Goal: Task Accomplishment & Management: Complete application form

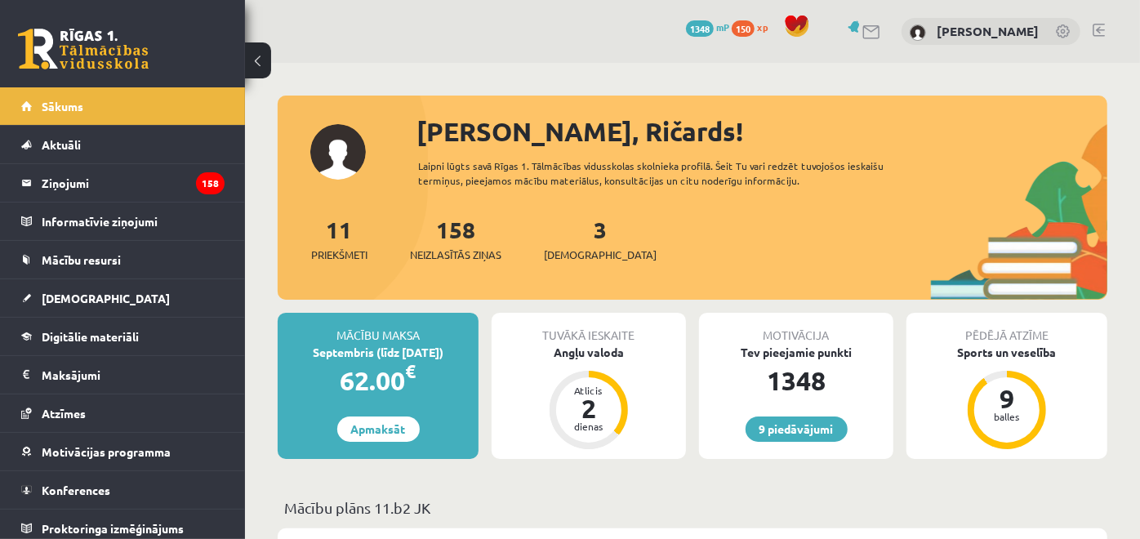
click at [539, 49] on div "9 Dāvanas 1348 mP 150 xp Ričards Millers" at bounding box center [692, 31] width 895 height 63
click at [583, 249] on span "[DEMOGRAPHIC_DATA]" at bounding box center [600, 255] width 113 height 16
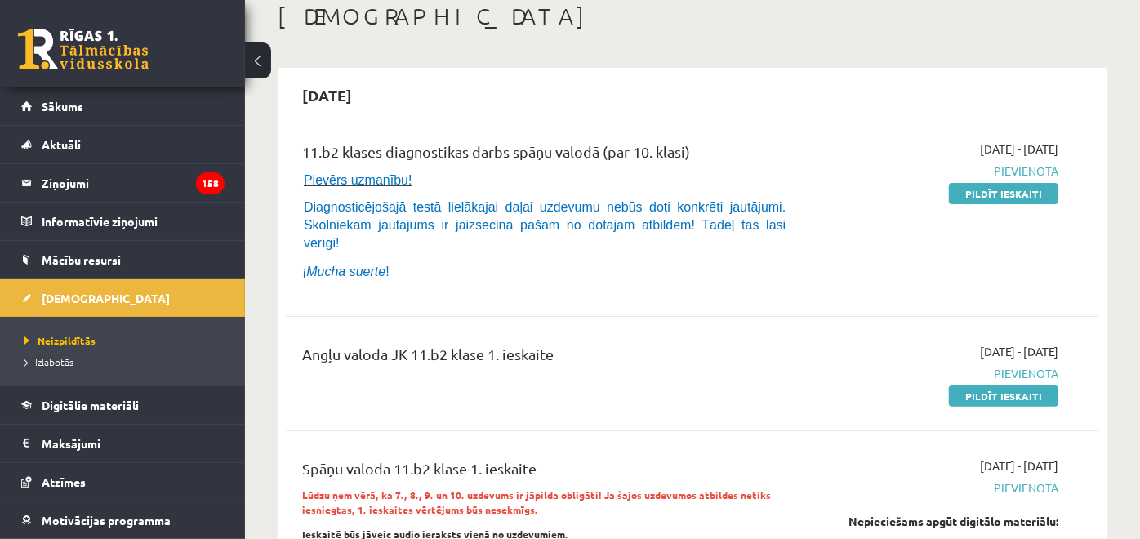
scroll to position [91, 0]
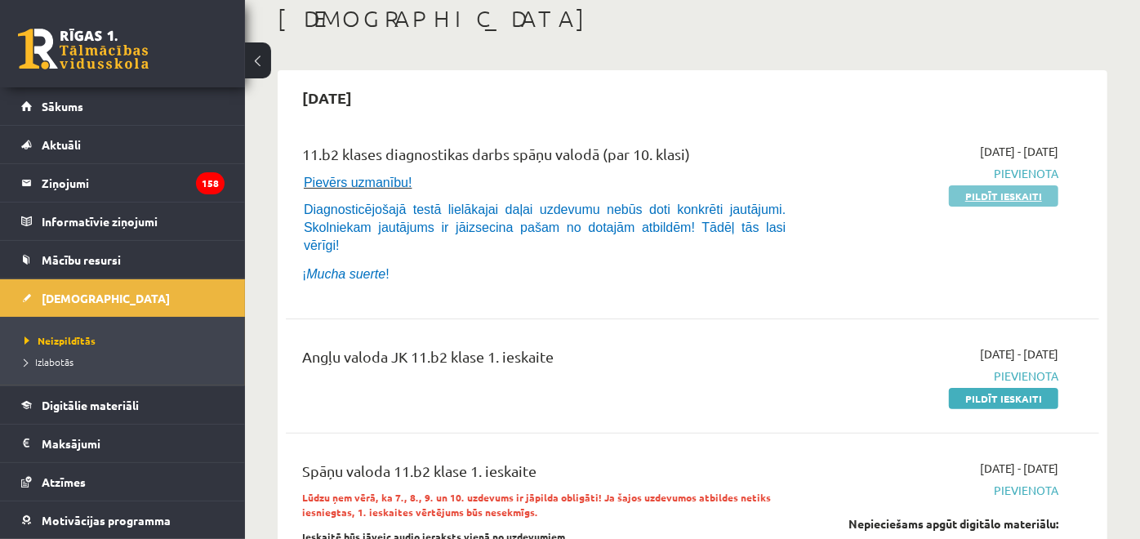
click at [990, 196] on link "Pildīt ieskaiti" at bounding box center [1003, 195] width 109 height 21
click at [977, 202] on link "Pildīt ieskaiti" at bounding box center [1003, 195] width 109 height 21
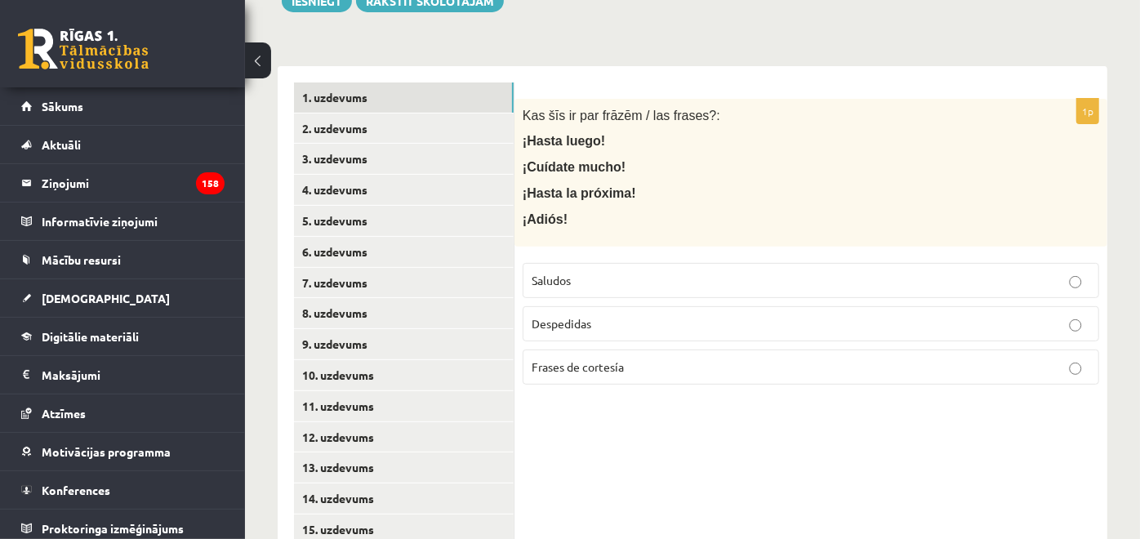
scroll to position [284, 0]
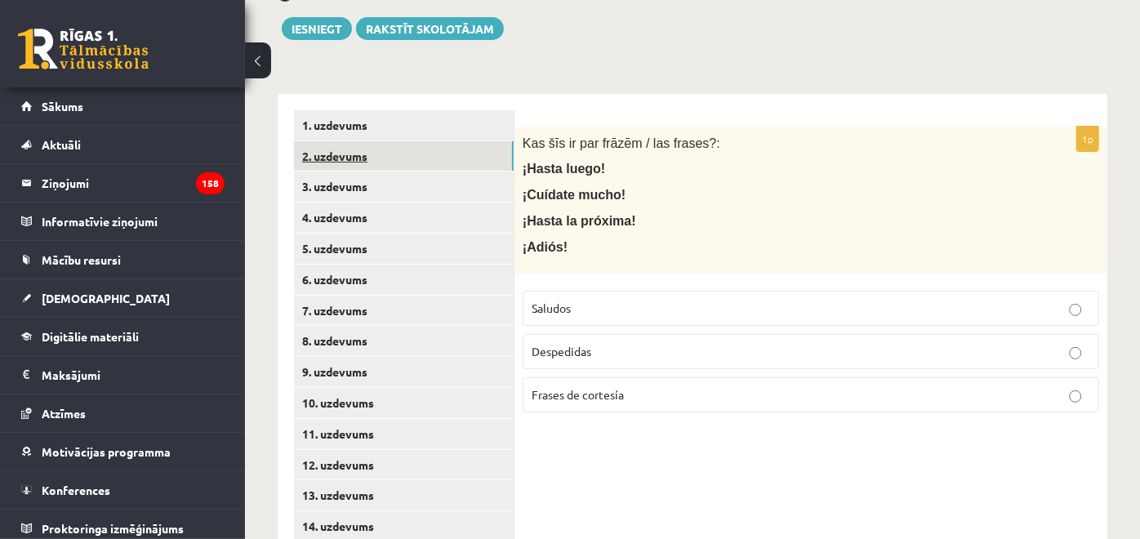
click at [480, 163] on link "2. uzdevums" at bounding box center [404, 156] width 220 height 30
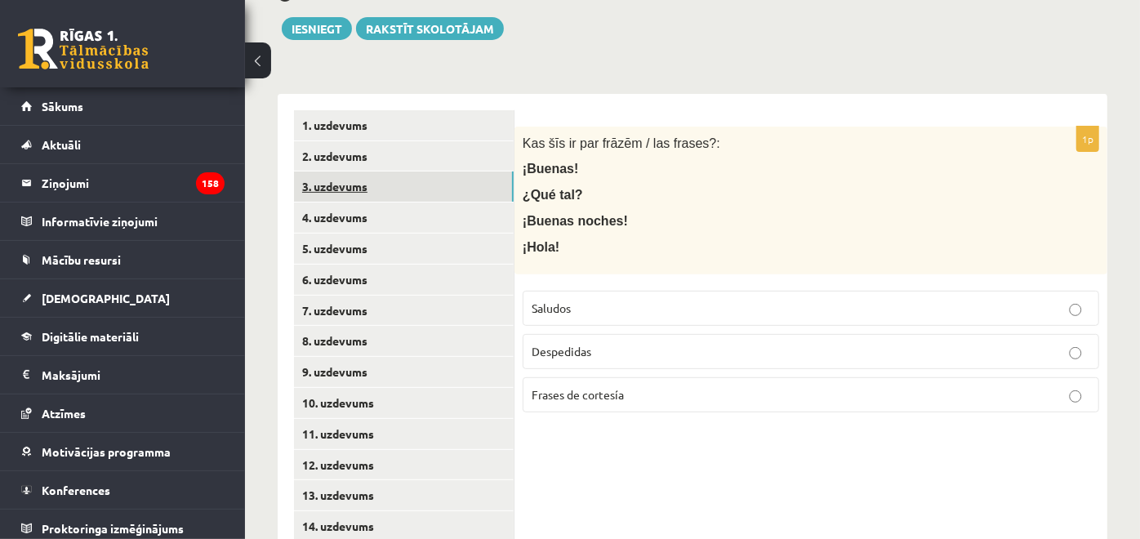
click at [479, 194] on link "3. uzdevums" at bounding box center [404, 186] width 220 height 30
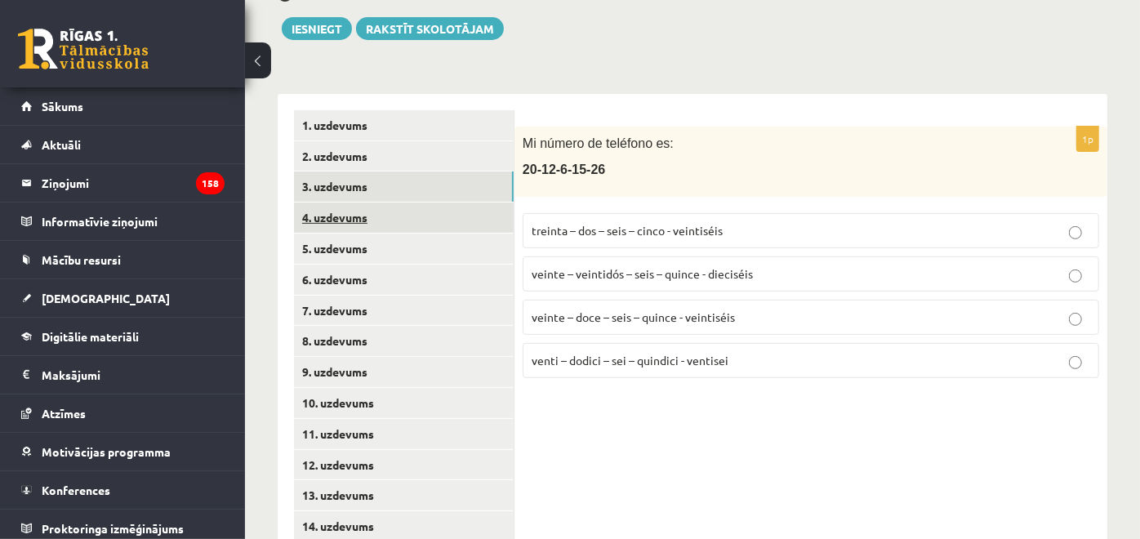
click at [475, 218] on link "4. uzdevums" at bounding box center [404, 217] width 220 height 30
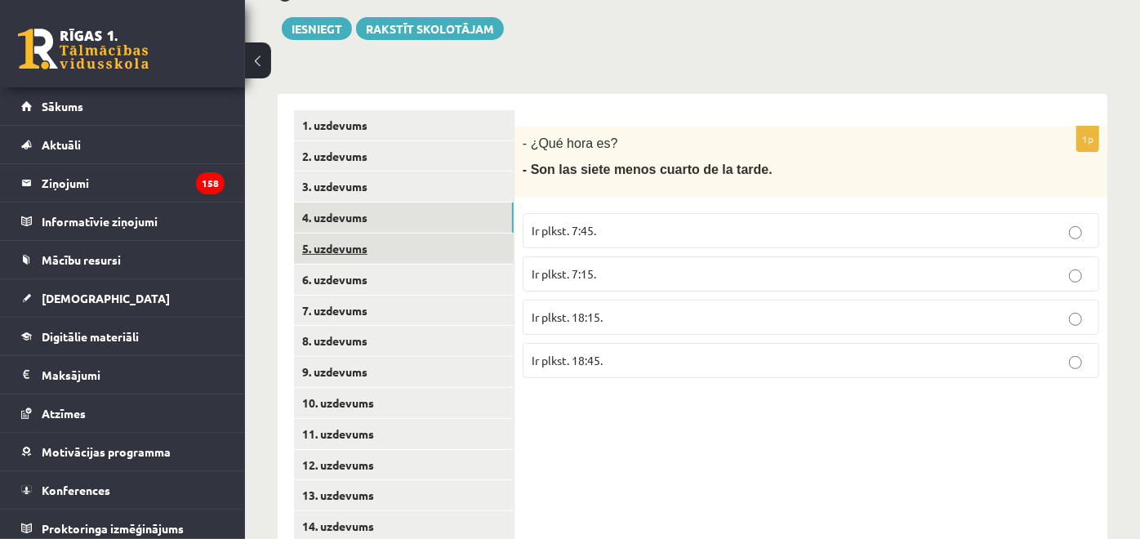
click at [466, 255] on link "5. uzdevums" at bounding box center [404, 249] width 220 height 30
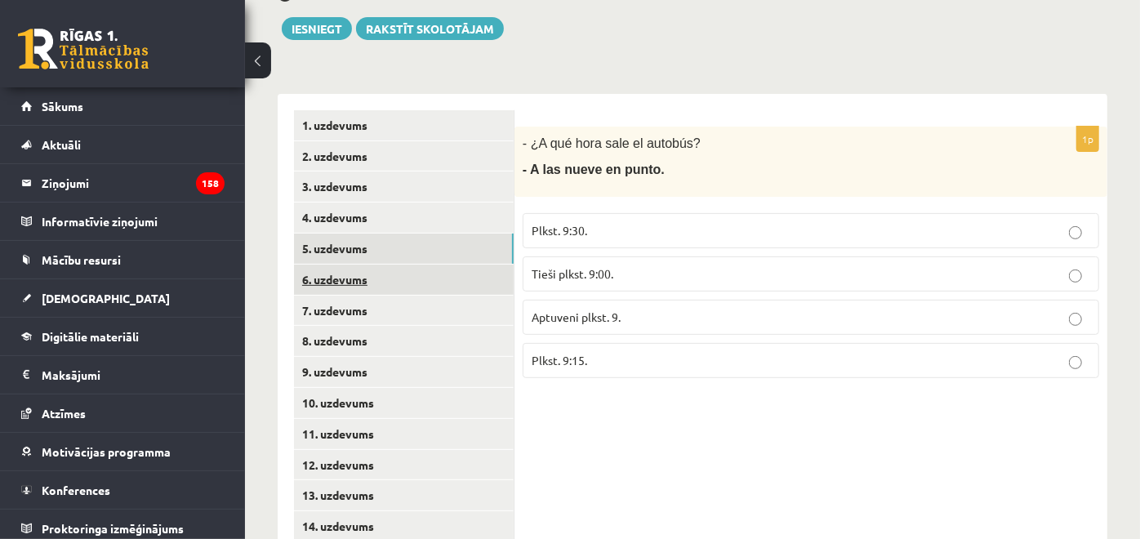
click at [467, 278] on link "6. uzdevums" at bounding box center [404, 280] width 220 height 30
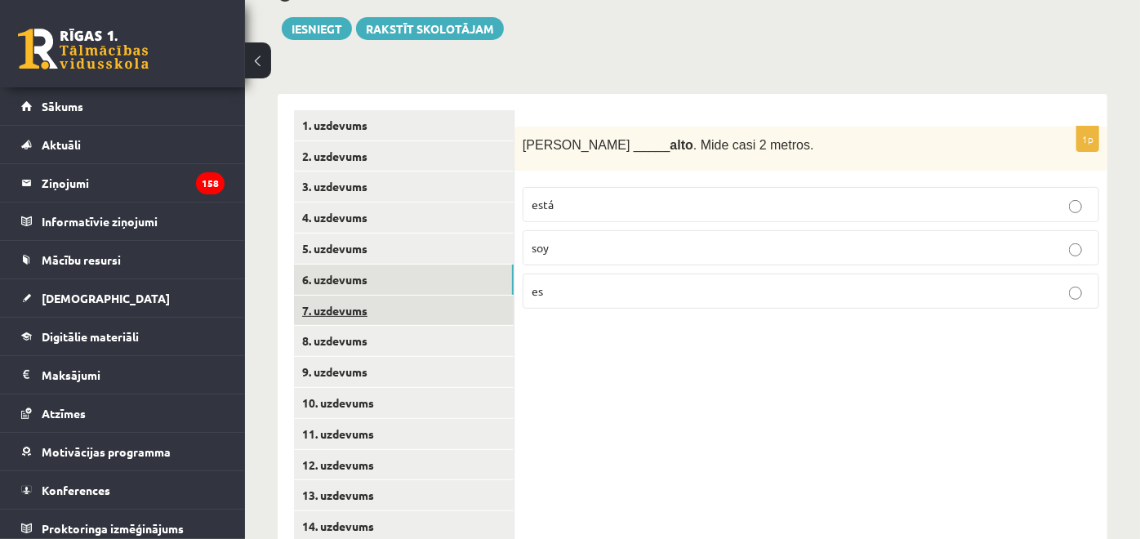
click at [461, 318] on link "7. uzdevums" at bounding box center [404, 311] width 220 height 30
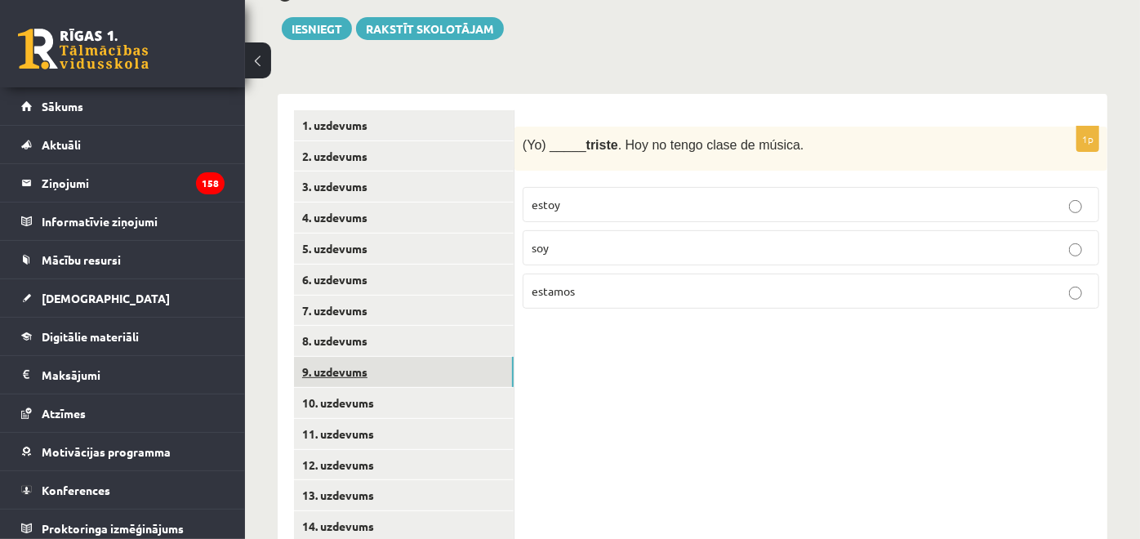
click at [450, 357] on link "9. uzdevums" at bounding box center [404, 372] width 220 height 30
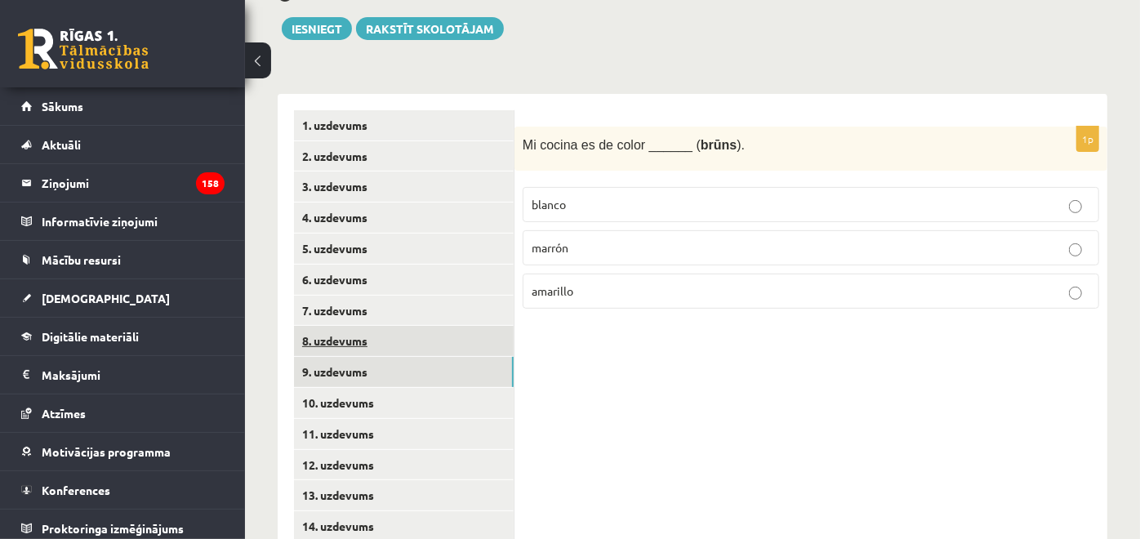
click at [447, 342] on link "8. uzdevums" at bounding box center [404, 341] width 220 height 30
click at [443, 377] on link "9. uzdevums" at bounding box center [404, 372] width 220 height 30
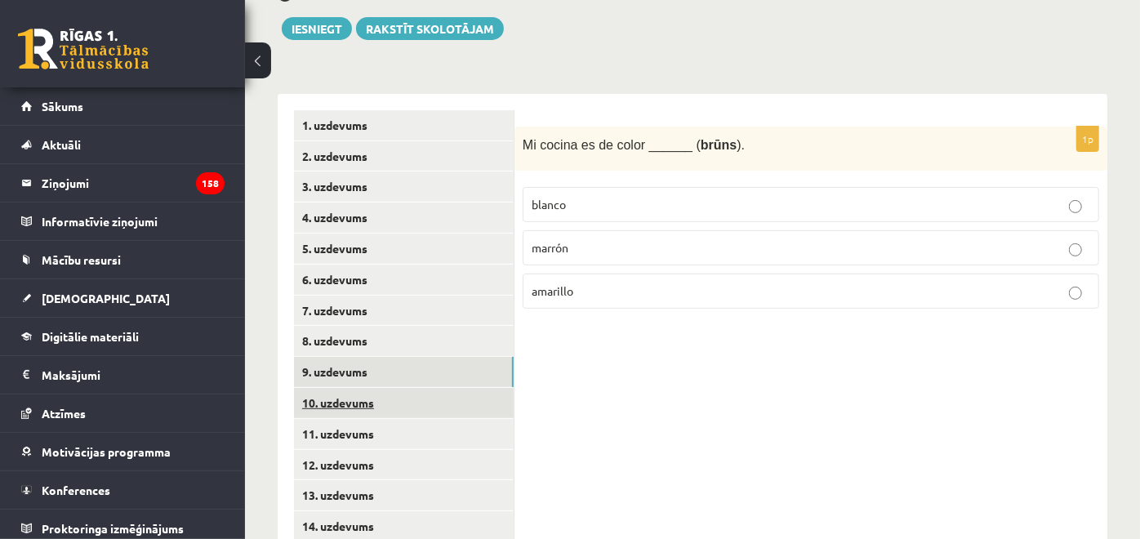
scroll to position [376, 0]
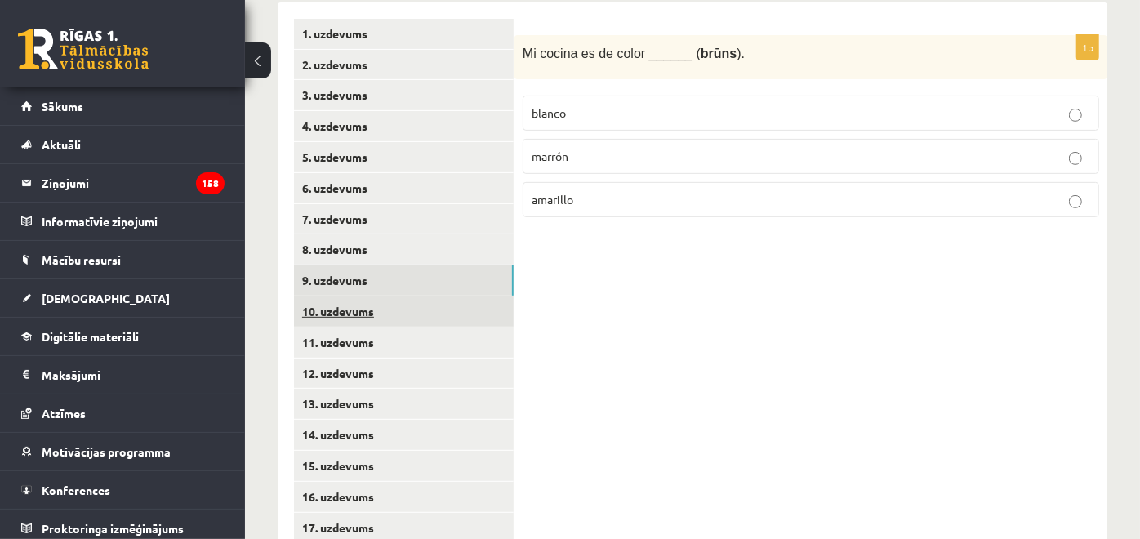
click at [429, 322] on link "10. uzdevums" at bounding box center [404, 311] width 220 height 30
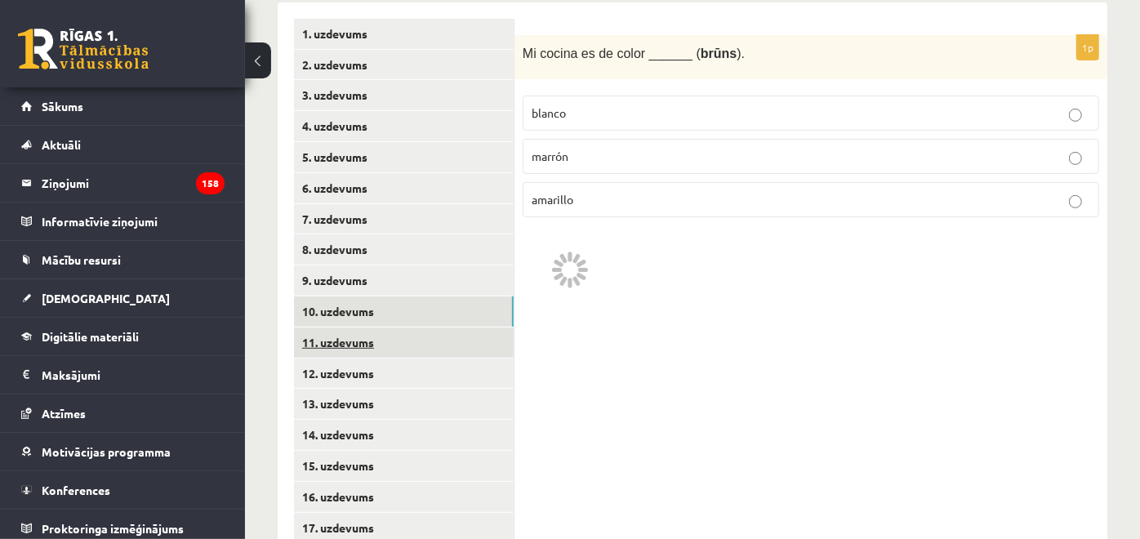
click at [434, 336] on link "11. uzdevums" at bounding box center [404, 342] width 220 height 30
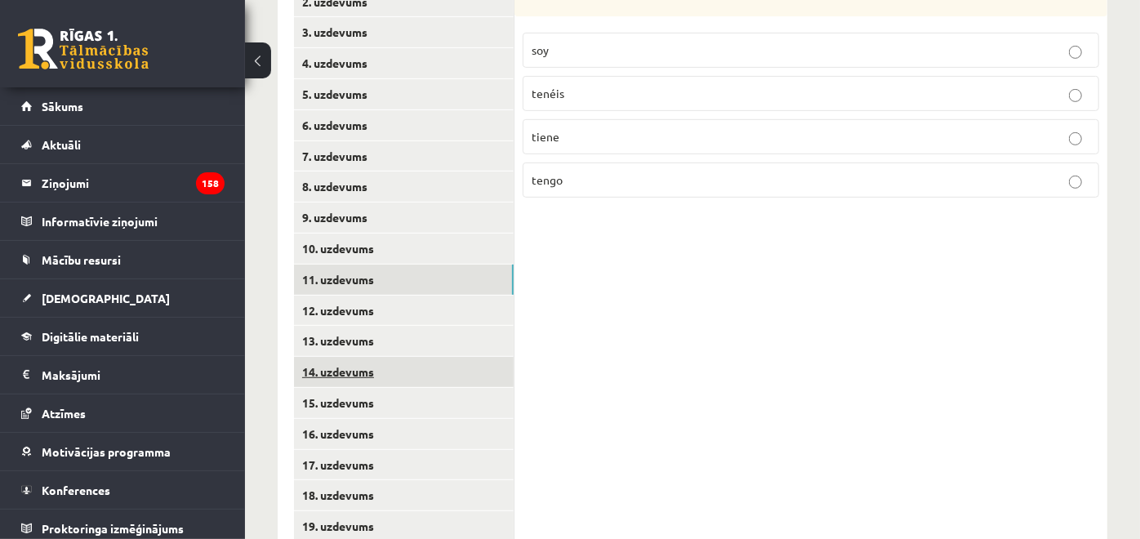
scroll to position [466, 0]
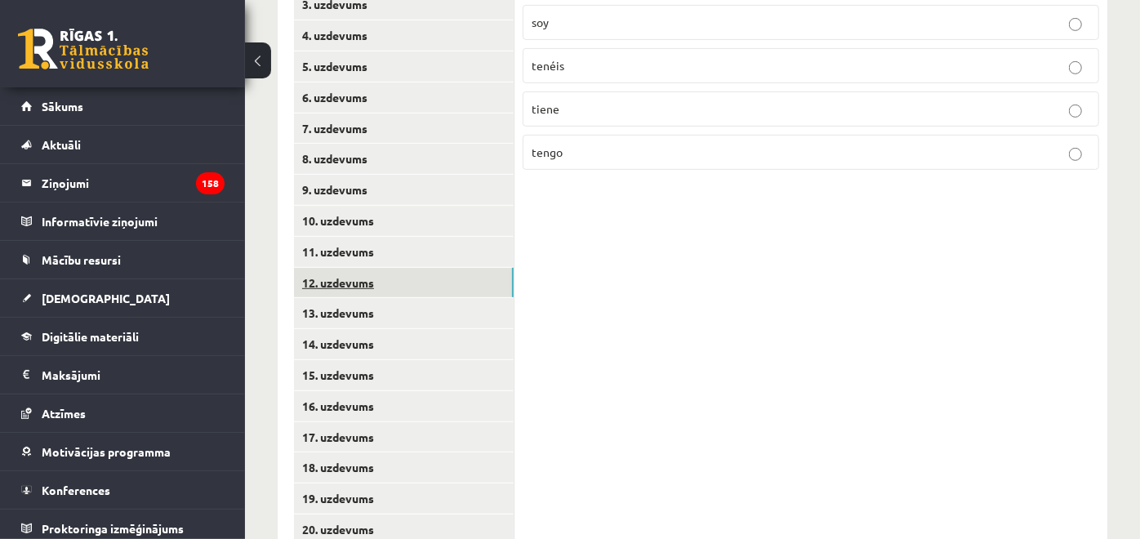
click at [425, 284] on link "12. uzdevums" at bounding box center [404, 283] width 220 height 30
click at [429, 308] on link "13. uzdevums" at bounding box center [404, 313] width 220 height 30
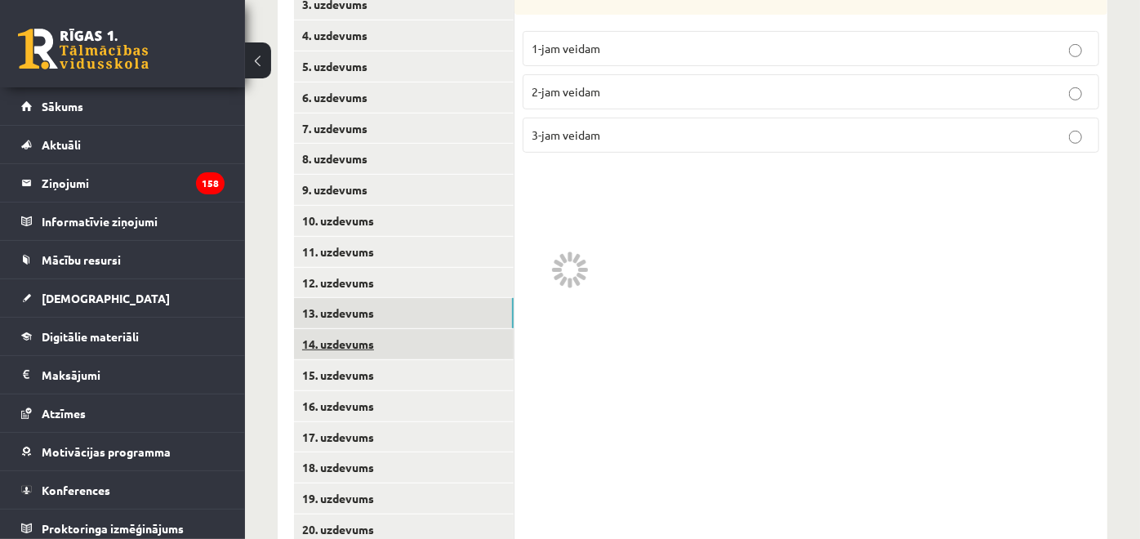
click at [434, 343] on link "14. uzdevums" at bounding box center [404, 344] width 220 height 30
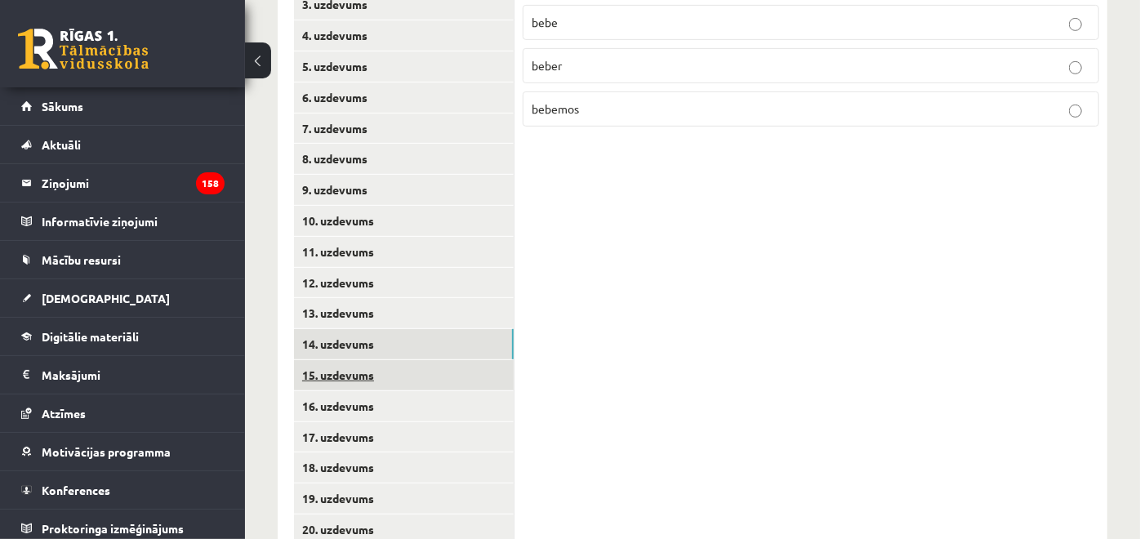
click at [439, 370] on link "15. uzdevums" at bounding box center [404, 375] width 220 height 30
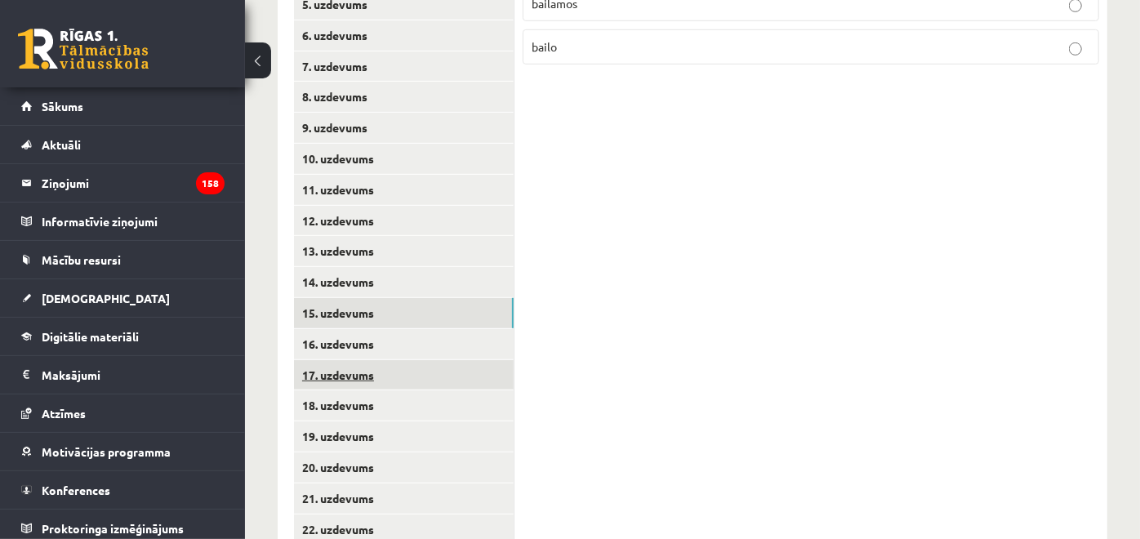
scroll to position [557, 0]
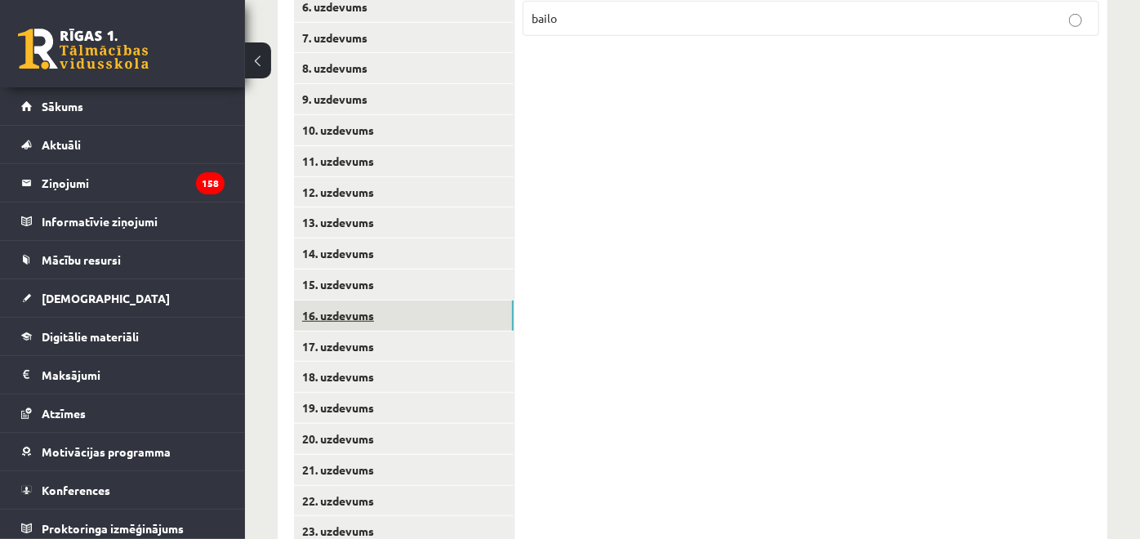
click at [425, 303] on link "16. uzdevums" at bounding box center [404, 315] width 220 height 30
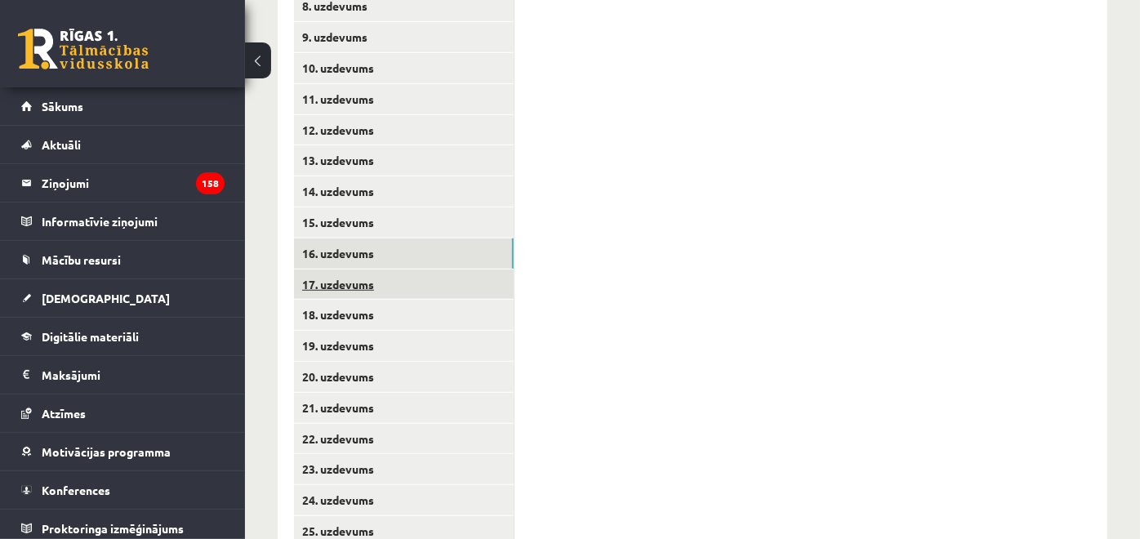
scroll to position [647, 0]
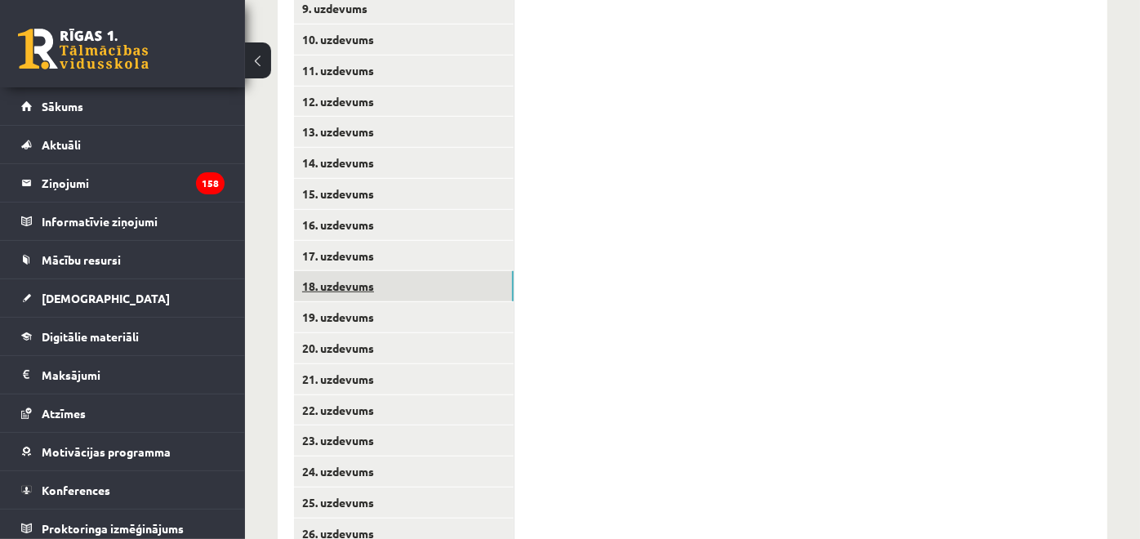
click at [426, 291] on link "18. uzdevums" at bounding box center [404, 286] width 220 height 30
click at [429, 262] on link "17. uzdevums" at bounding box center [404, 256] width 220 height 30
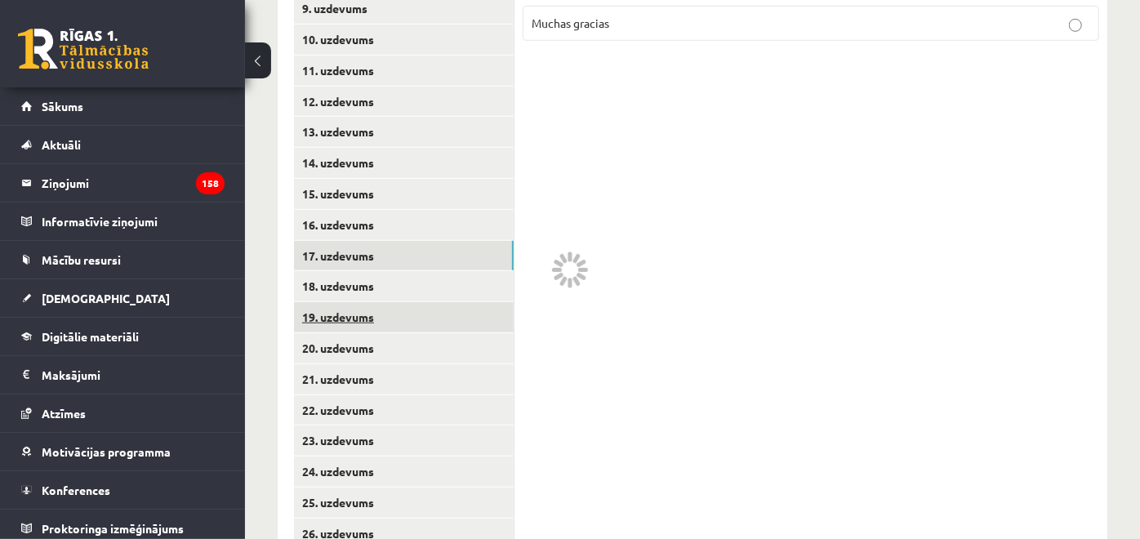
click at [428, 314] on link "19. uzdevums" at bounding box center [404, 317] width 220 height 30
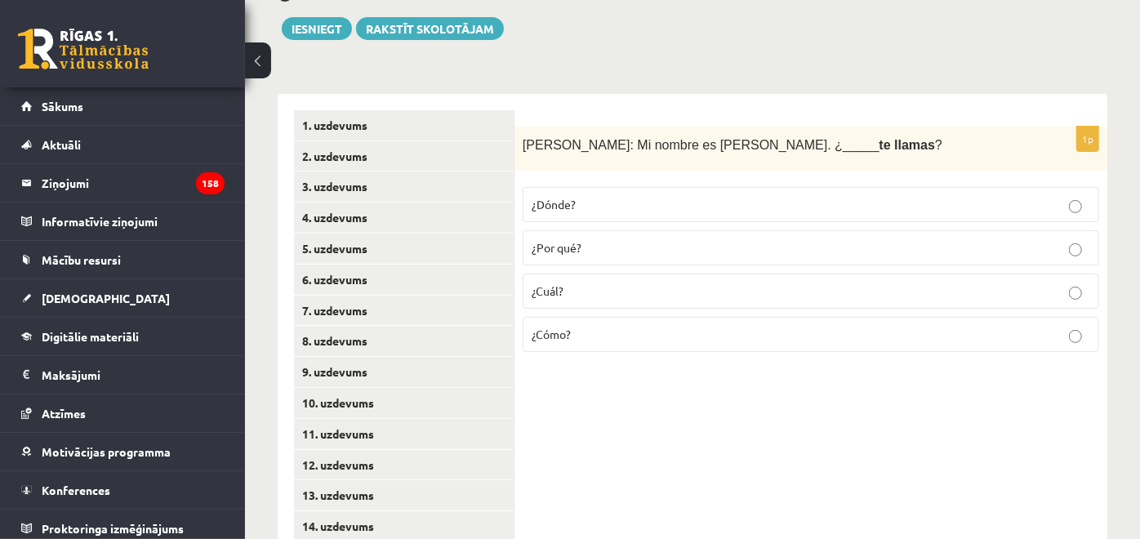
scroll to position [738, 0]
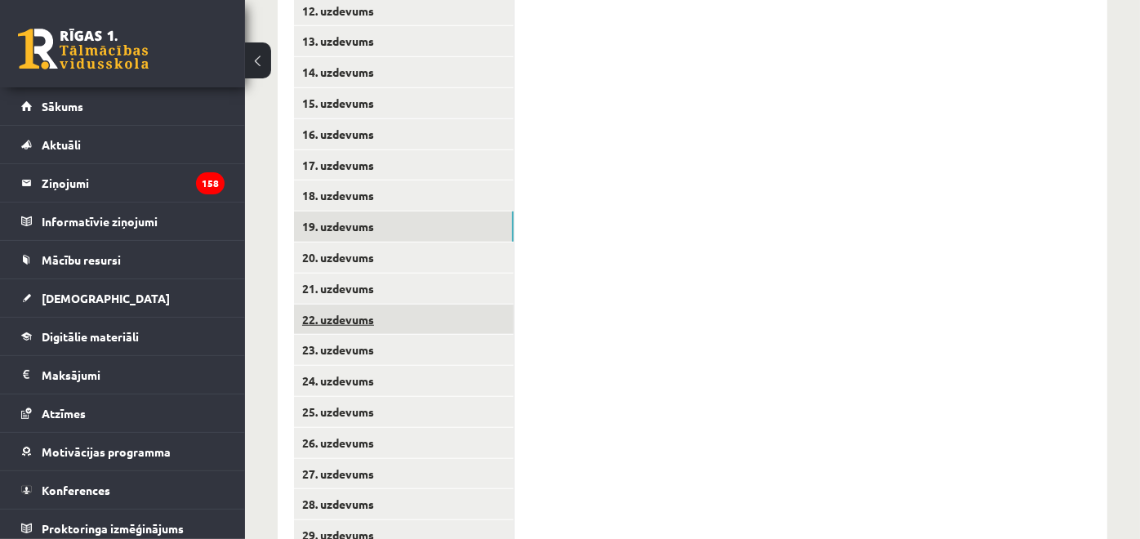
click at [393, 309] on link "22. uzdevums" at bounding box center [404, 320] width 220 height 30
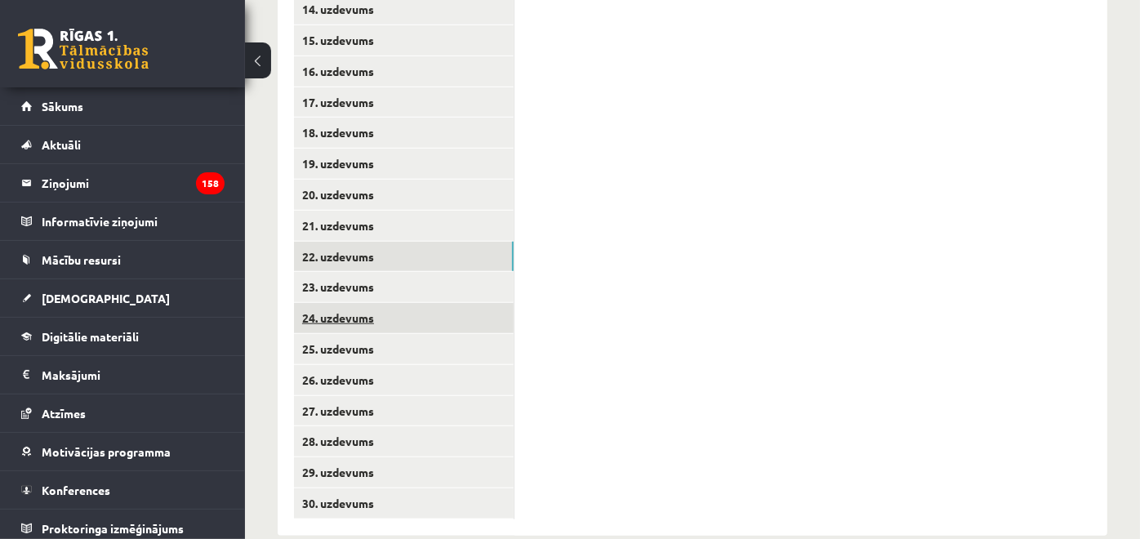
scroll to position [829, 0]
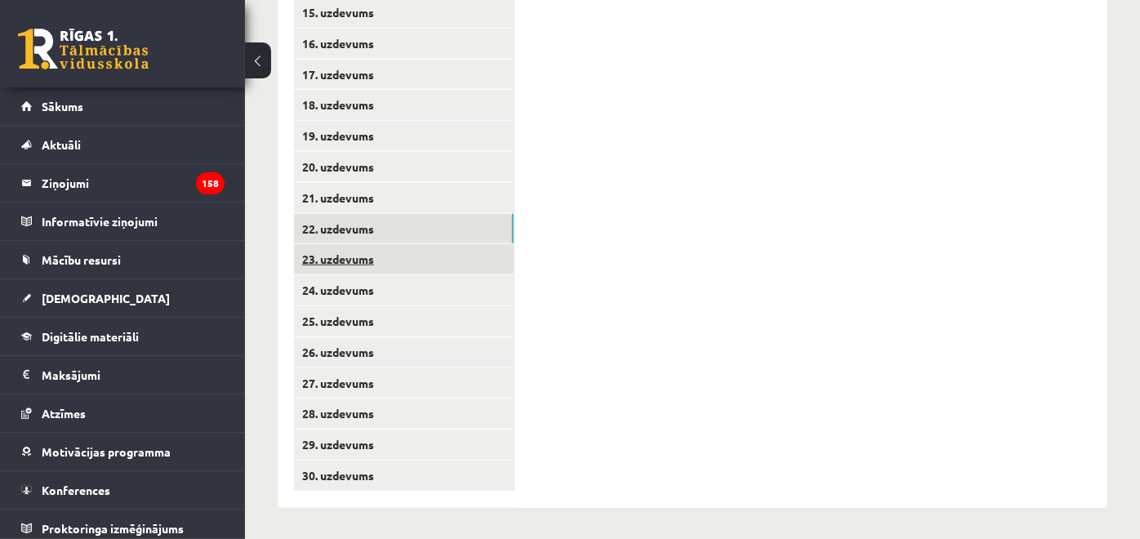
click at [412, 263] on link "23. uzdevums" at bounding box center [404, 259] width 220 height 30
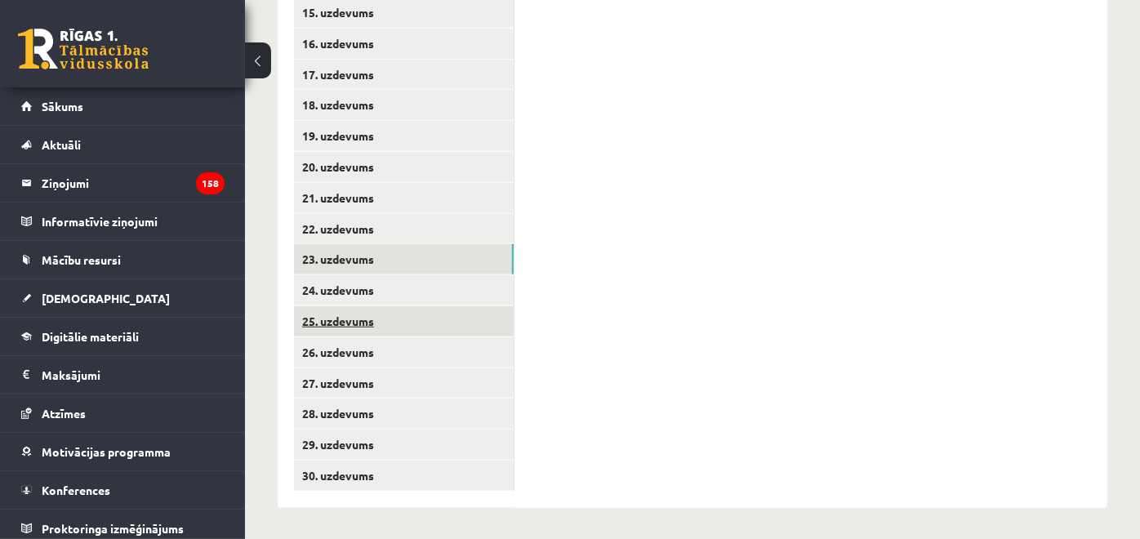
click at [425, 306] on link "25. uzdevums" at bounding box center [404, 321] width 220 height 30
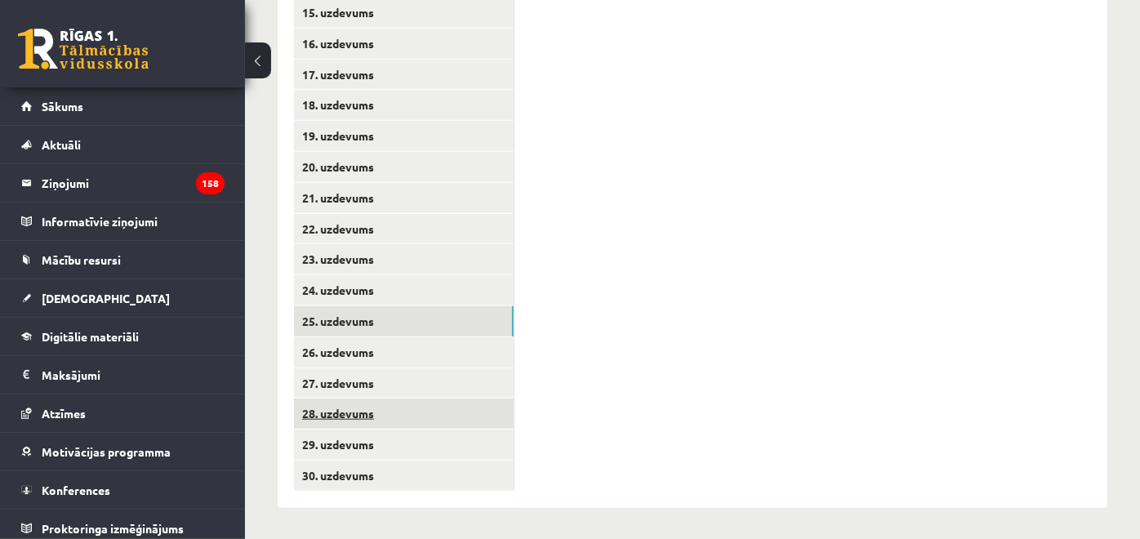
click at [427, 420] on link "28. uzdevums" at bounding box center [404, 413] width 220 height 30
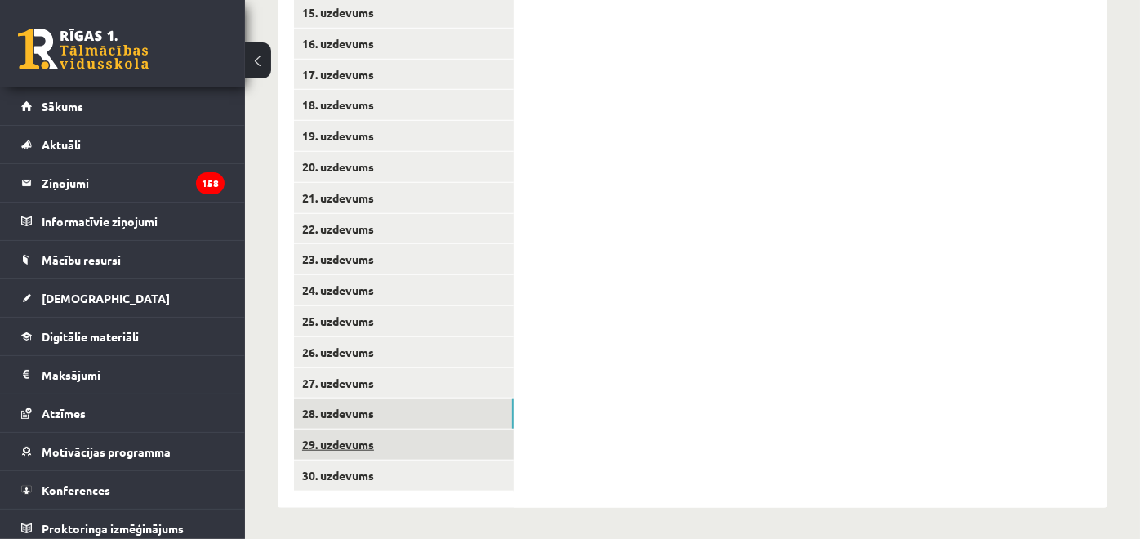
click at [429, 439] on link "29. uzdevums" at bounding box center [404, 444] width 220 height 30
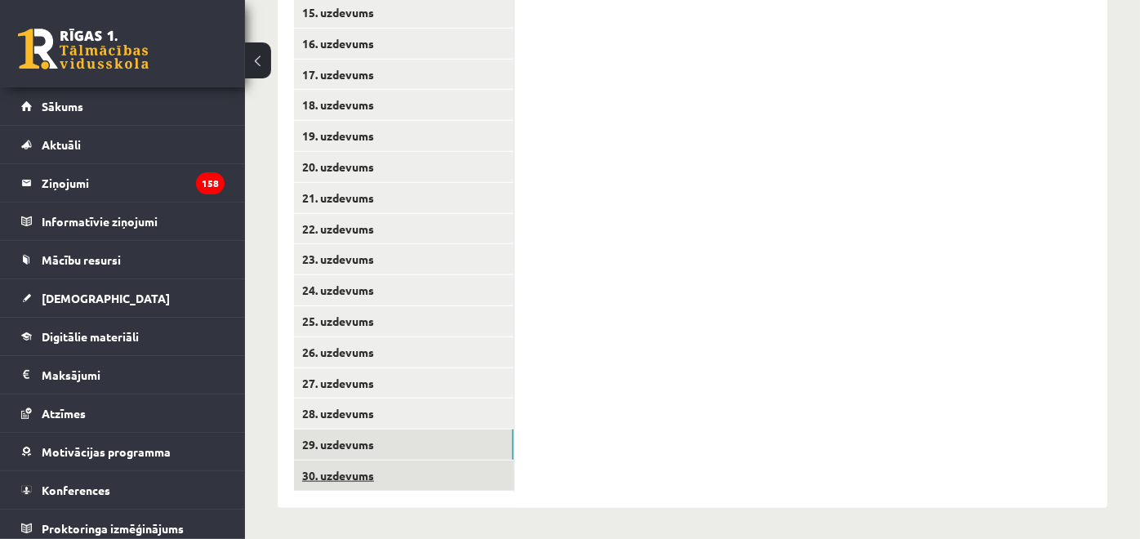
click at [460, 463] on link "30. uzdevums" at bounding box center [404, 475] width 220 height 30
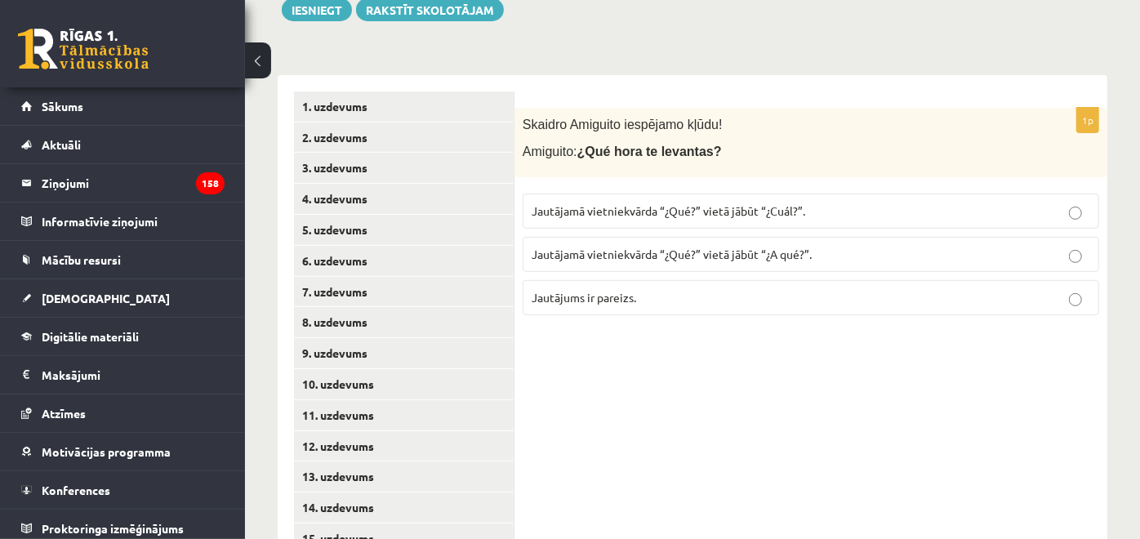
scroll to position [194, 0]
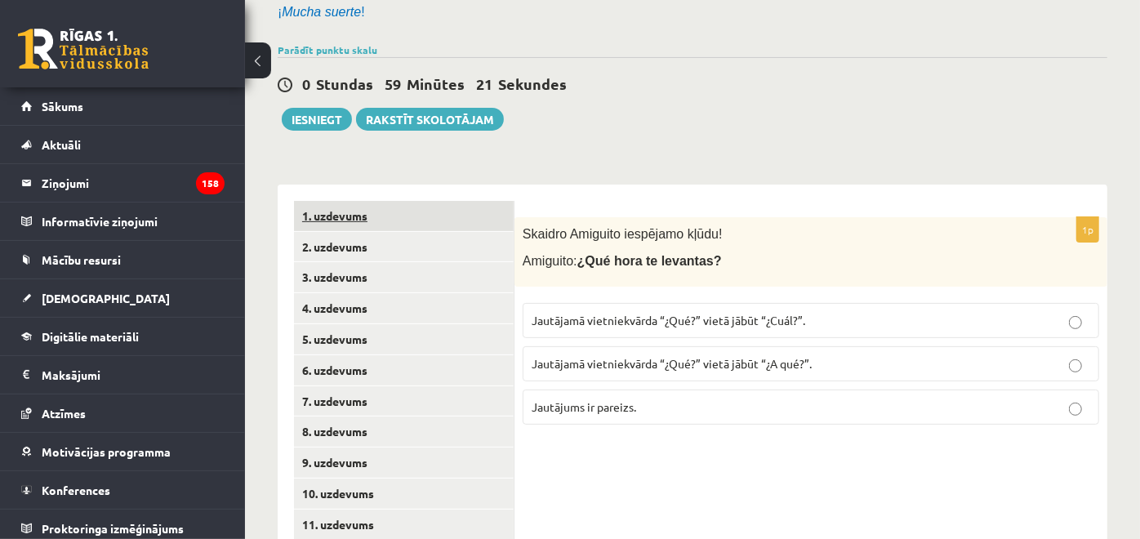
click at [374, 220] on link "1. uzdevums" at bounding box center [404, 216] width 220 height 30
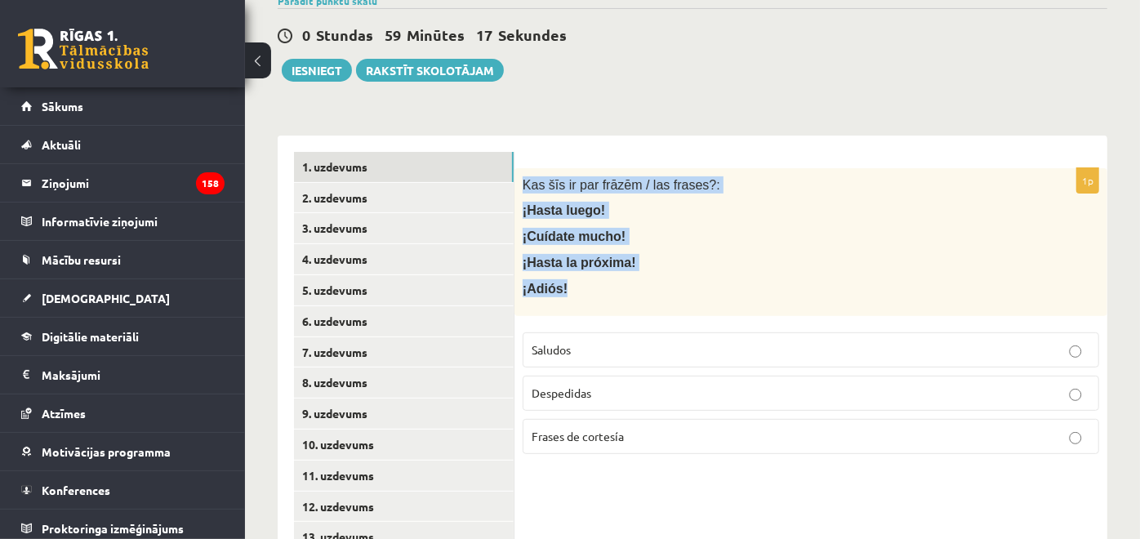
scroll to position [284, 0]
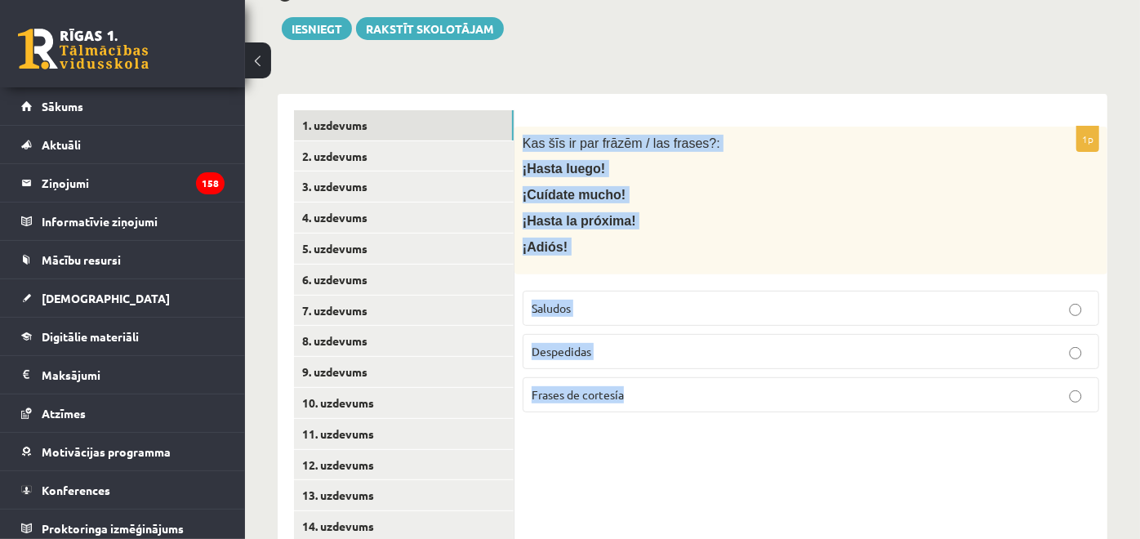
drag, startPoint x: 524, startPoint y: 229, endPoint x: 701, endPoint y: 378, distance: 231.1
click at [701, 378] on div "1p Kas šīs ir par frāzēm / las frases?: ¡Hasta luego! ¡Cuídate mucho! ¡Hasta la…" at bounding box center [810, 276] width 593 height 299
copy div "Kas šīs ir par frāzēm / las frases?: ¡Hasta luego! ¡Cuídate mucho! ¡Hasta la pr…"
click at [656, 69] on div "11.b2 klases diagnostikas darbs spāņu valodā (par 10. klasi) , Ričards Millers …" at bounding box center [692, 432] width 895 height 1306
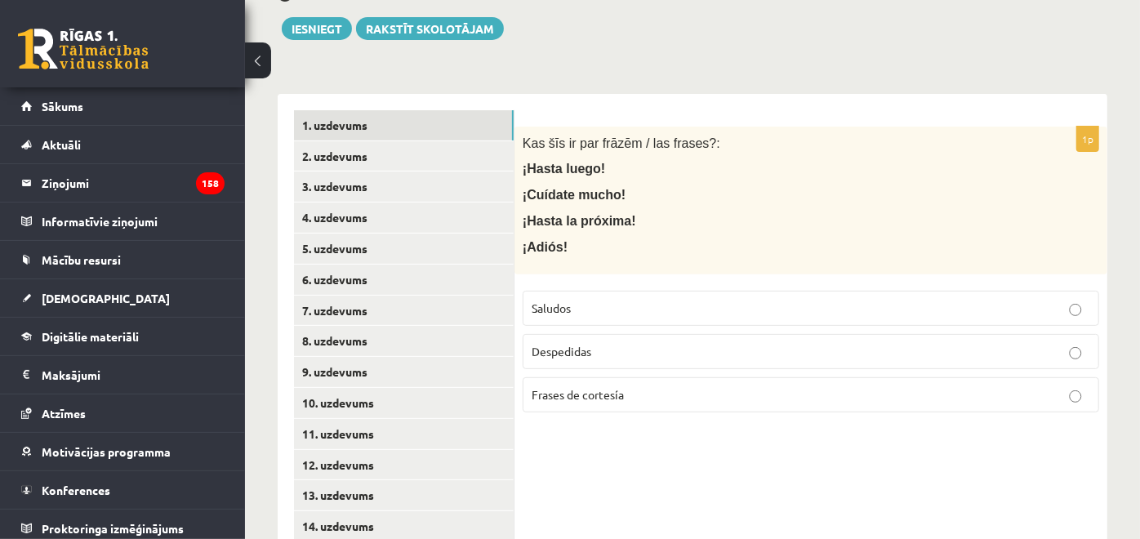
click at [637, 358] on label "Despedidas" at bounding box center [811, 351] width 576 height 35
click at [328, 151] on link "2. uzdevums" at bounding box center [404, 156] width 220 height 30
click at [408, 125] on link "1. uzdevums" at bounding box center [404, 125] width 220 height 30
click at [414, 148] on link "2. uzdevums" at bounding box center [404, 156] width 220 height 30
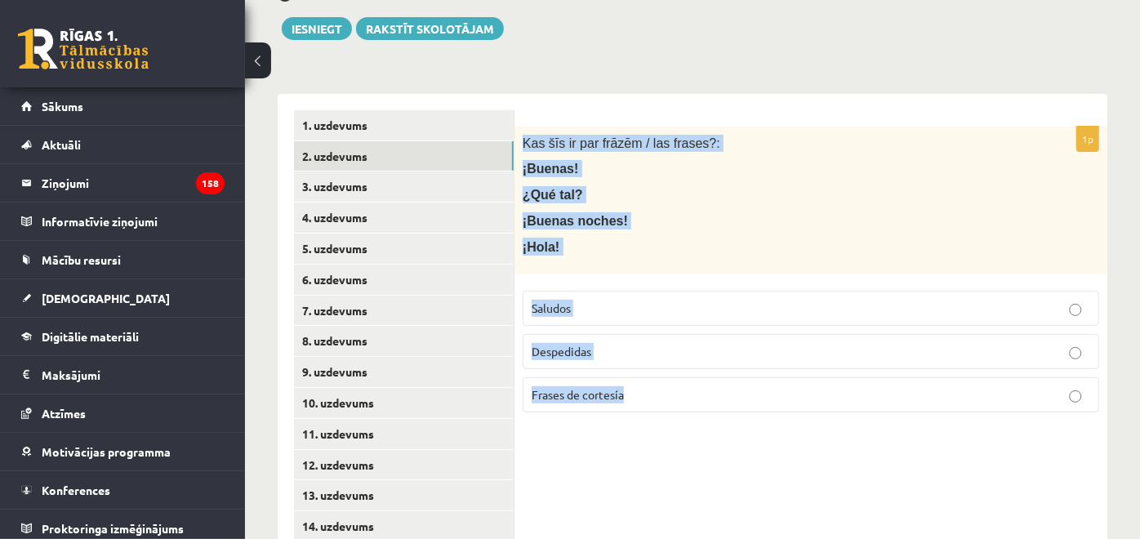
drag, startPoint x: 523, startPoint y: 140, endPoint x: 676, endPoint y: 378, distance: 282.4
click at [676, 378] on div "1p Kas šīs ir par frāzēm / las frases?: ¡Buenas! ¿Qué tal? ¡Buenas noches! ¡Hol…" at bounding box center [810, 276] width 593 height 299
copy div "Kas šīs ir par frāzēm / las frases?: ¡Buenas! ¿Qué tal? ¡Buenas noches! ¡Hola! …"
click at [638, 296] on label "Saludos" at bounding box center [811, 308] width 576 height 35
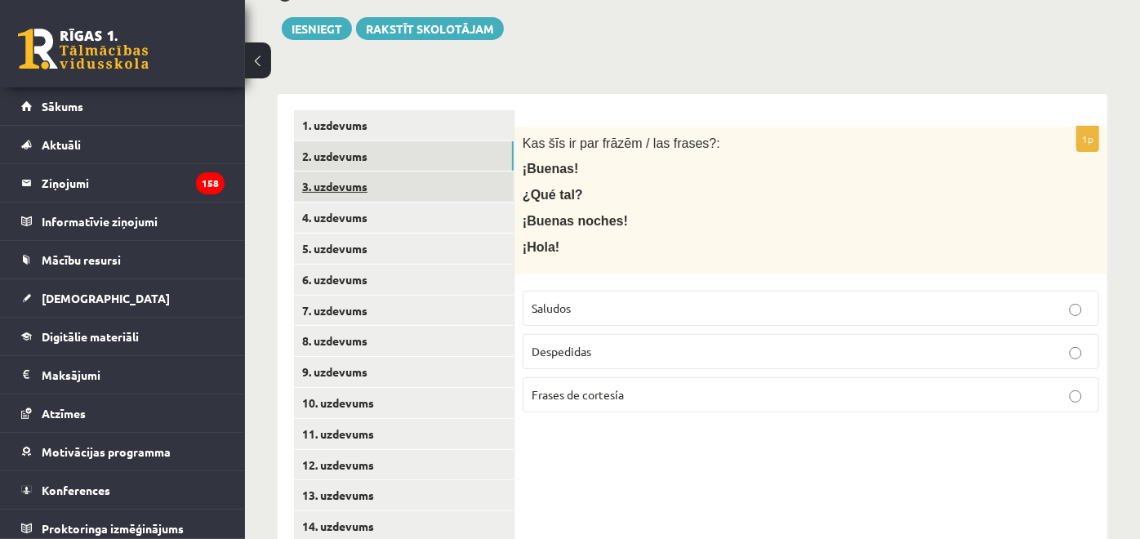
click at [403, 184] on link "3. uzdevums" at bounding box center [404, 186] width 220 height 30
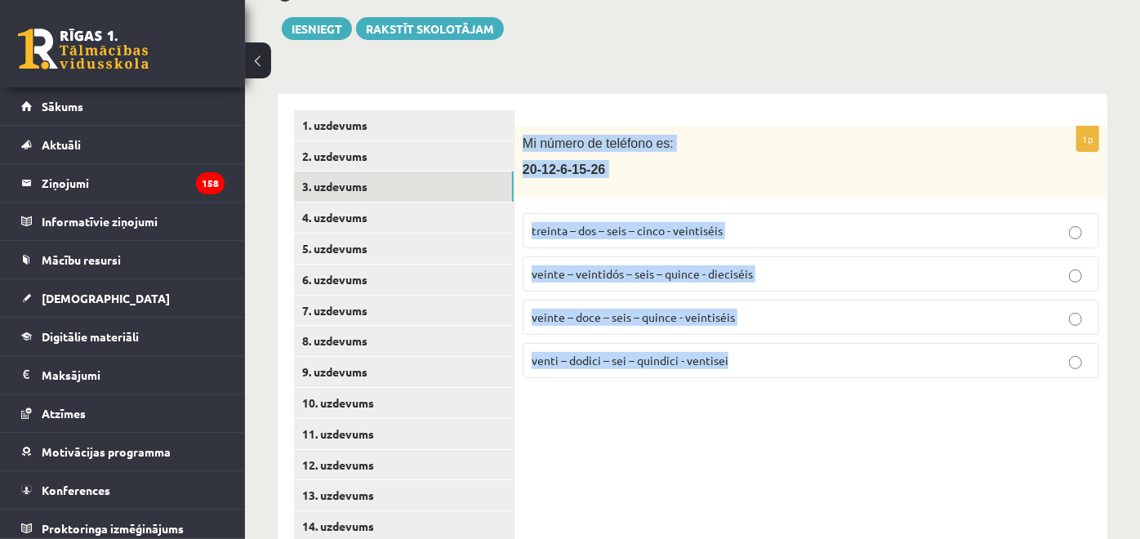
drag, startPoint x: 519, startPoint y: 140, endPoint x: 758, endPoint y: 355, distance: 321.4
click at [758, 355] on div "1p Mi número de teléfono es: 20-12-6-15-26 treinta – dos – seis – cinco - veint…" at bounding box center [810, 259] width 593 height 265
copy div "Mi número de teléfono es: 20-12-6-15-26 treinta – dos – seis – cinco - veintisé…"
click at [750, 319] on p "veinte – doce – seis – quince - veintiséis" at bounding box center [811, 317] width 558 height 17
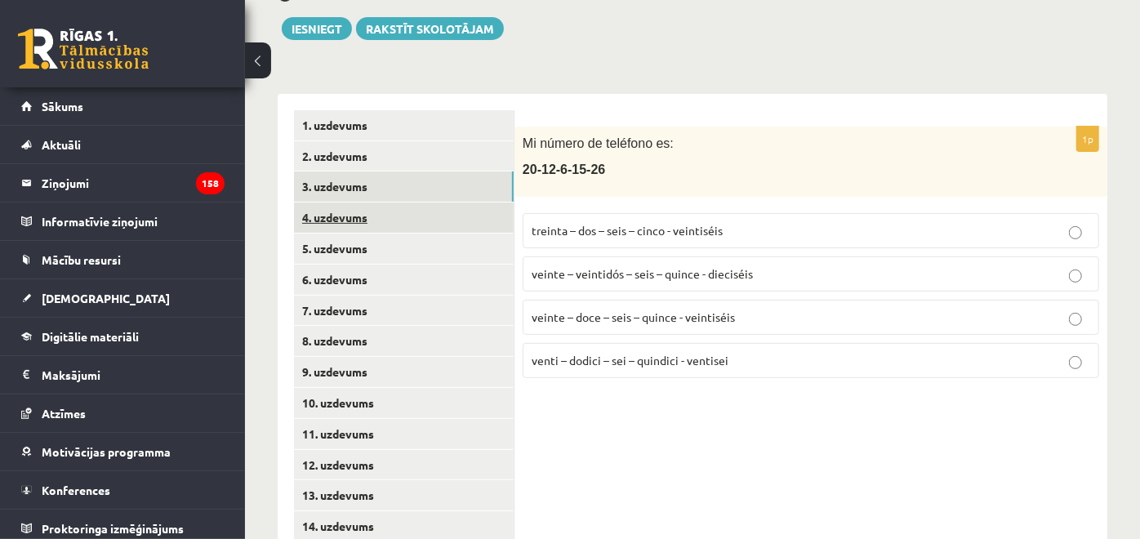
click at [449, 225] on link "4. uzdevums" at bounding box center [404, 217] width 220 height 30
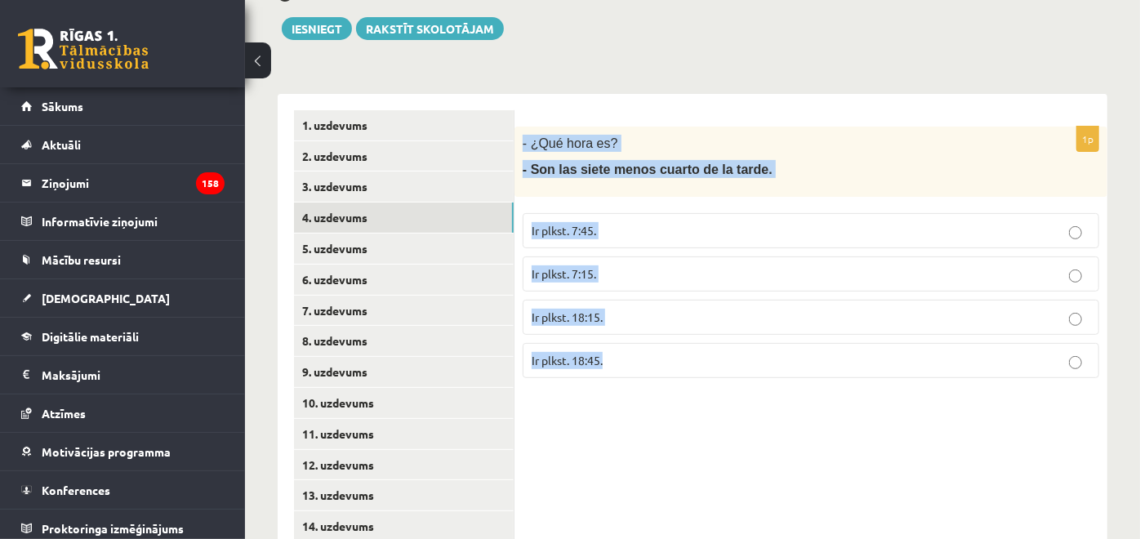
drag, startPoint x: 523, startPoint y: 139, endPoint x: 701, endPoint y: 347, distance: 273.4
click at [701, 347] on div "1p - ¿Qué hora es? - Son las siete menos cuarto de la tarde. Ir plkst. 7:45. Ir…" at bounding box center [810, 259] width 593 height 265
copy div "- ¿Qué hora es? - Son las siete menos cuarto de la tarde. Ir plkst. 7:45. Ir pl…"
click at [659, 352] on p "Ir plkst. 18:45." at bounding box center [811, 360] width 558 height 17
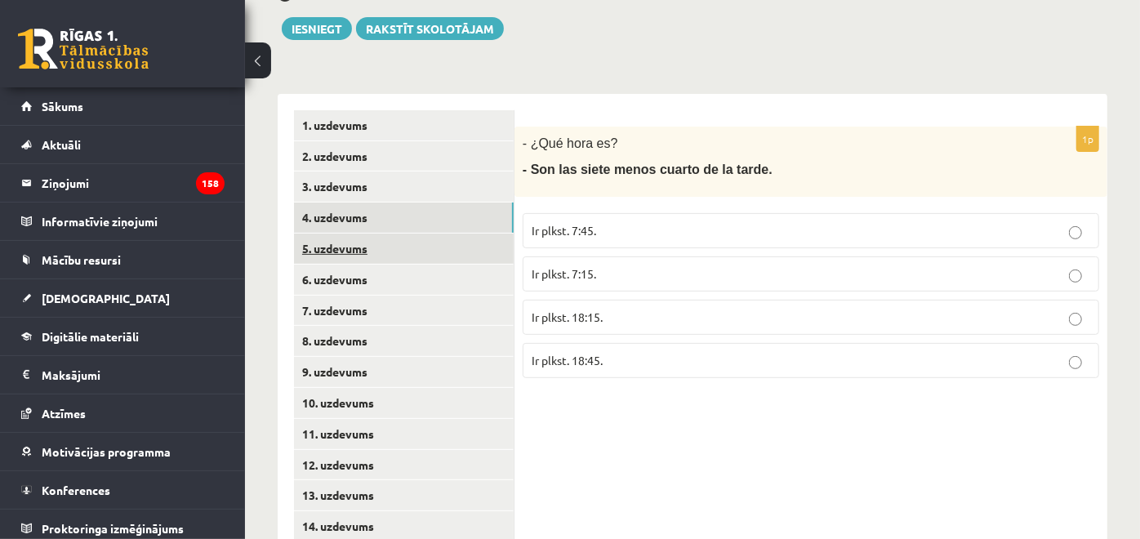
click at [386, 258] on link "5. uzdevums" at bounding box center [404, 249] width 220 height 30
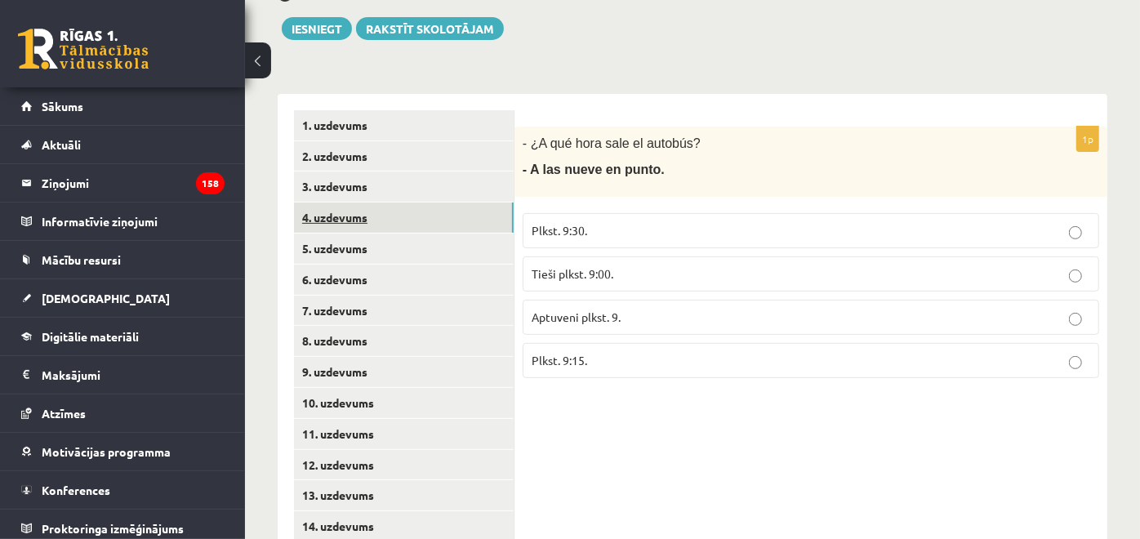
click at [385, 212] on link "4. uzdevums" at bounding box center [404, 217] width 220 height 30
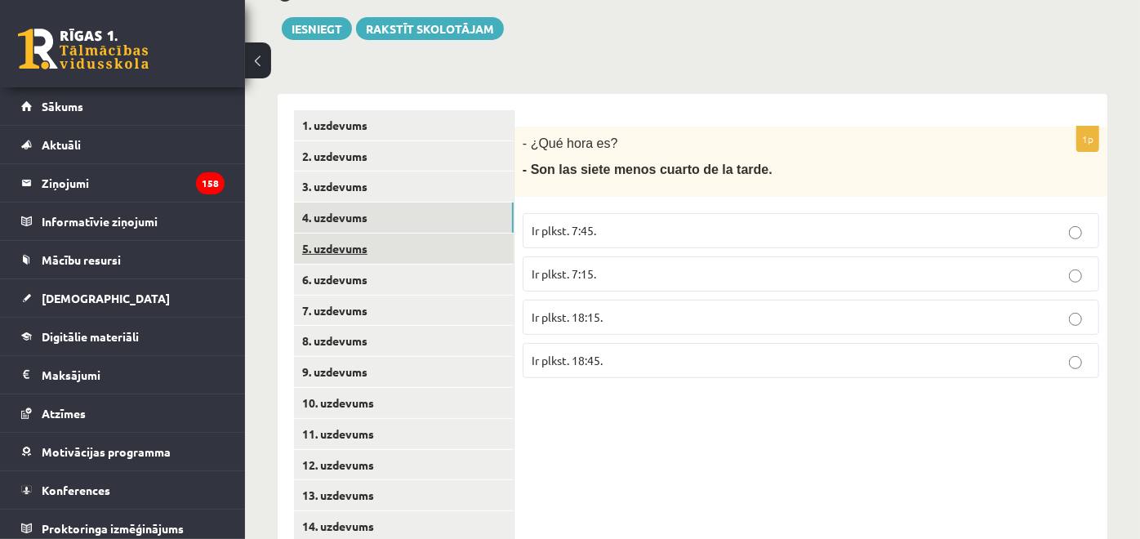
click at [395, 238] on link "5. uzdevums" at bounding box center [404, 249] width 220 height 30
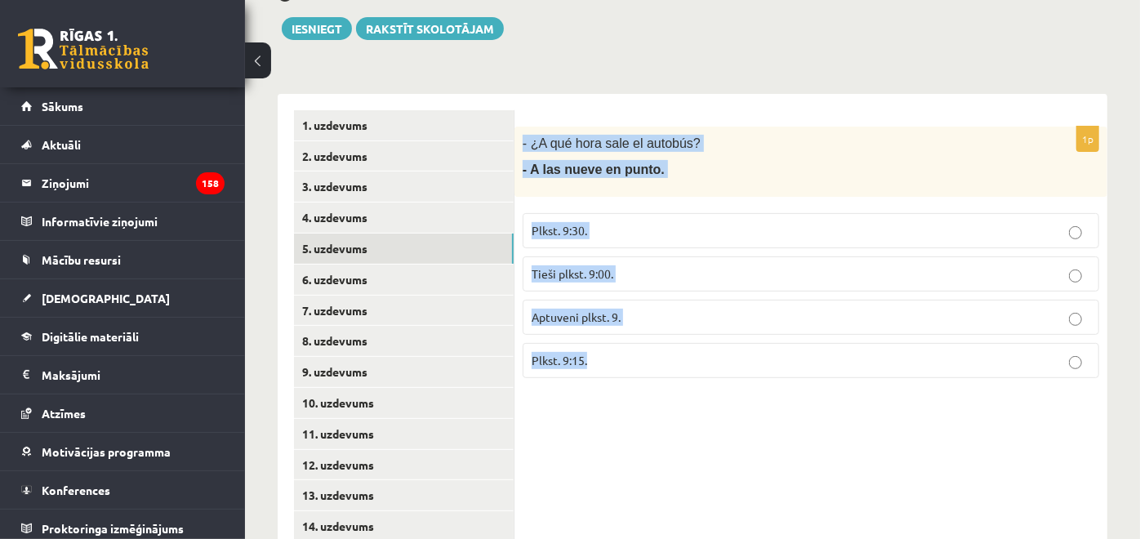
drag, startPoint x: 520, startPoint y: 138, endPoint x: 661, endPoint y: 361, distance: 263.4
click at [661, 361] on div "1p - ¿A qué hora sale el autobús? - A las nueve en punto. Plkst. 9:30. Tieši pl…" at bounding box center [810, 259] width 593 height 265
copy div "- ¿A qué hora sale el autobús? - A las nueve en punto. Plkst. 9:30. Tieši plkst…"
click at [719, 281] on label "Tieši plkst. 9:00." at bounding box center [811, 273] width 576 height 35
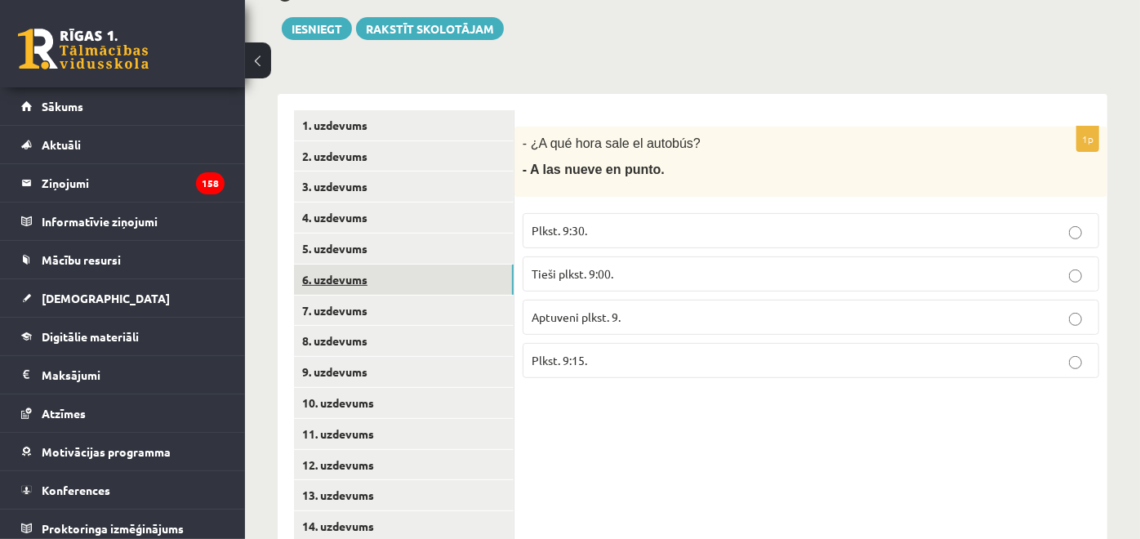
click at [474, 267] on link "6. uzdevums" at bounding box center [404, 280] width 220 height 30
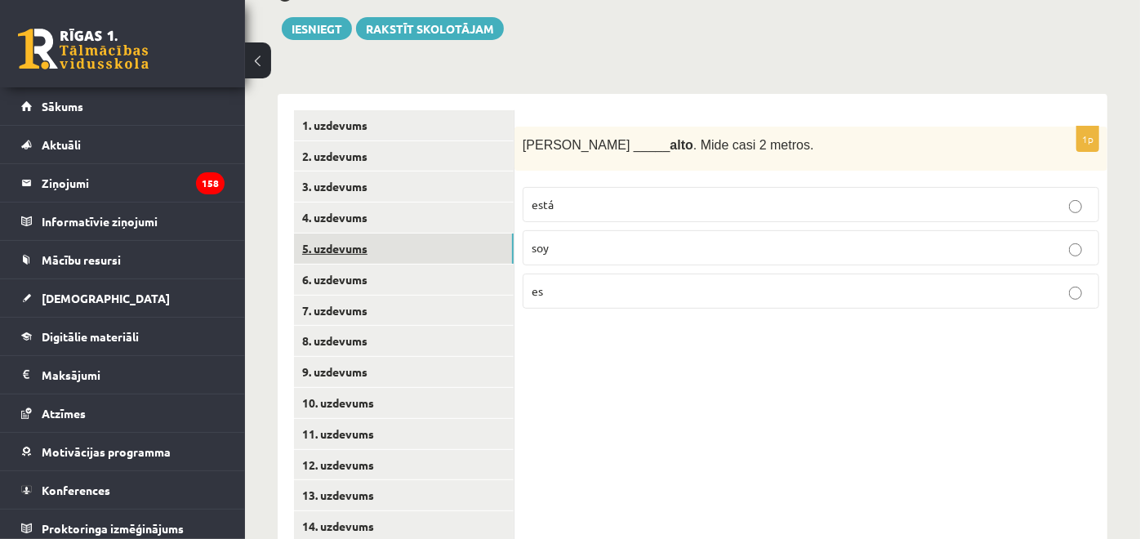
click at [459, 244] on link "5. uzdevums" at bounding box center [404, 249] width 220 height 30
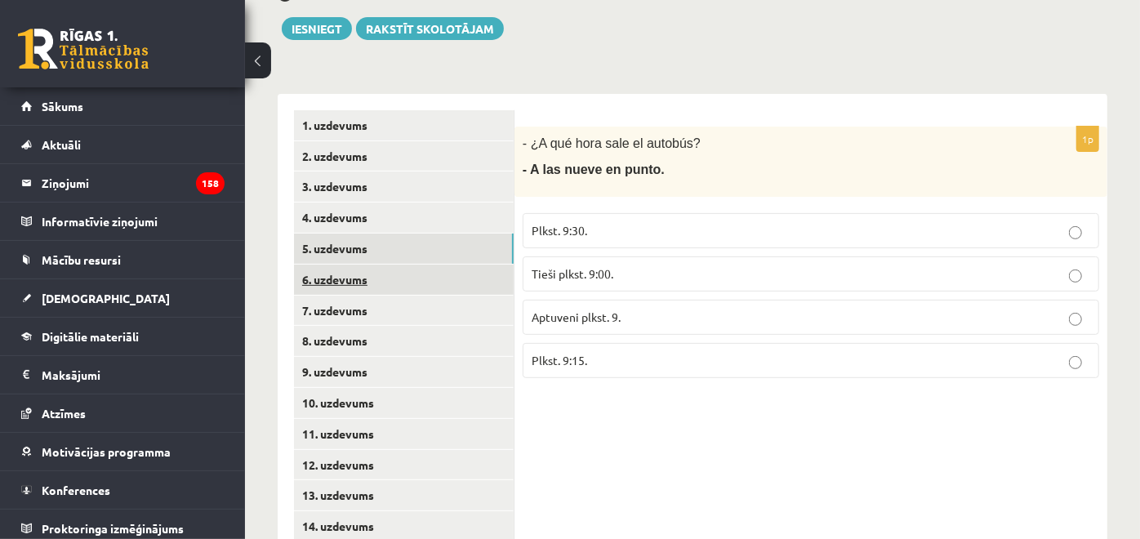
click at [468, 274] on link "6. uzdevums" at bounding box center [404, 280] width 220 height 30
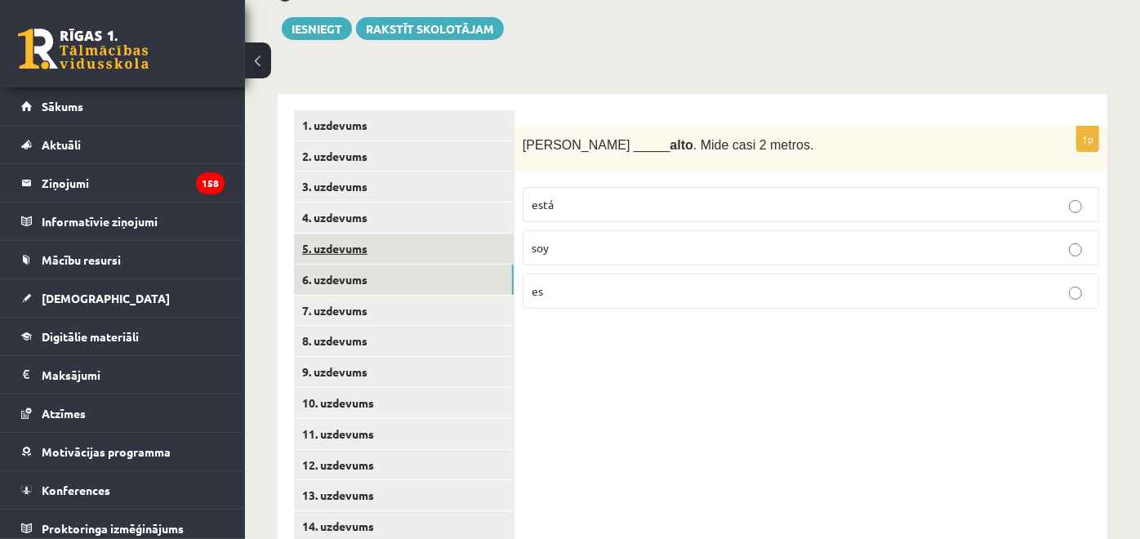
click at [446, 260] on link "5. uzdevums" at bounding box center [404, 249] width 220 height 30
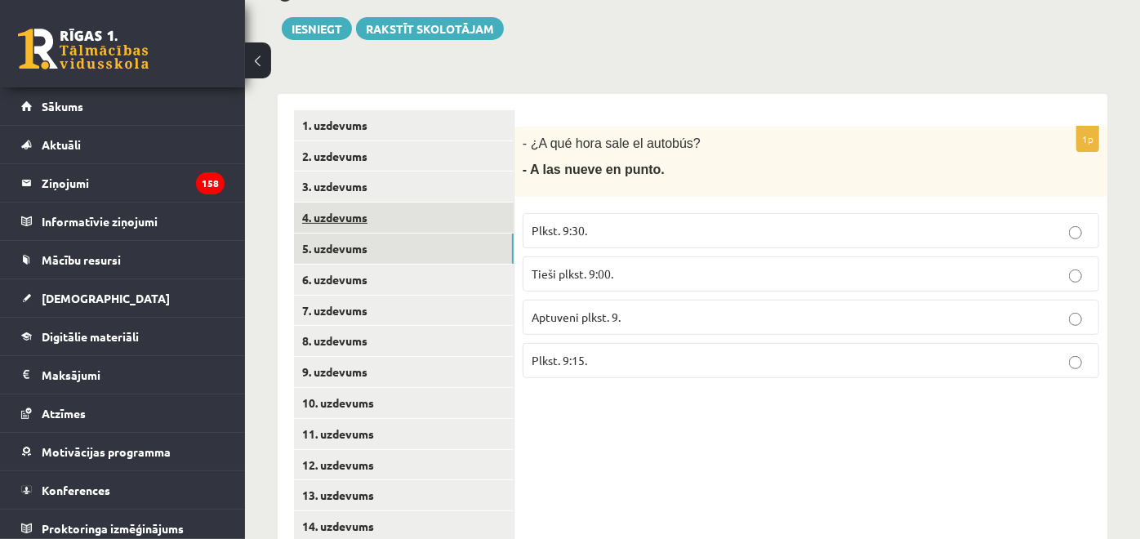
click at [411, 219] on link "4. uzdevums" at bounding box center [404, 217] width 220 height 30
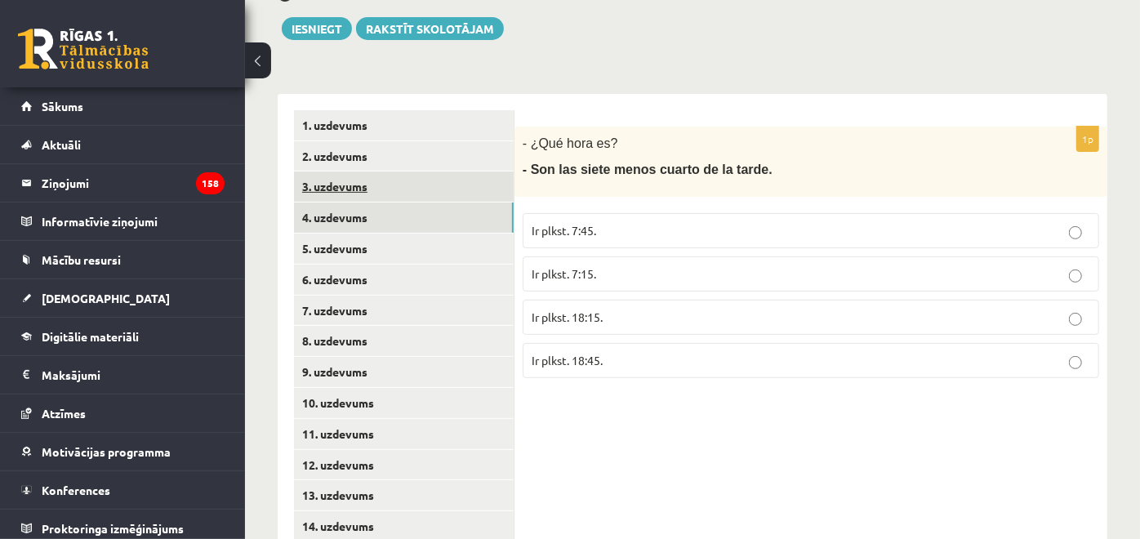
click at [415, 192] on link "3. uzdevums" at bounding box center [404, 186] width 220 height 30
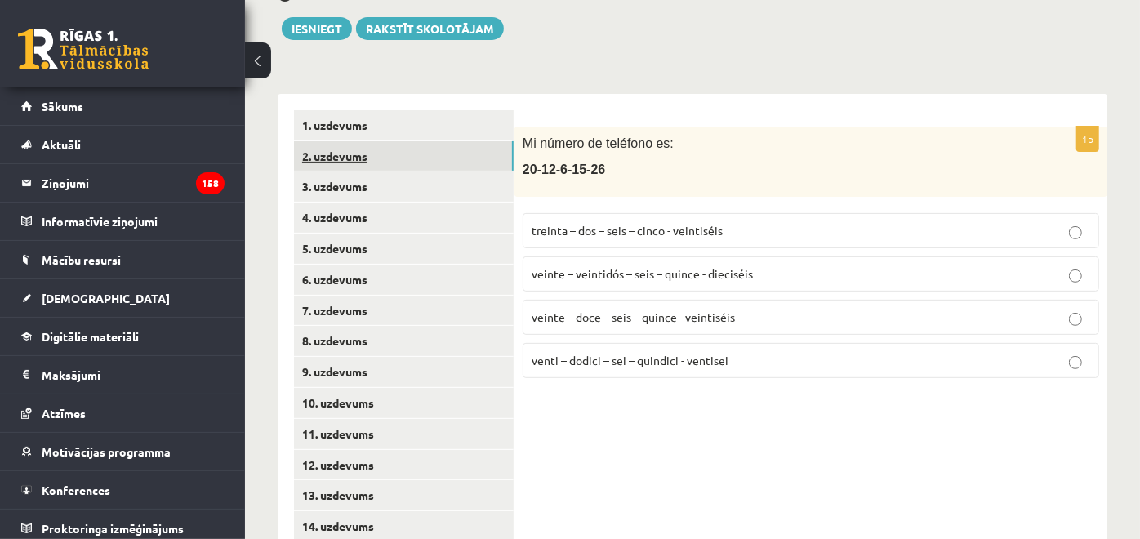
click at [415, 161] on link "2. uzdevums" at bounding box center [404, 156] width 220 height 30
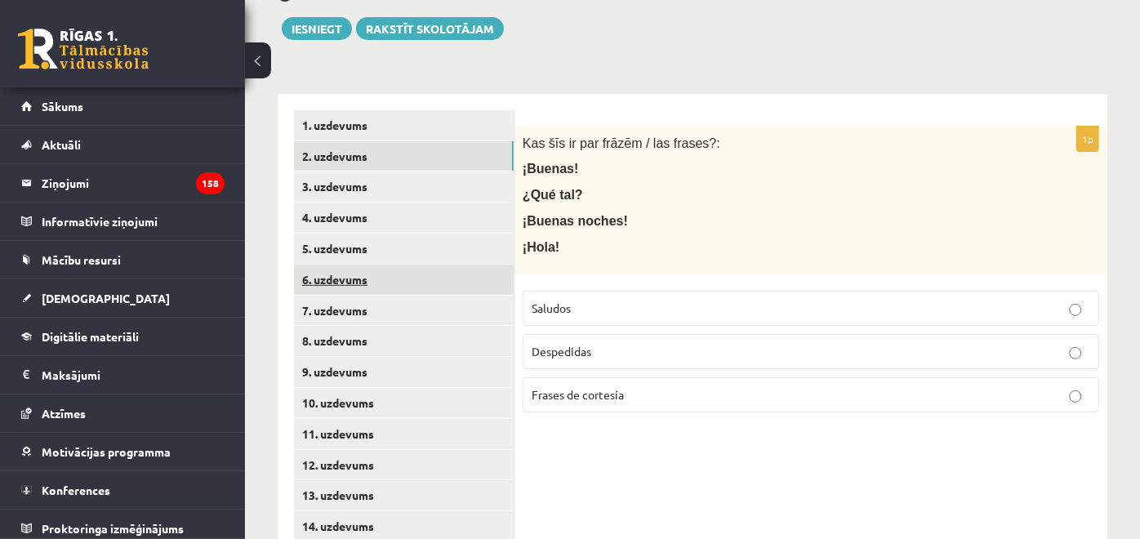
click at [450, 280] on link "6. uzdevums" at bounding box center [404, 280] width 220 height 30
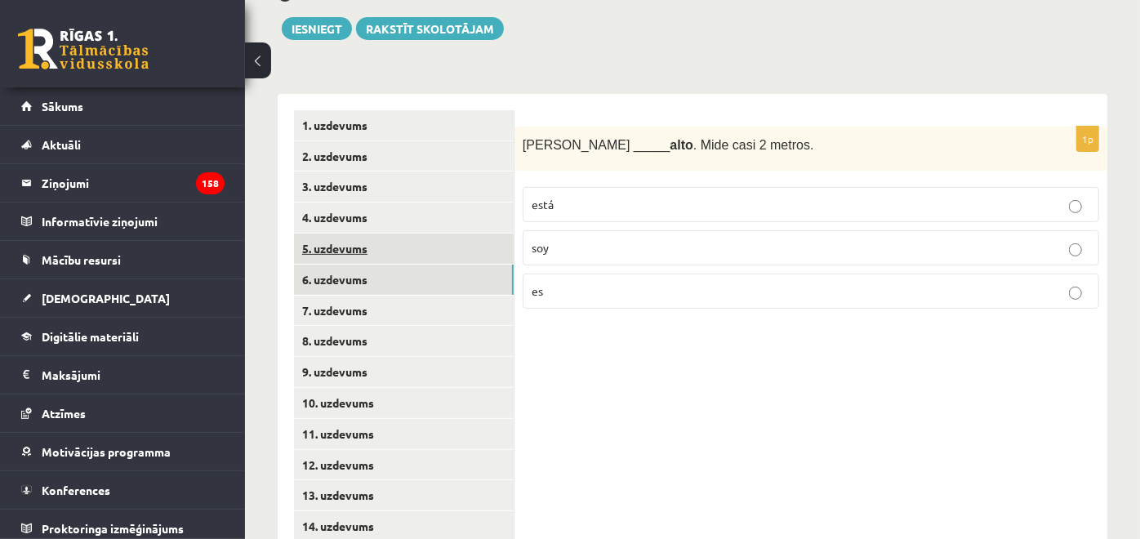
click at [438, 253] on link "5. uzdevums" at bounding box center [404, 249] width 220 height 30
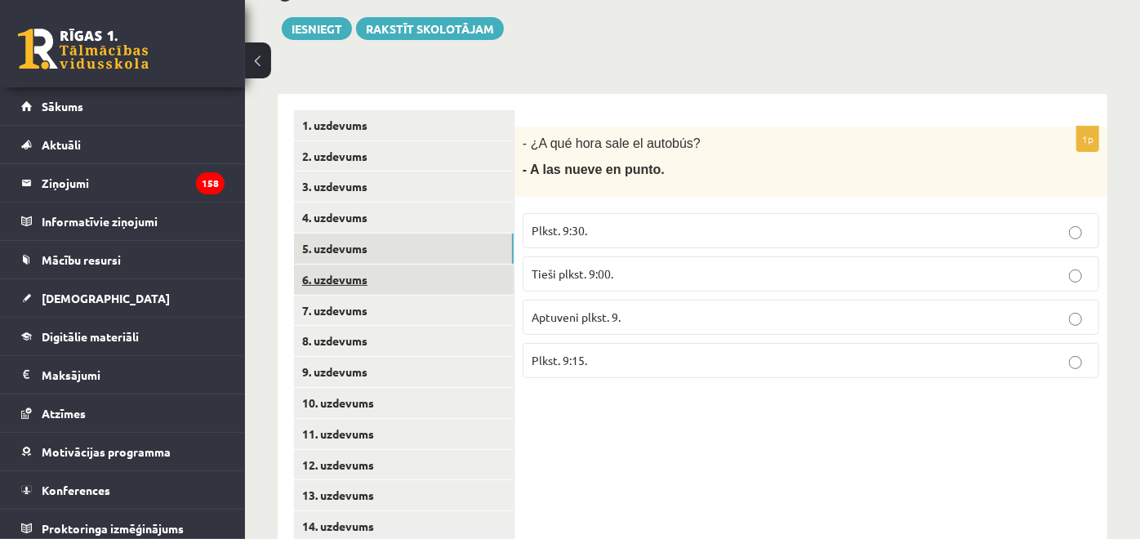
click at [441, 276] on link "6. uzdevums" at bounding box center [404, 280] width 220 height 30
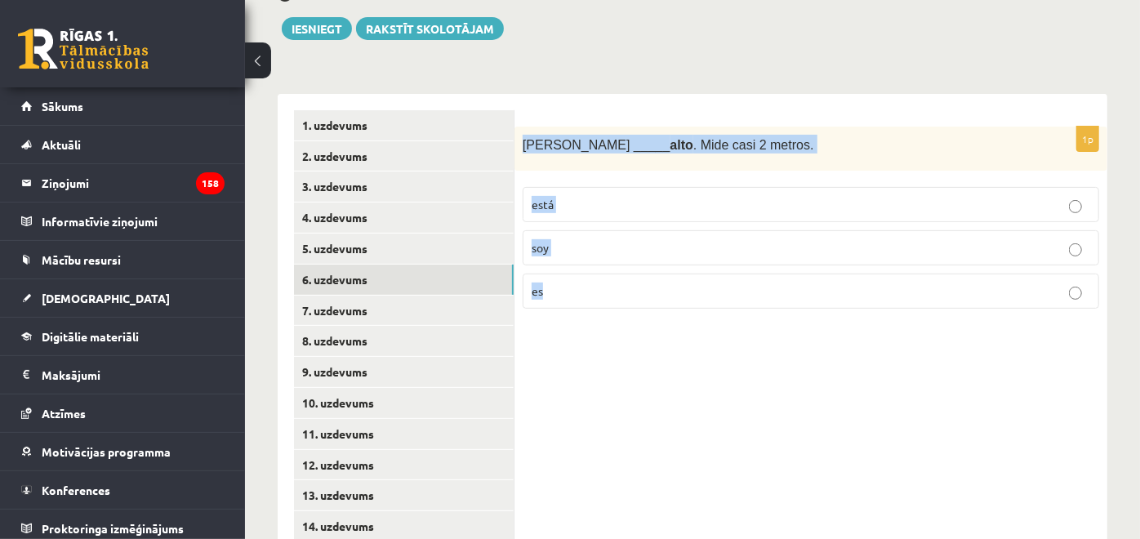
drag, startPoint x: 520, startPoint y: 142, endPoint x: 626, endPoint y: 283, distance: 176.7
click at [626, 283] on div "1p Antonio _____ alto . Mide casi 2 metros. está soy es" at bounding box center [810, 225] width 593 height 196
copy div "Antonio _____ alto . Mide casi 2 metros. está soy es"
drag, startPoint x: 614, startPoint y: 288, endPoint x: 592, endPoint y: 290, distance: 22.1
click at [614, 289] on p "es" at bounding box center [811, 291] width 558 height 17
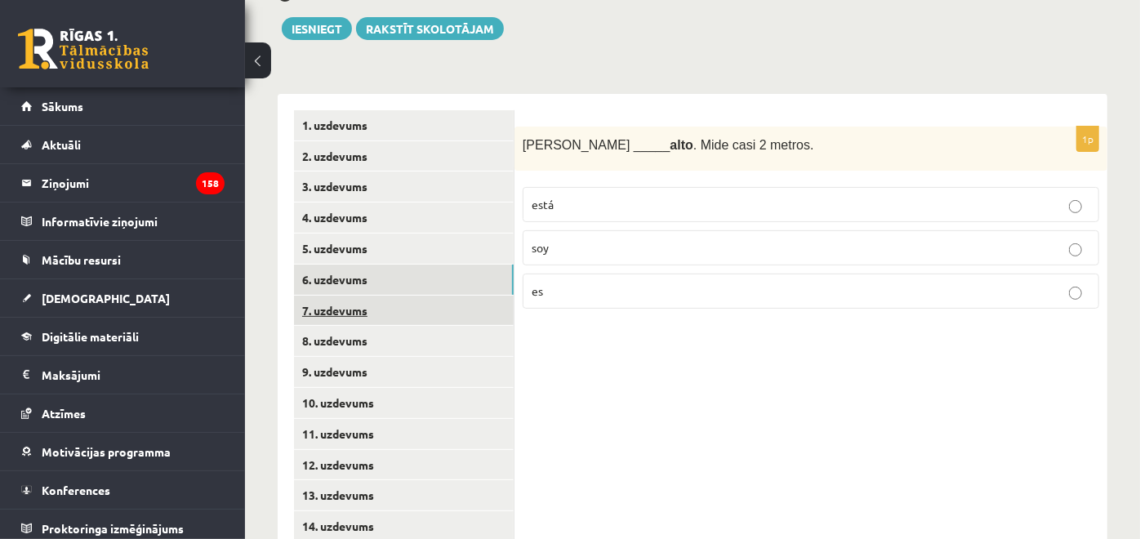
click at [422, 310] on link "7. uzdevums" at bounding box center [404, 311] width 220 height 30
click at [425, 283] on link "6. uzdevums" at bounding box center [404, 280] width 220 height 30
click at [430, 310] on link "7. uzdevums" at bounding box center [404, 311] width 220 height 30
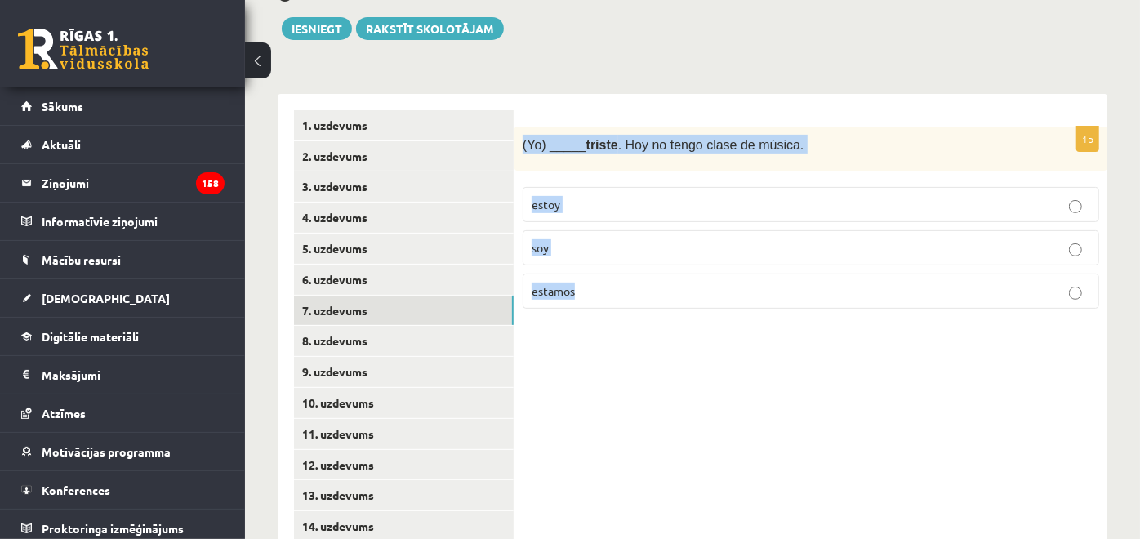
drag, startPoint x: 523, startPoint y: 142, endPoint x: 693, endPoint y: 292, distance: 226.7
click at [693, 292] on div "1p (Yo) _____ triste . Hoy no tengo clase de música. estoy soy estamos" at bounding box center [810, 225] width 593 height 196
copy div "(Yo) _____ triste . Hoy no tengo clase de música. estoy soy estamos"
click at [593, 211] on p "estoy" at bounding box center [811, 204] width 558 height 17
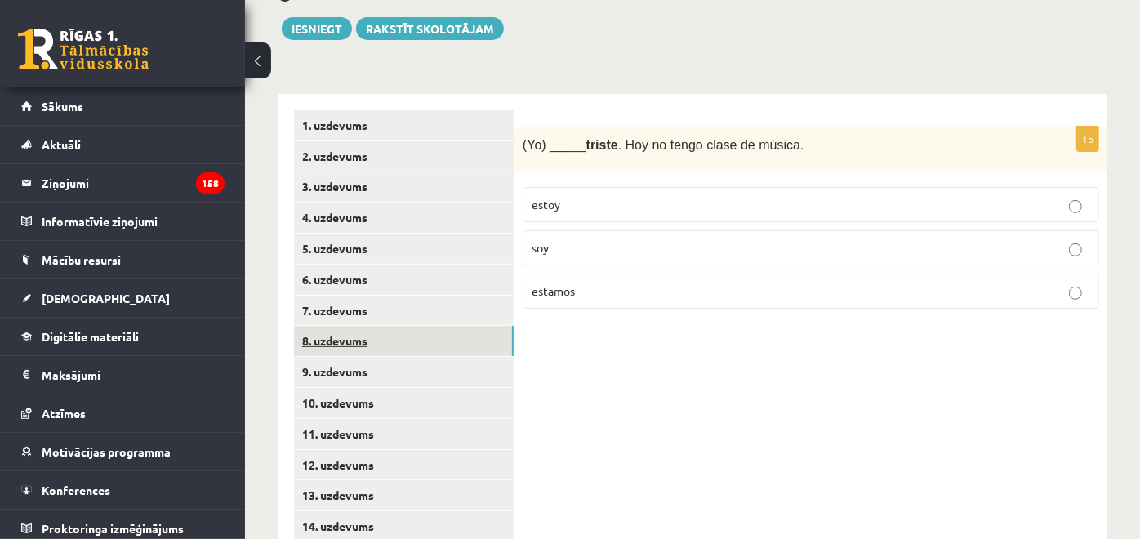
click at [369, 330] on link "8. uzdevums" at bounding box center [404, 341] width 220 height 30
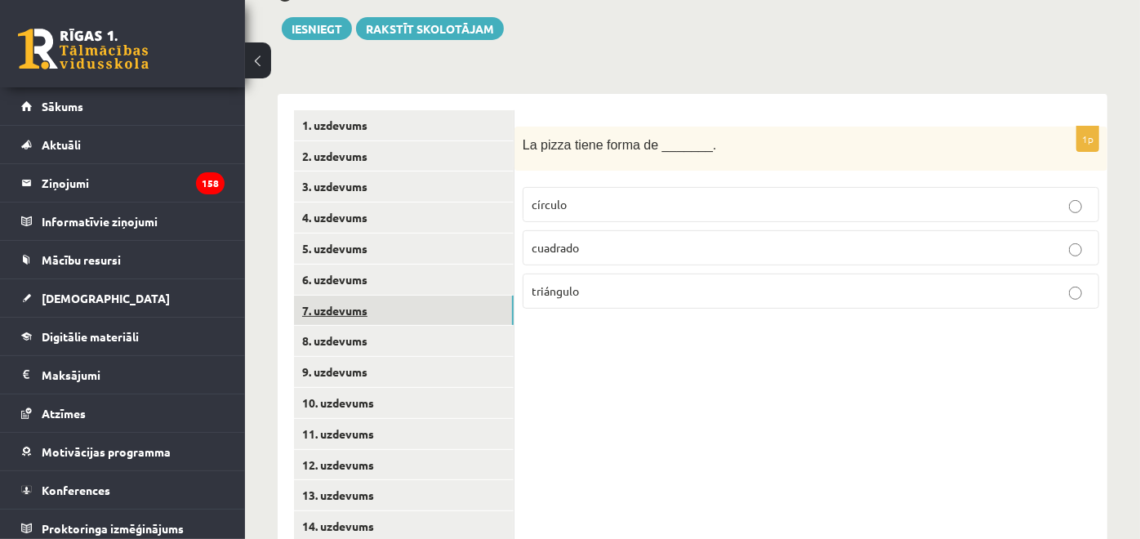
click at [487, 300] on link "7. uzdevums" at bounding box center [404, 311] width 220 height 30
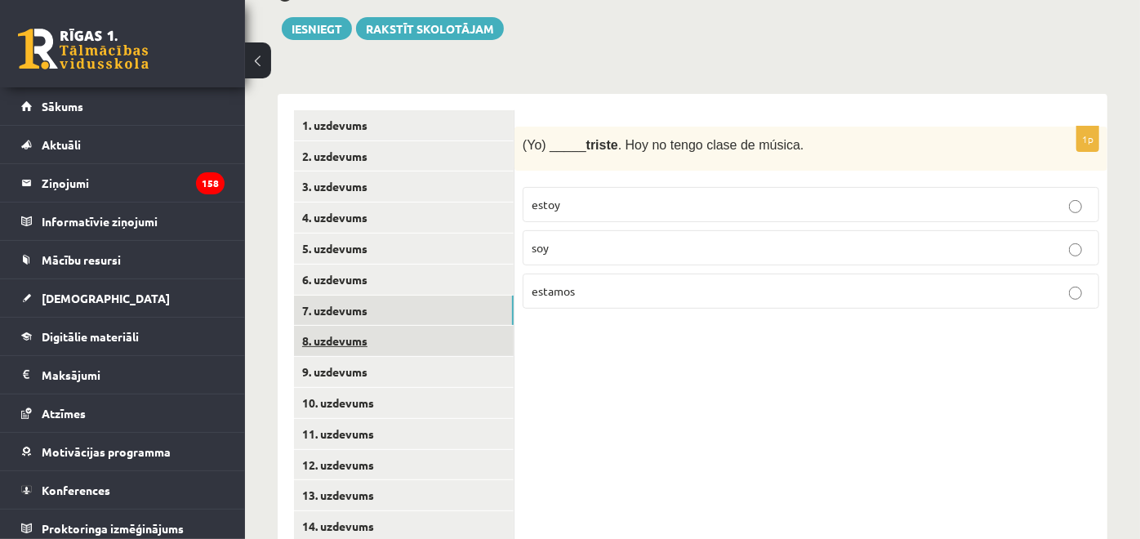
click at [466, 336] on link "8. uzdevums" at bounding box center [404, 341] width 220 height 30
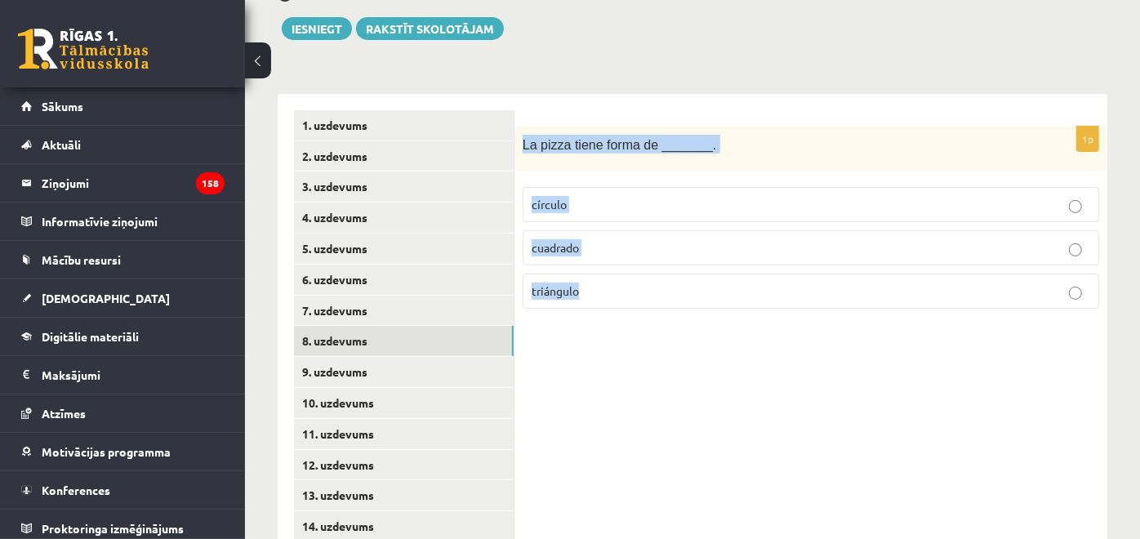
drag, startPoint x: 518, startPoint y: 140, endPoint x: 661, endPoint y: 312, distance: 223.8
click at [661, 312] on div "1p La pizza tiene forma de _______. círculo cuadrado triángulo" at bounding box center [810, 225] width 593 height 196
copy div "La pizza tiene forma de _______. círculo cuadrado triángulo"
click at [608, 194] on label "círculo" at bounding box center [811, 204] width 576 height 35
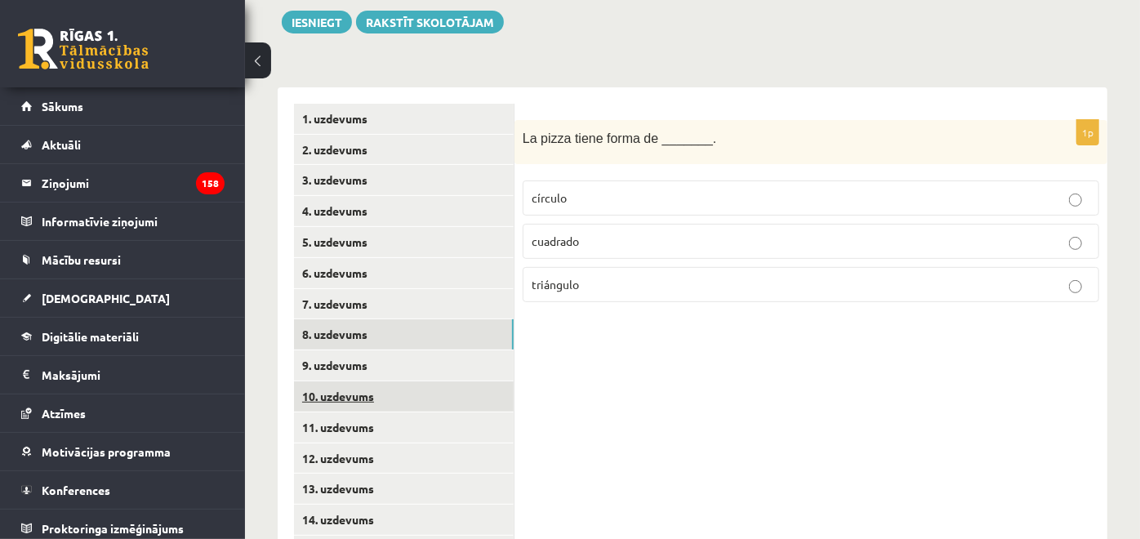
scroll to position [376, 0]
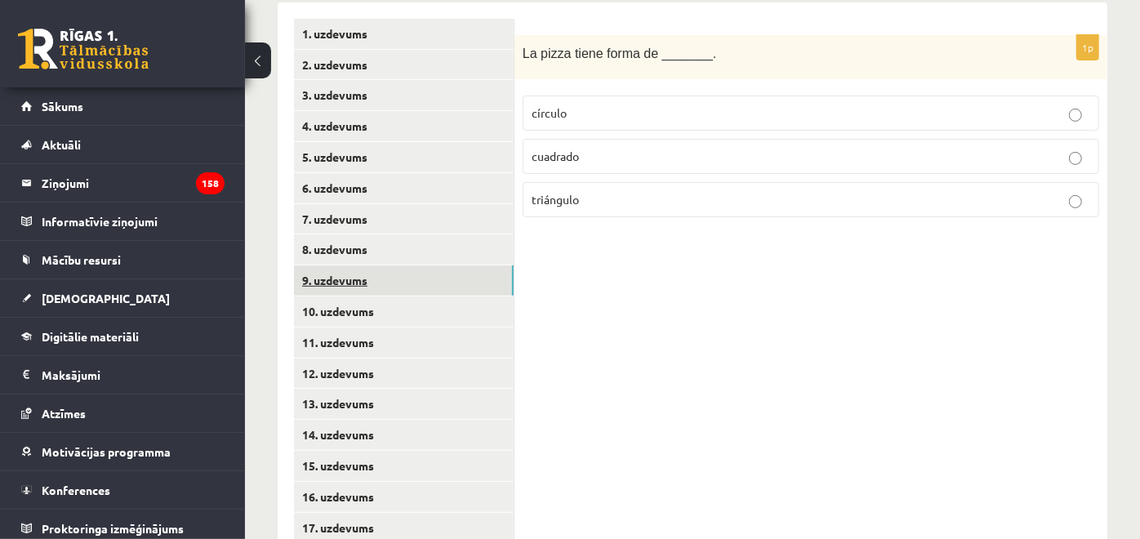
click at [388, 282] on link "9. uzdevums" at bounding box center [404, 280] width 220 height 30
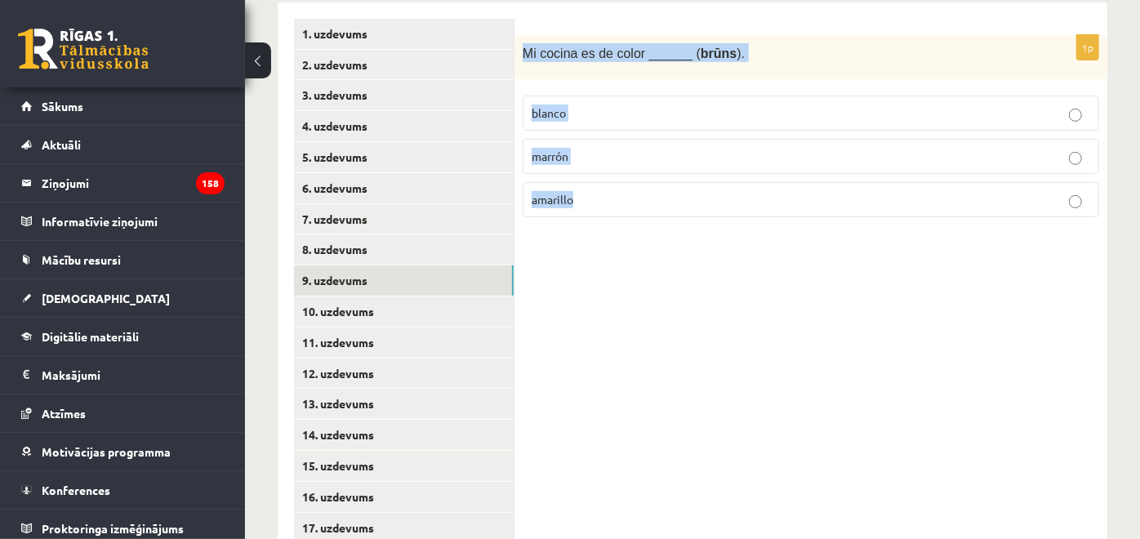
drag, startPoint x: 523, startPoint y: 49, endPoint x: 667, endPoint y: 180, distance: 194.2
click at [667, 180] on div "1p Mi cocina es de color ______ ( brūns ). blanco marrón amarillo" at bounding box center [810, 133] width 593 height 196
copy div "Mi cocina es de color ______ ( brūns ). blanco marrón amarillo"
click at [588, 148] on p "marrón" at bounding box center [811, 156] width 558 height 17
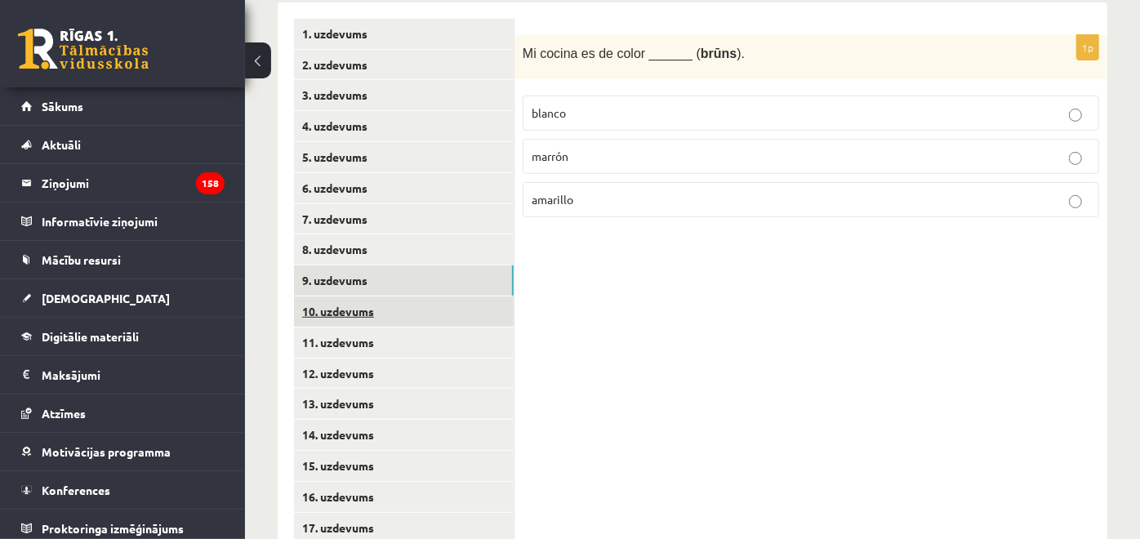
click at [460, 303] on link "10. uzdevums" at bounding box center [404, 311] width 220 height 30
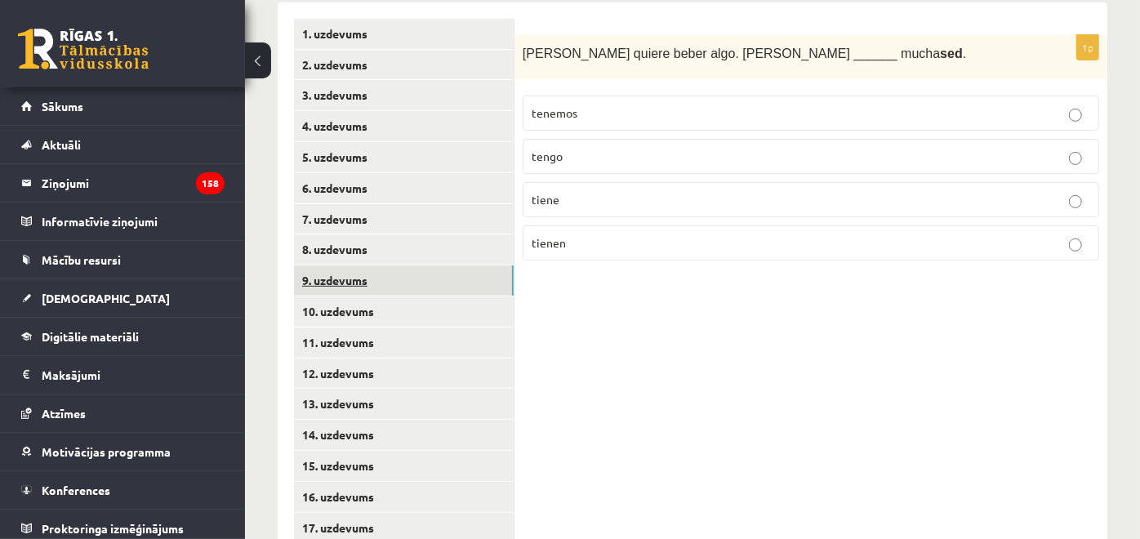
click at [485, 271] on link "9. uzdevums" at bounding box center [404, 280] width 220 height 30
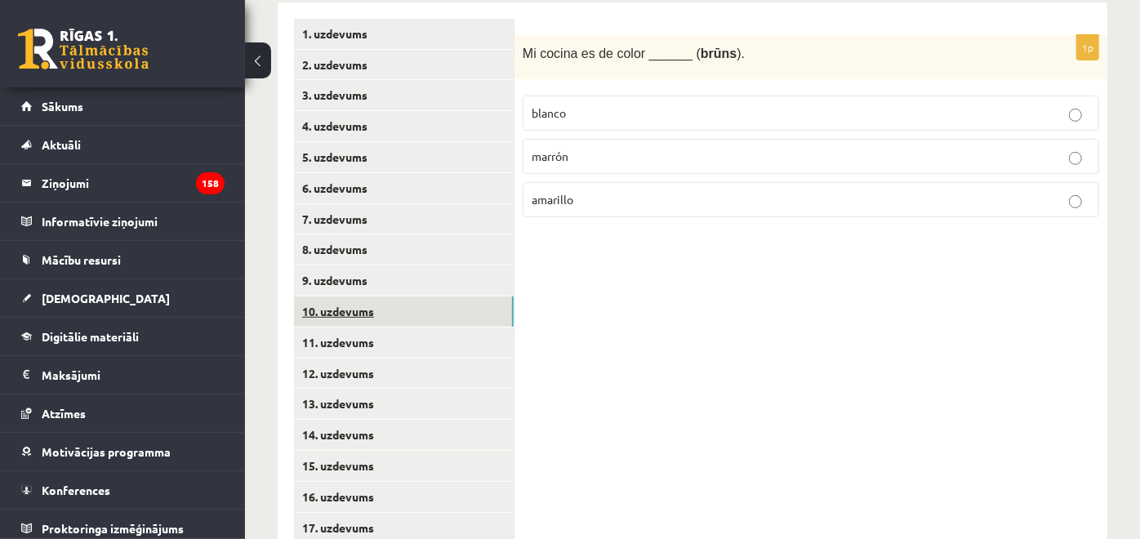
click at [478, 300] on link "10. uzdevums" at bounding box center [404, 311] width 220 height 30
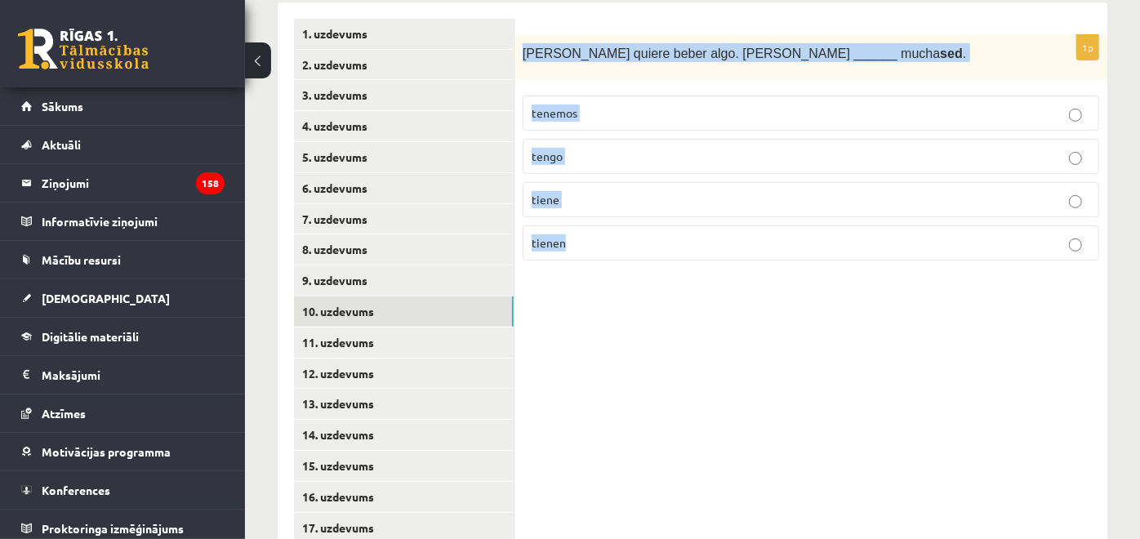
drag, startPoint x: 521, startPoint y: 51, endPoint x: 625, endPoint y: 251, distance: 225.3
click at [625, 251] on div "1p Ana quiere beber algo. Ana ______ mucha sed . tenemos tengo tiene tienen" at bounding box center [810, 154] width 593 height 239
copy div "Ana quiere beber algo. Ana ______ mucha sed . tenemos tengo tiene tienen"
click at [599, 194] on p "tiene" at bounding box center [811, 199] width 558 height 17
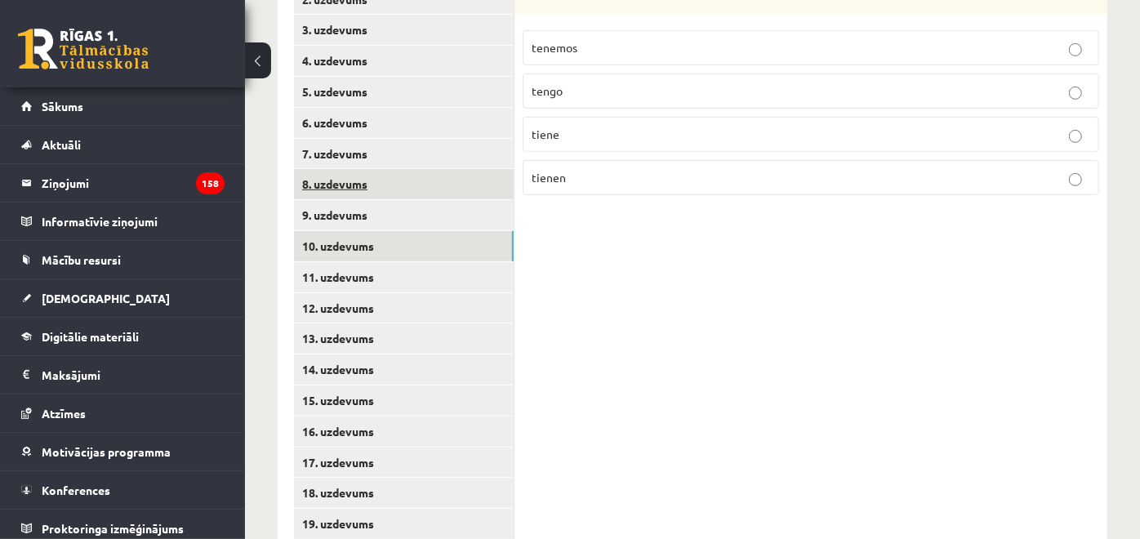
scroll to position [466, 0]
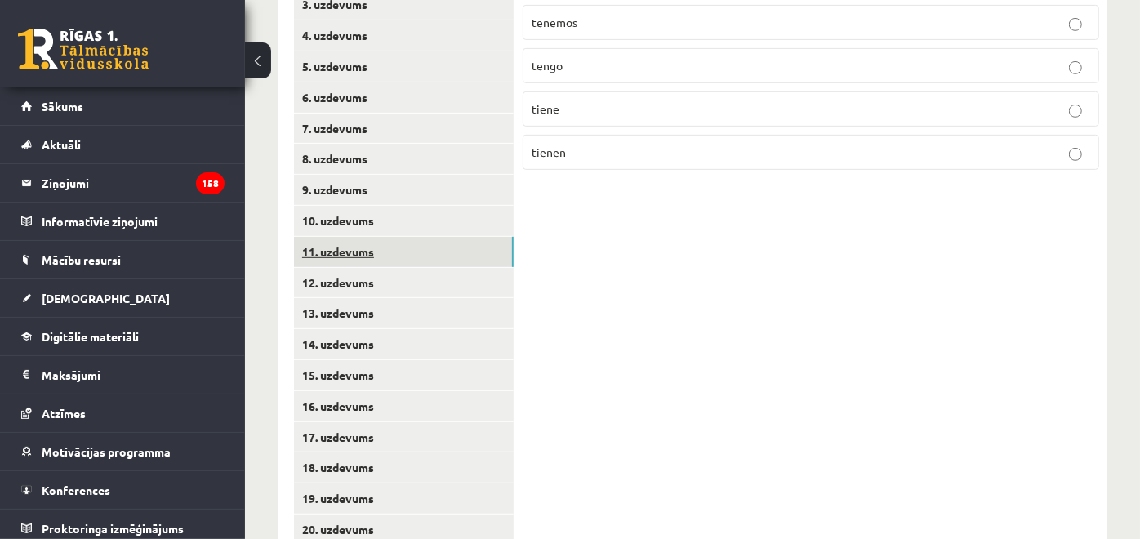
click at [448, 265] on link "11. uzdevums" at bounding box center [404, 252] width 220 height 30
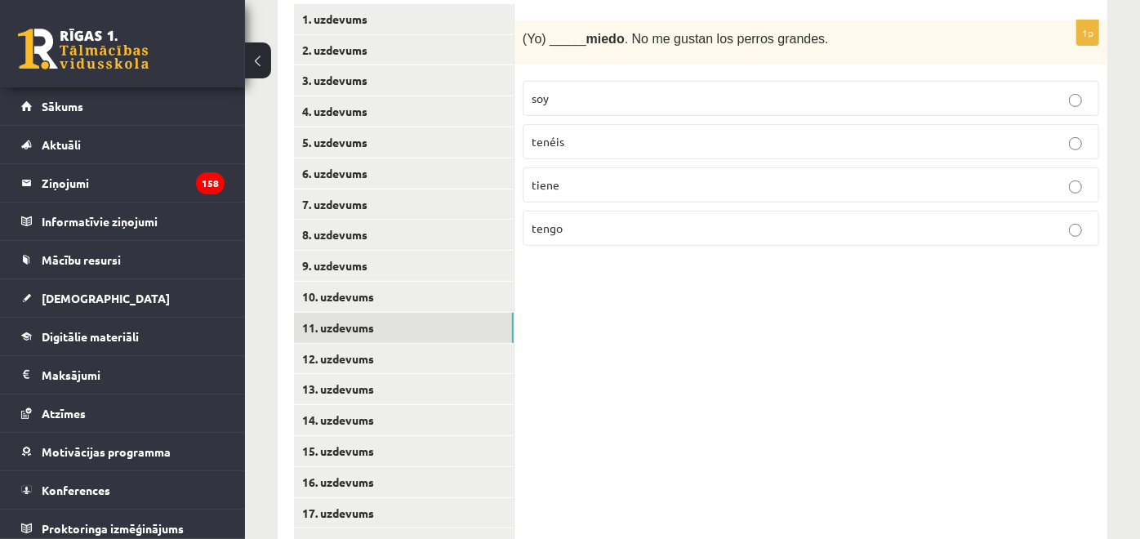
scroll to position [284, 0]
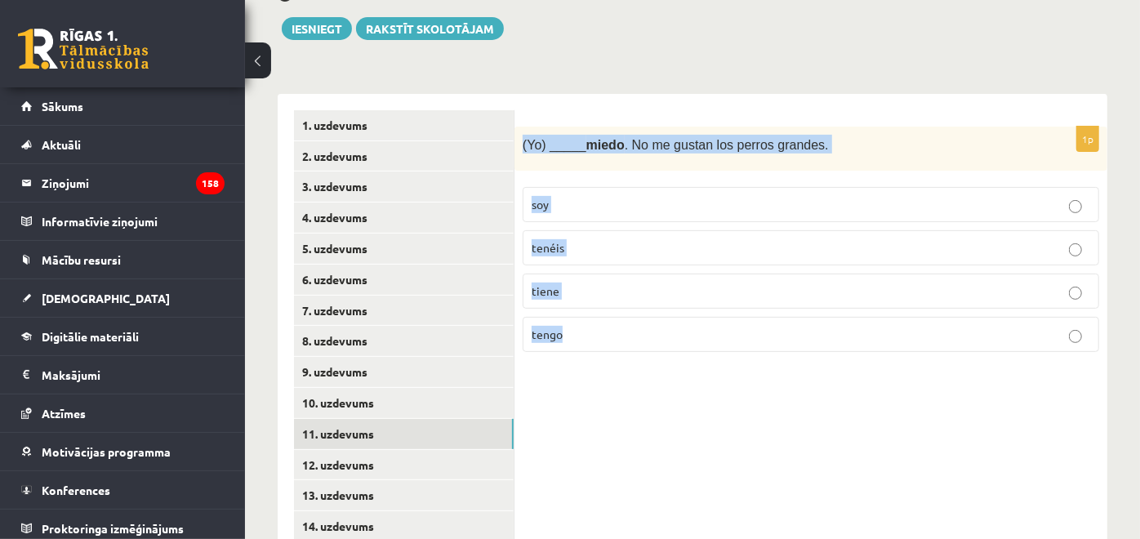
drag, startPoint x: 520, startPoint y: 138, endPoint x: 642, endPoint y: 334, distance: 230.6
click at [642, 334] on div "1p (Yo) _____ miedo . No me gustan los perros grandes. soy tenéis tiene tengo" at bounding box center [810, 246] width 593 height 239
click at [651, 300] on label "tiene" at bounding box center [811, 291] width 576 height 35
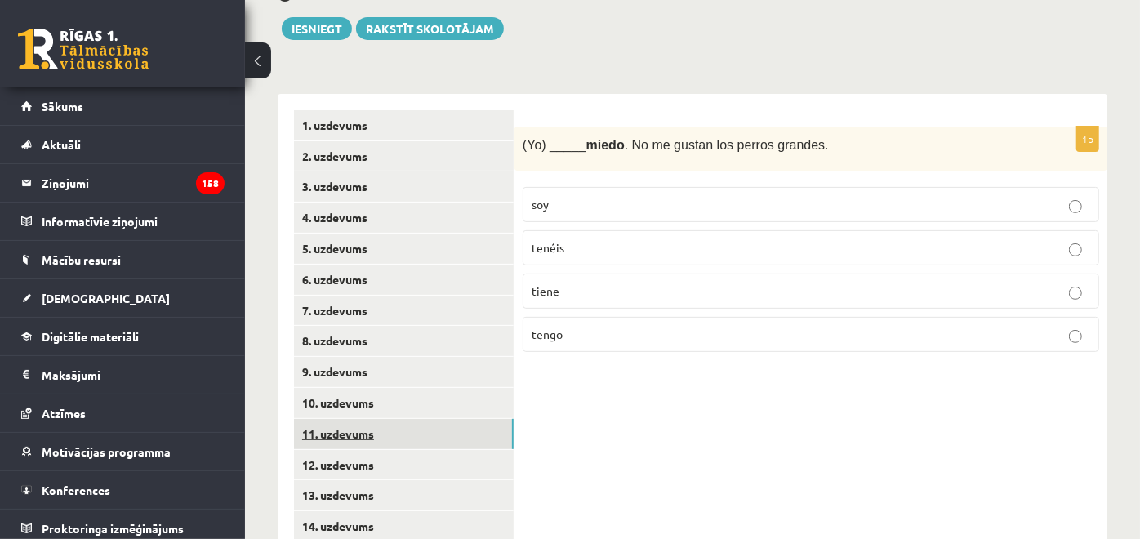
click at [484, 422] on link "11. uzdevums" at bounding box center [404, 434] width 220 height 30
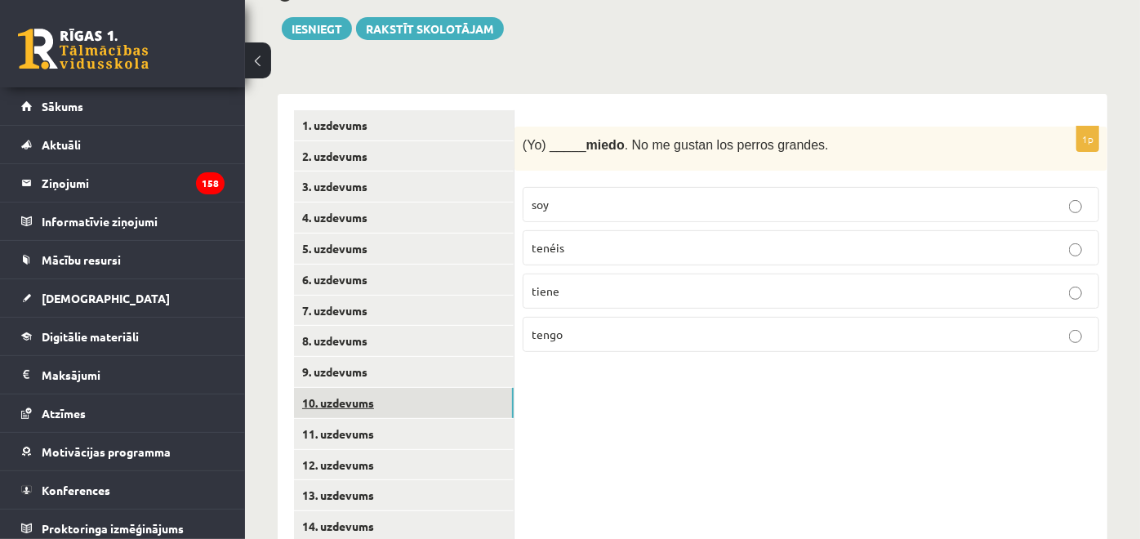
click at [474, 412] on link "10. uzdevums" at bounding box center [404, 403] width 220 height 30
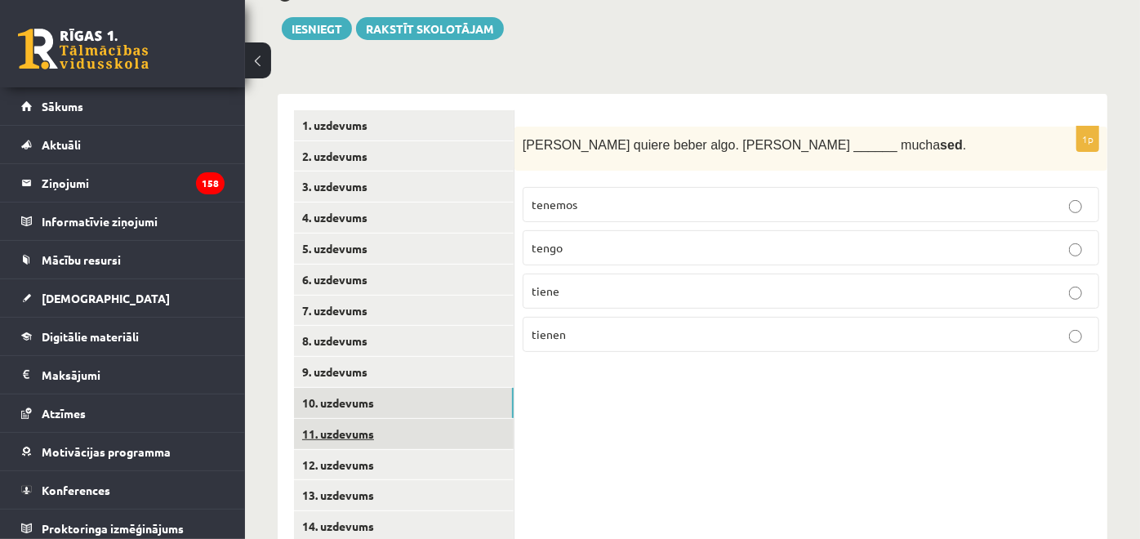
click at [479, 441] on link "11. uzdevums" at bounding box center [404, 434] width 220 height 30
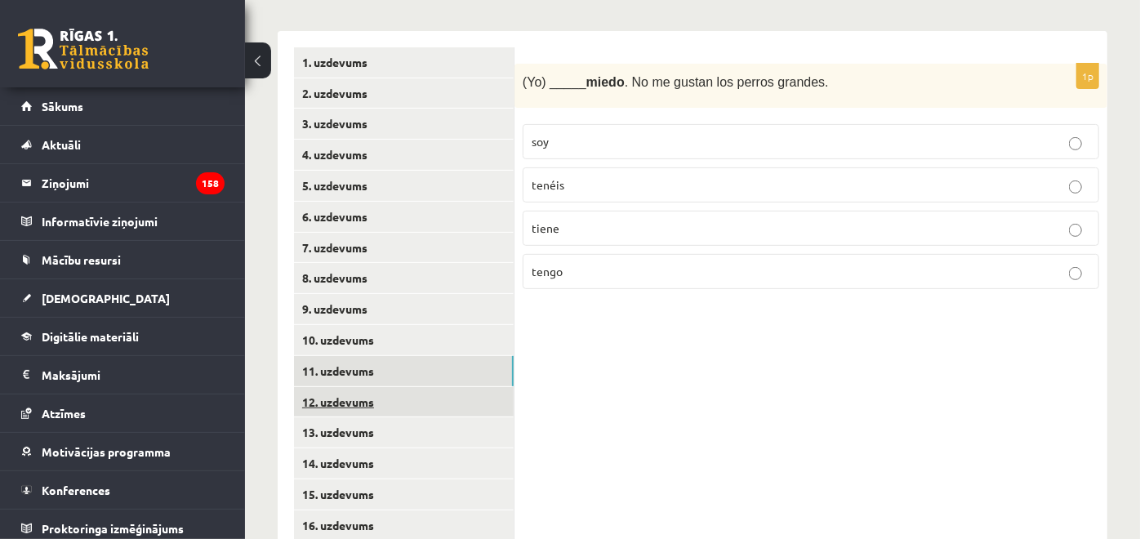
scroll to position [376, 0]
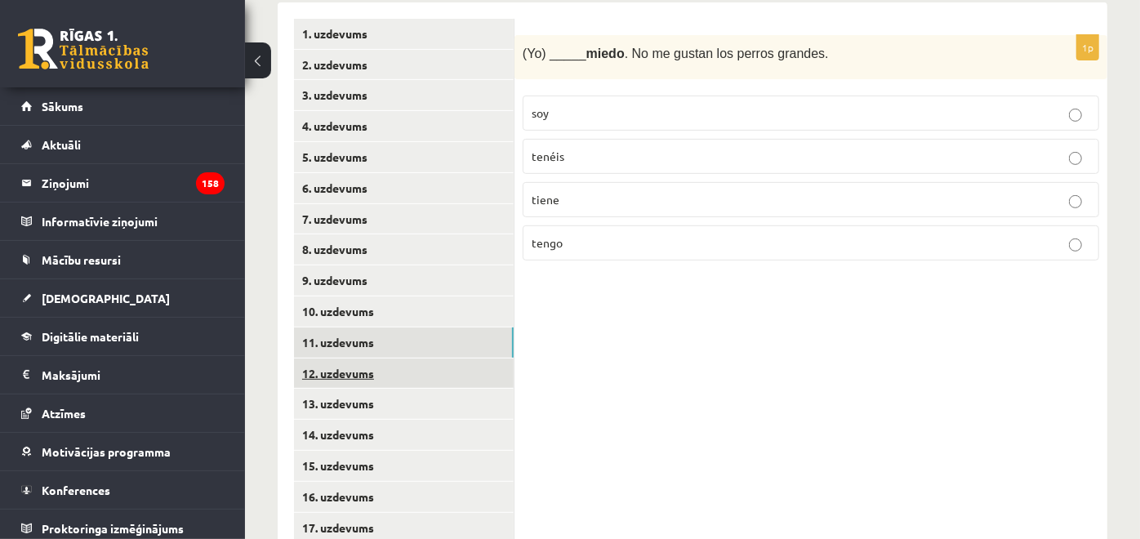
click at [434, 385] on link "12. uzdevums" at bounding box center [404, 373] width 220 height 30
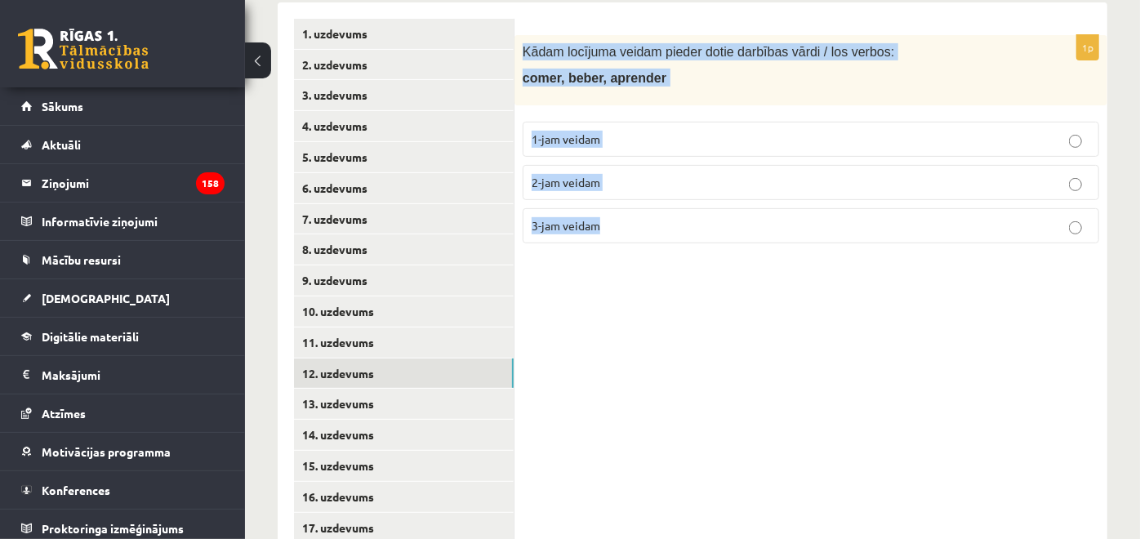
drag, startPoint x: 520, startPoint y: 49, endPoint x: 665, endPoint y: 214, distance: 219.8
click at [665, 214] on div "1p Kādam locījuma veidam pieder dotie darbības vārdi / los verbos: comer, beber…" at bounding box center [810, 145] width 593 height 221
click at [614, 176] on p "2-jam veidam" at bounding box center [811, 182] width 558 height 17
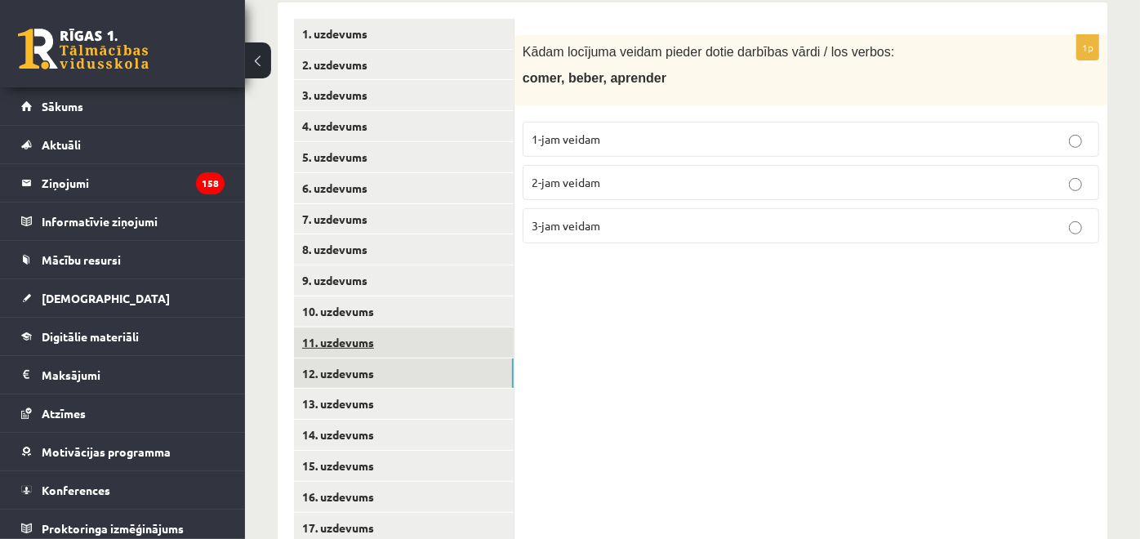
scroll to position [466, 0]
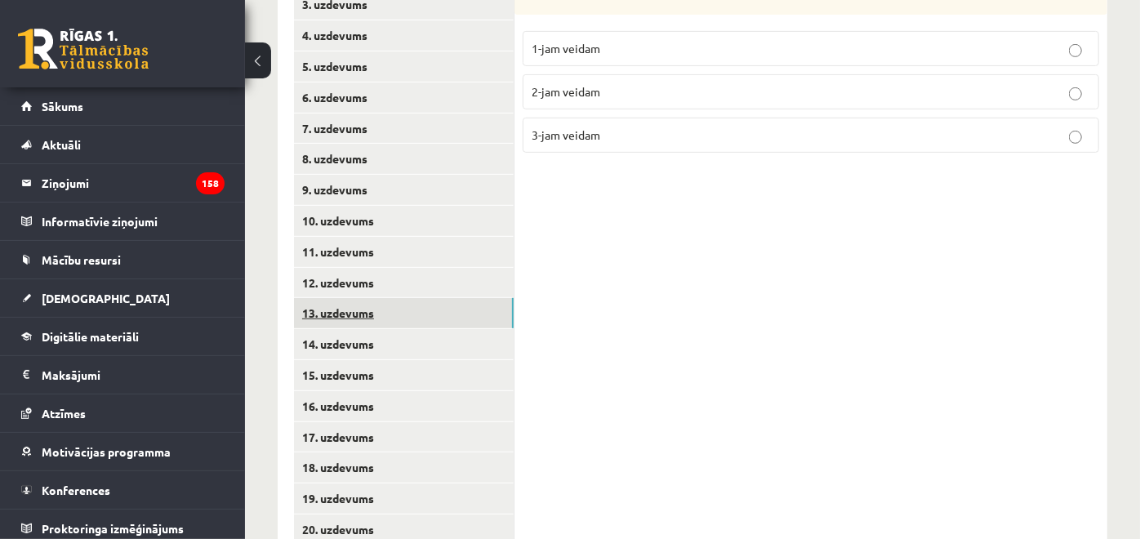
click at [446, 317] on link "13. uzdevums" at bounding box center [404, 313] width 220 height 30
click at [434, 283] on link "12. uzdevums" at bounding box center [404, 283] width 220 height 30
click at [448, 317] on link "13. uzdevums" at bounding box center [404, 313] width 220 height 30
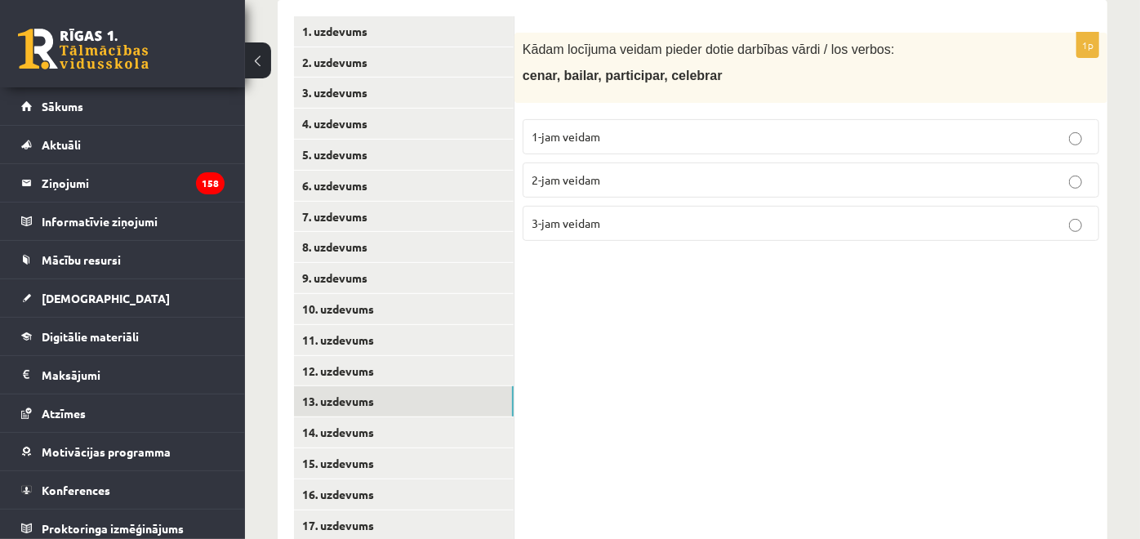
scroll to position [376, 0]
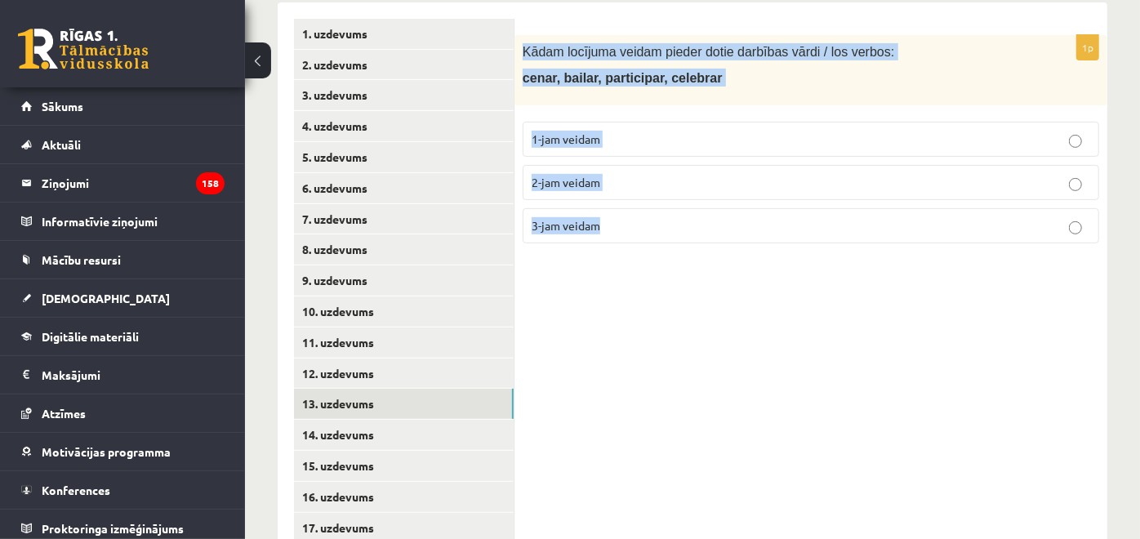
drag, startPoint x: 523, startPoint y: 48, endPoint x: 671, endPoint y: 216, distance: 224.4
click at [671, 216] on div "1p Kādam locījuma veidam pieder dotie darbības vārdi / los verbos: cenar, baila…" at bounding box center [810, 145] width 593 height 221
click at [634, 152] on label "1-jam veidam" at bounding box center [811, 139] width 576 height 35
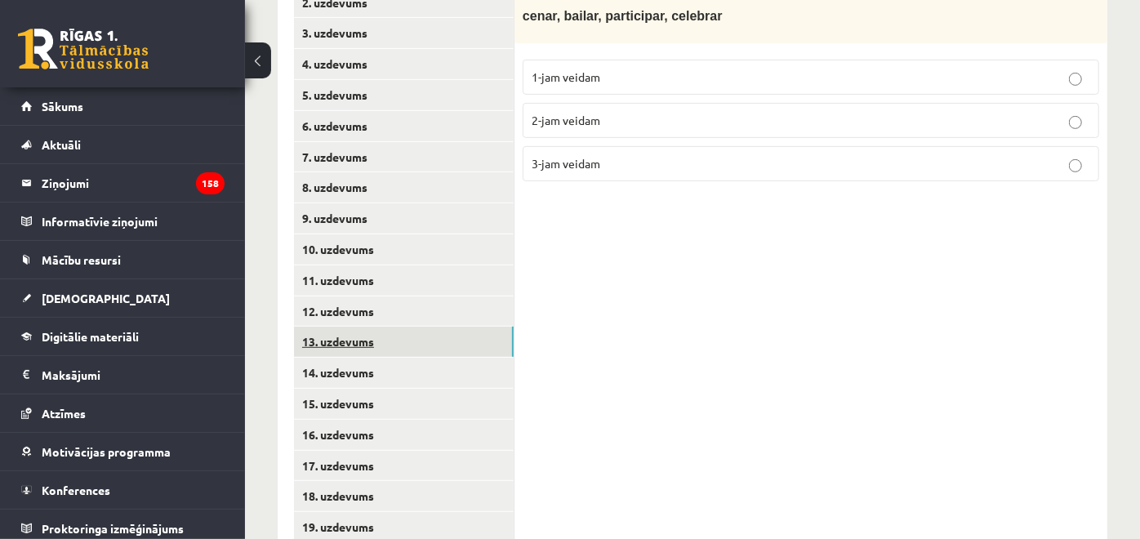
scroll to position [466, 0]
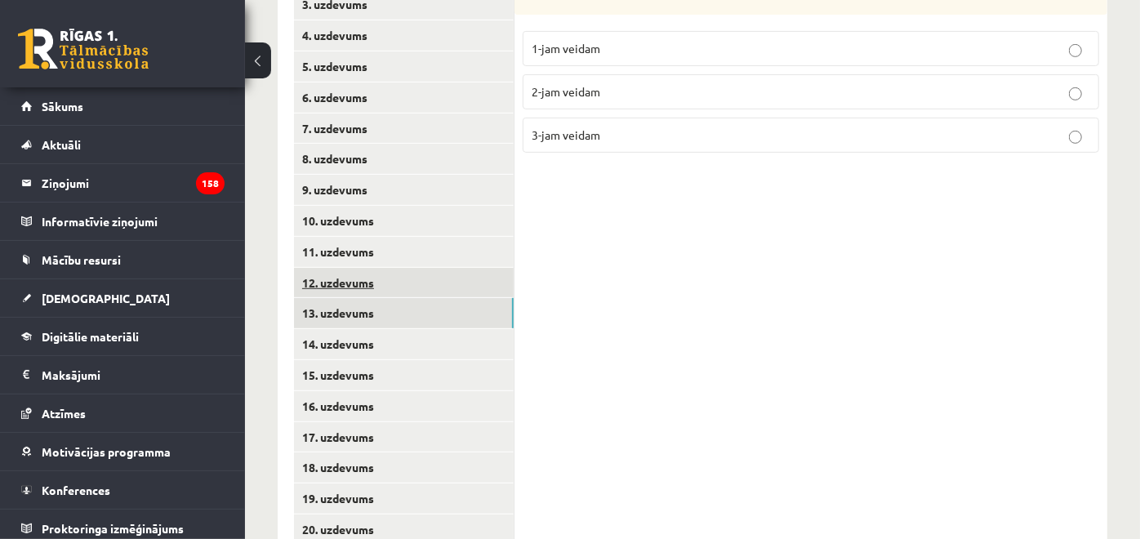
click at [450, 279] on link "12. uzdevums" at bounding box center [404, 283] width 220 height 30
click at [455, 312] on link "13. uzdevums" at bounding box center [404, 313] width 220 height 30
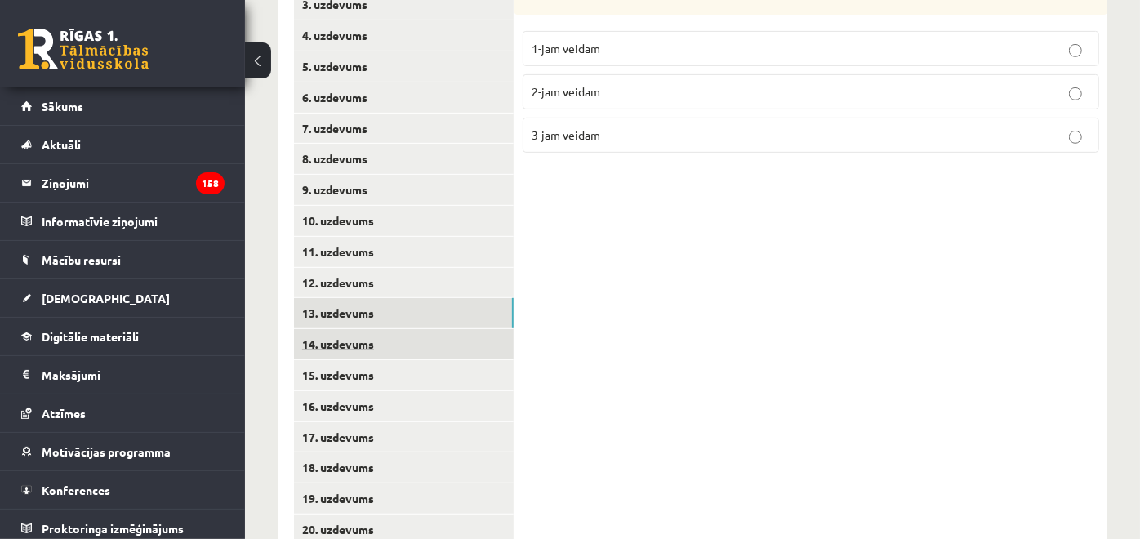
click at [450, 352] on link "14. uzdevums" at bounding box center [404, 344] width 220 height 30
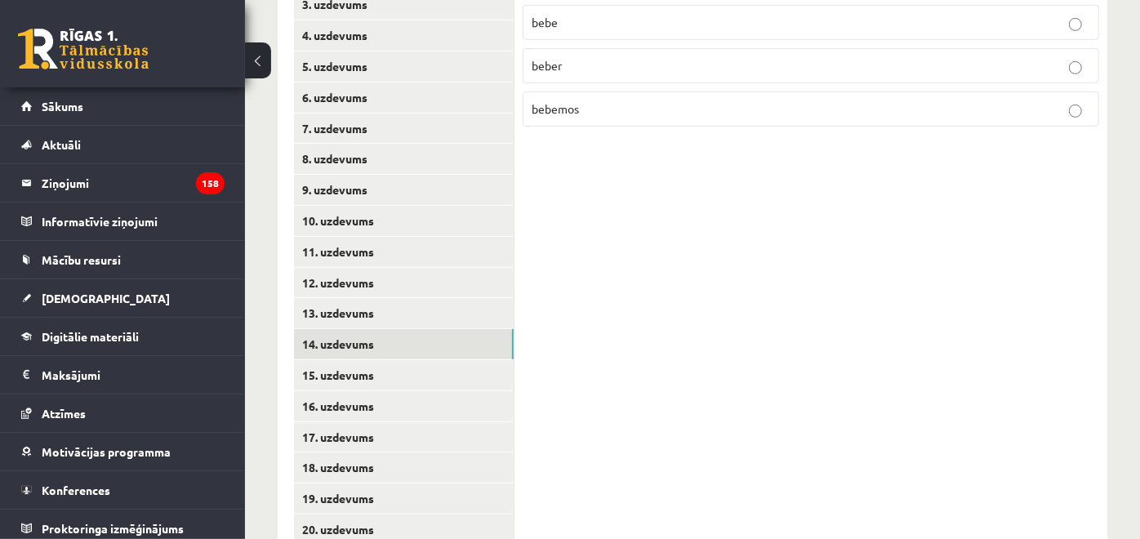
scroll to position [376, 0]
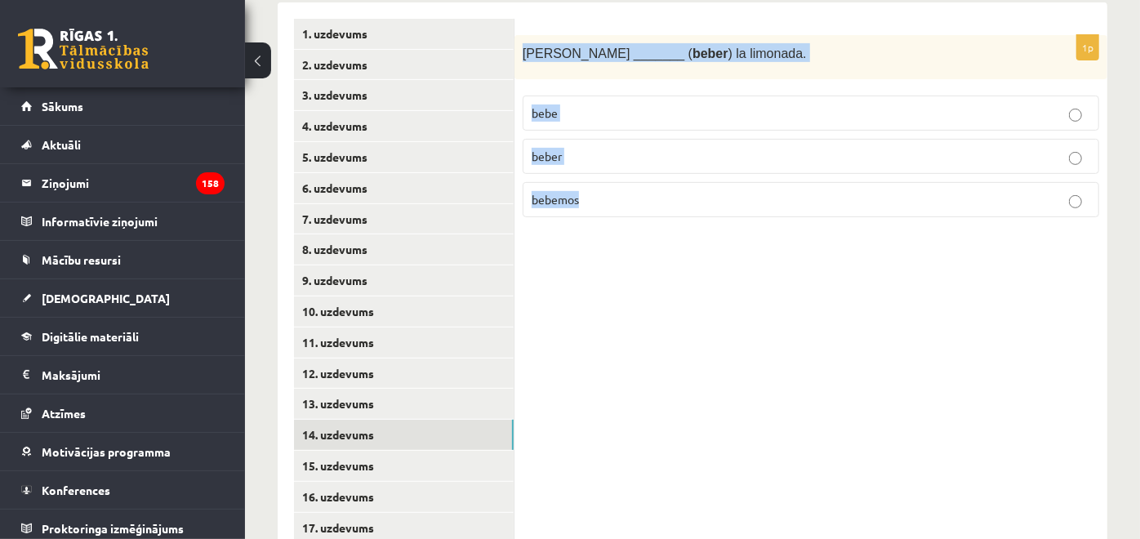
drag, startPoint x: 522, startPoint y: 51, endPoint x: 651, endPoint y: 205, distance: 200.5
click at [651, 205] on div "1p Enrique _______ ( beber ) la limonada. bebe beber bebemos" at bounding box center [810, 133] width 593 height 196
click at [585, 122] on label "bebe" at bounding box center [811, 113] width 576 height 35
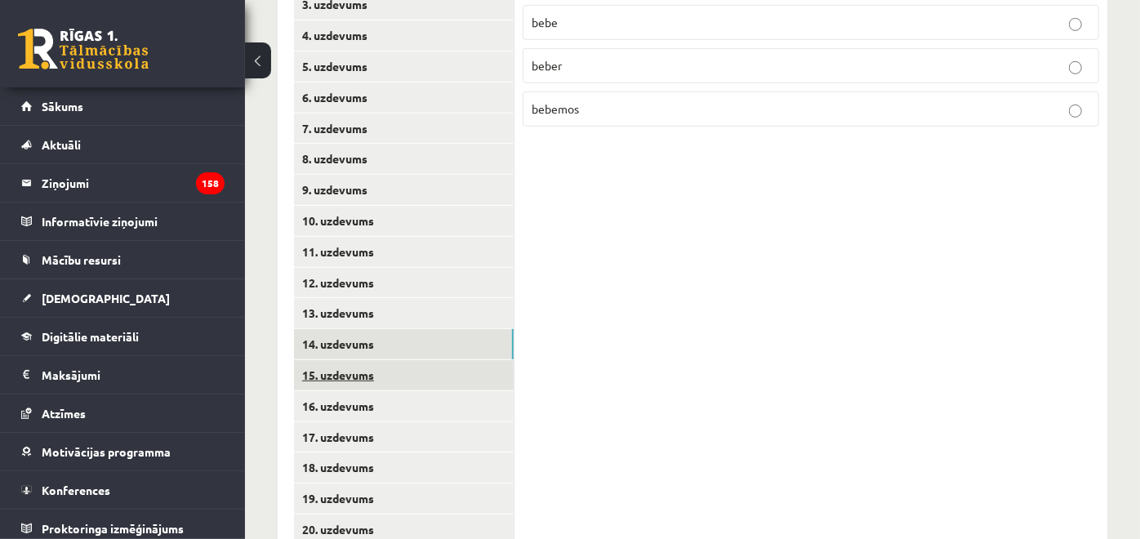
click at [459, 371] on link "15. uzdevums" at bounding box center [404, 375] width 220 height 30
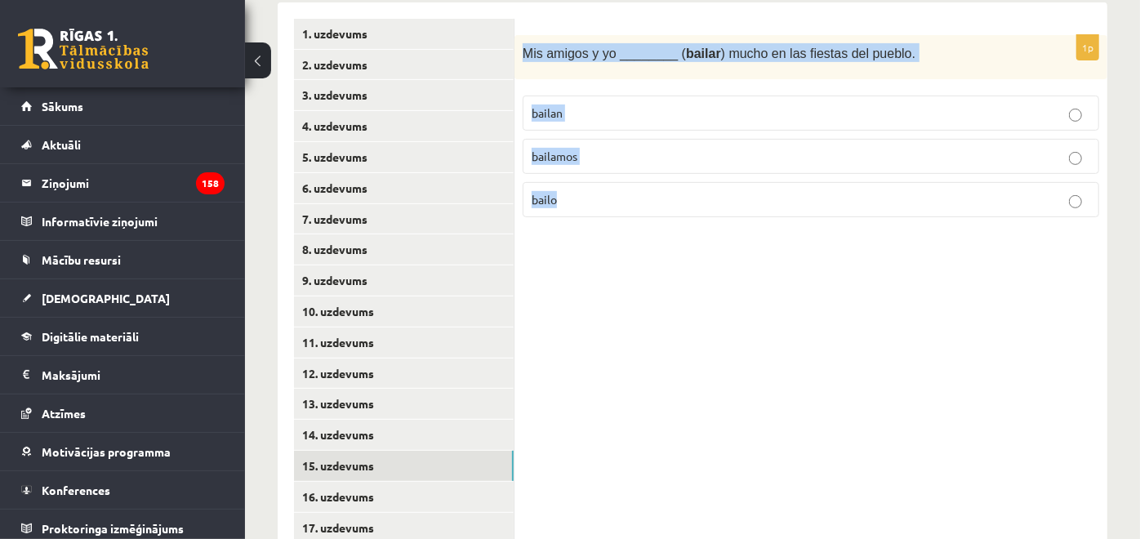
drag, startPoint x: 518, startPoint y: 47, endPoint x: 611, endPoint y: 175, distance: 157.9
click at [611, 175] on div "1p Mis amigos y yo ________ ( bailar ) mucho en las fiestas del pueblo. bailan …" at bounding box center [810, 133] width 593 height 196
click at [610, 161] on p "bailamos" at bounding box center [811, 156] width 558 height 17
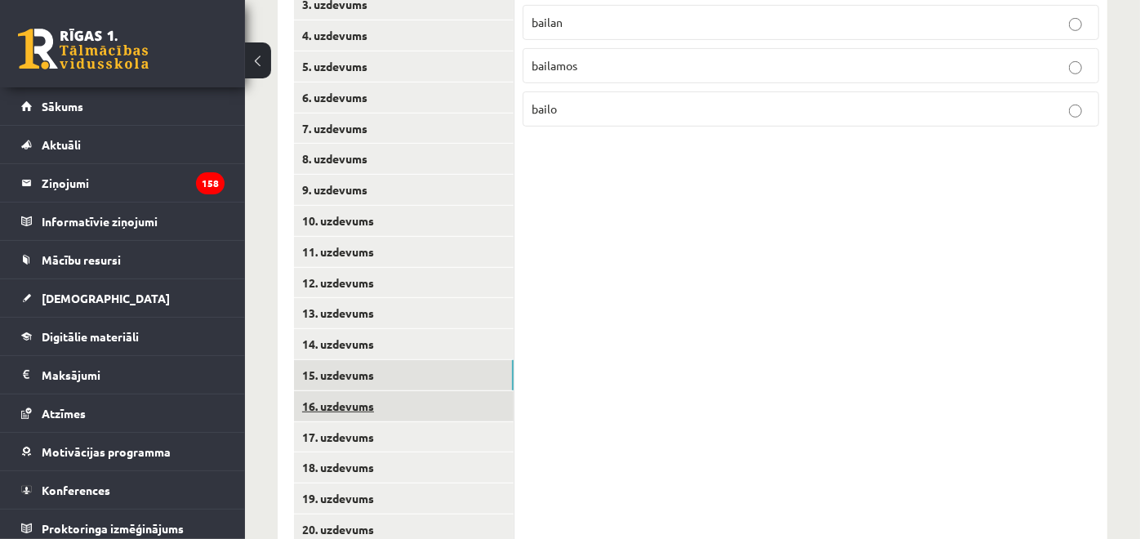
click at [396, 415] on link "16. uzdevums" at bounding box center [404, 406] width 220 height 30
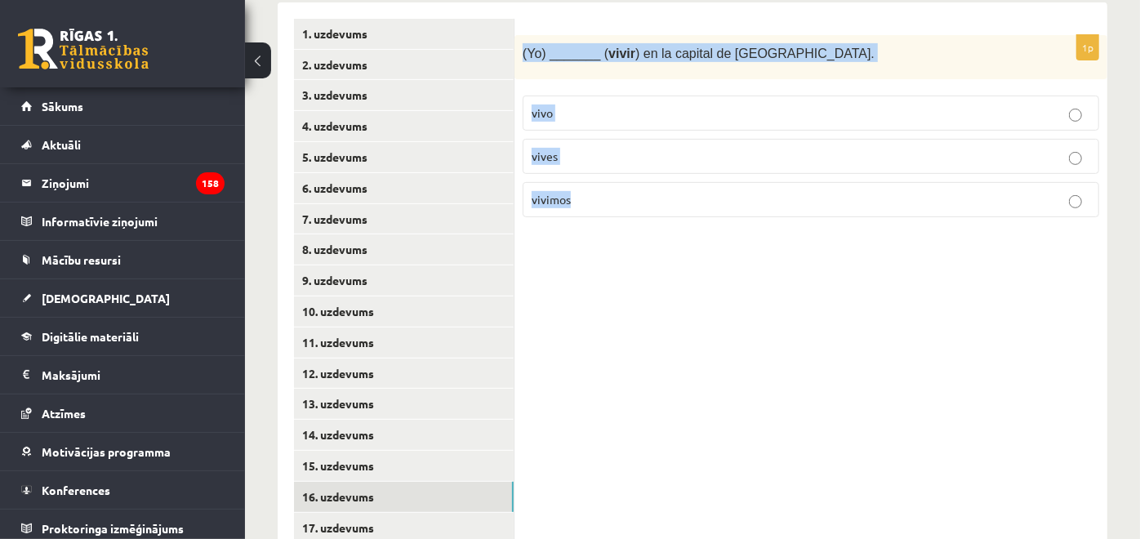
drag, startPoint x: 523, startPoint y: 51, endPoint x: 641, endPoint y: 178, distance: 173.9
click at [641, 178] on div "1p (Yo) _______ ( vivir ) en la capital de Letonia. vivo vives vivimos" at bounding box center [810, 133] width 593 height 196
click at [606, 118] on p "vivo" at bounding box center [811, 113] width 558 height 17
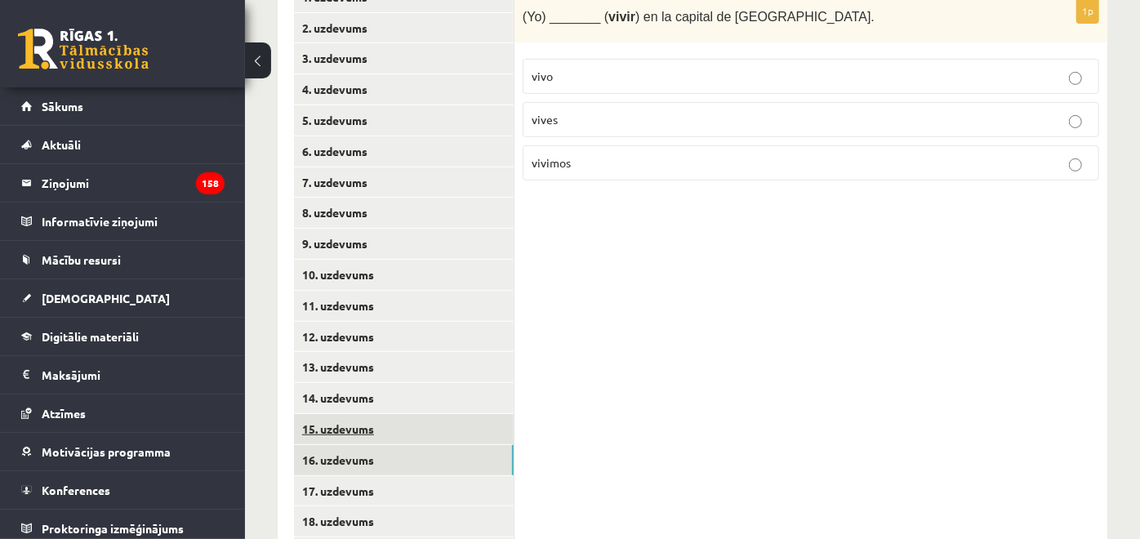
scroll to position [466, 0]
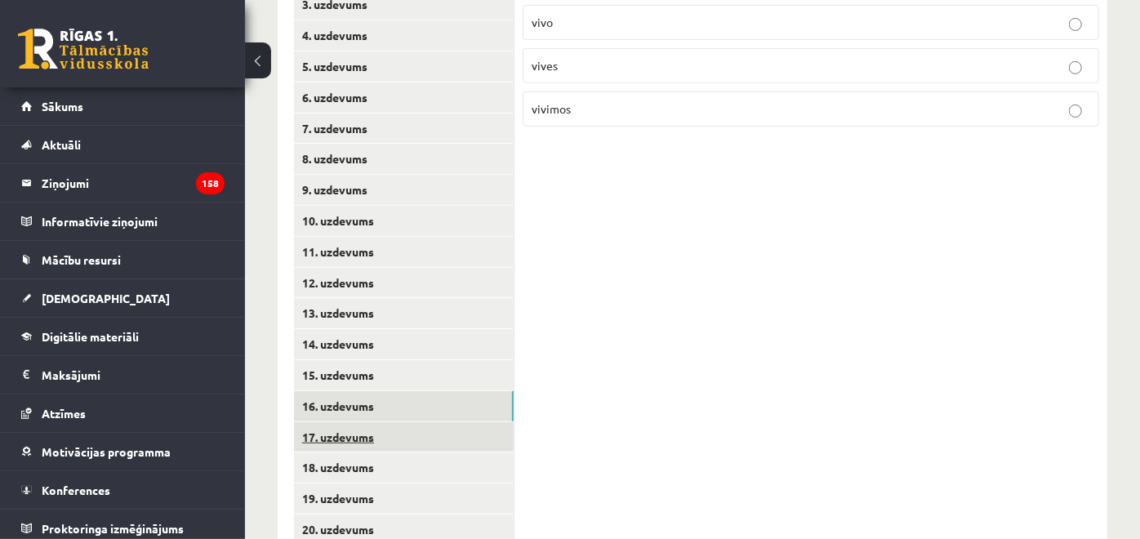
click at [422, 445] on link "17. uzdevums" at bounding box center [404, 437] width 220 height 30
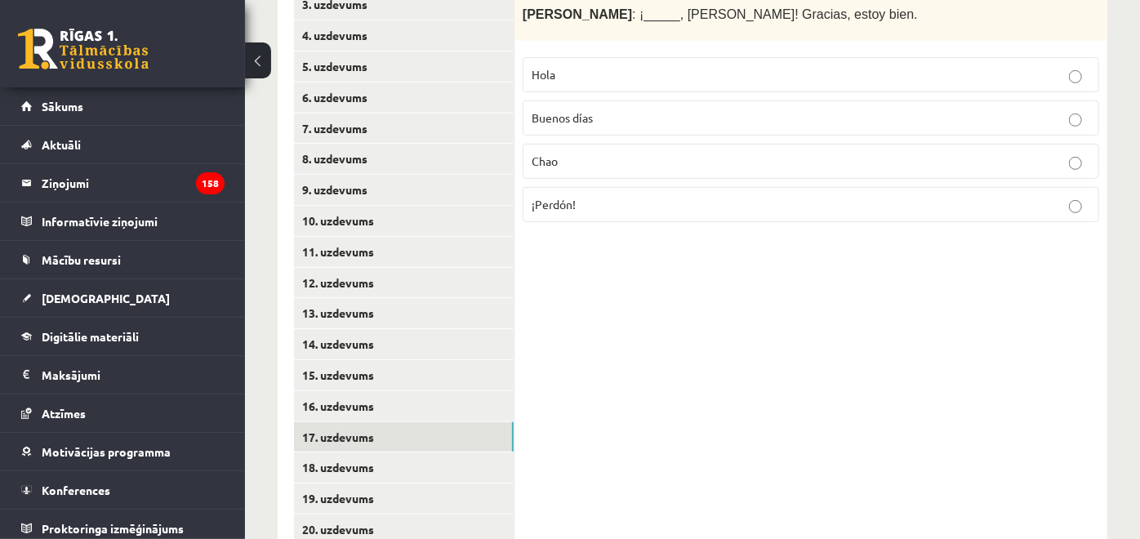
scroll to position [376, 0]
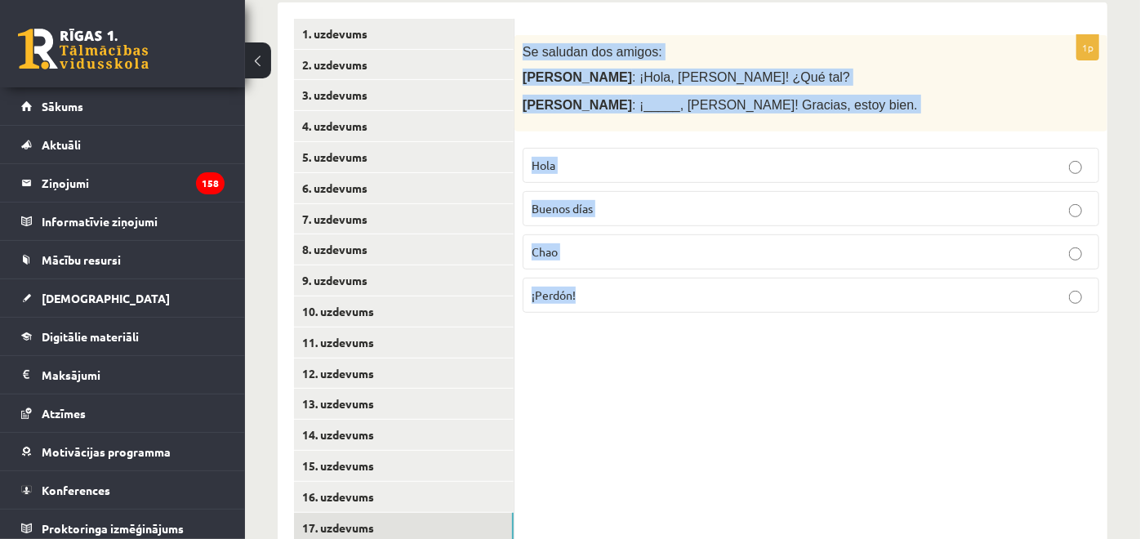
drag, startPoint x: 523, startPoint y: 51, endPoint x: 670, endPoint y: 298, distance: 288.2
click at [670, 298] on div "1p Se saludan dos amigos: María : ¡Hola, Juan! ¿Qué tal? Juan : ¡_____, María! …" at bounding box center [810, 180] width 593 height 291
click at [594, 170] on p "Hola" at bounding box center [811, 165] width 558 height 17
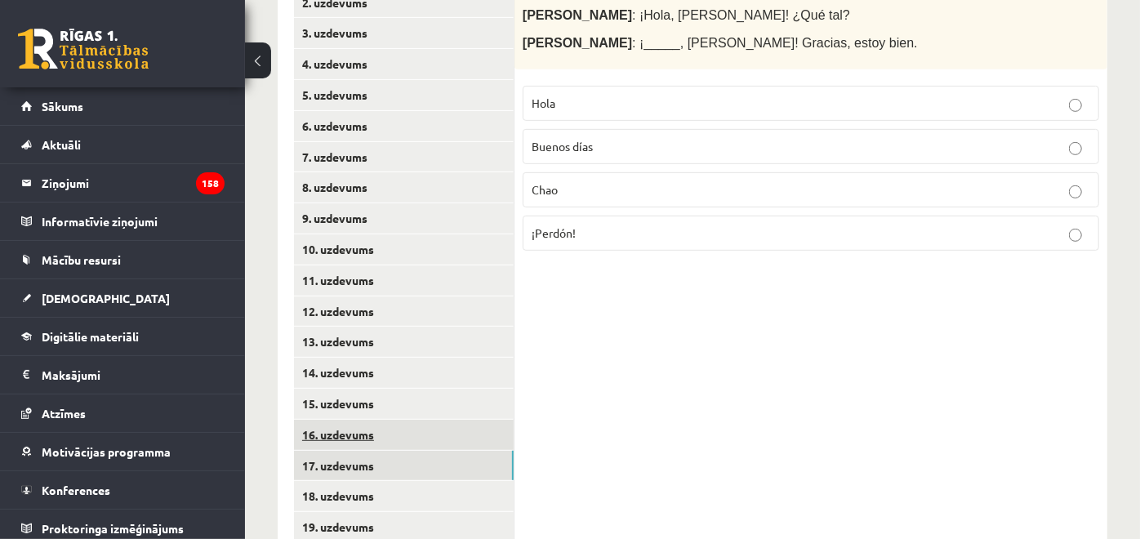
scroll to position [466, 0]
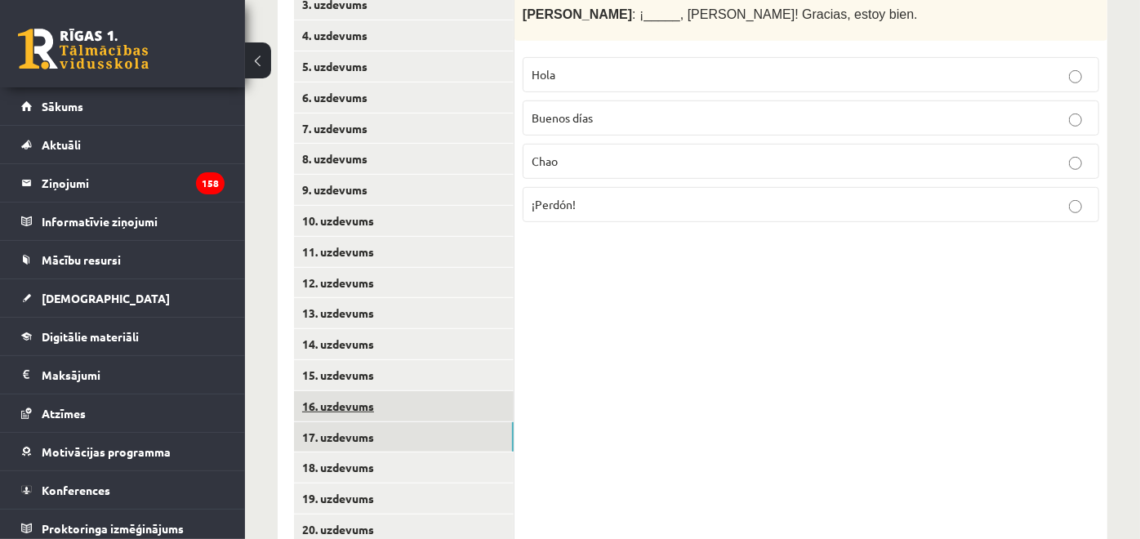
click at [441, 403] on link "16. uzdevums" at bounding box center [404, 406] width 220 height 30
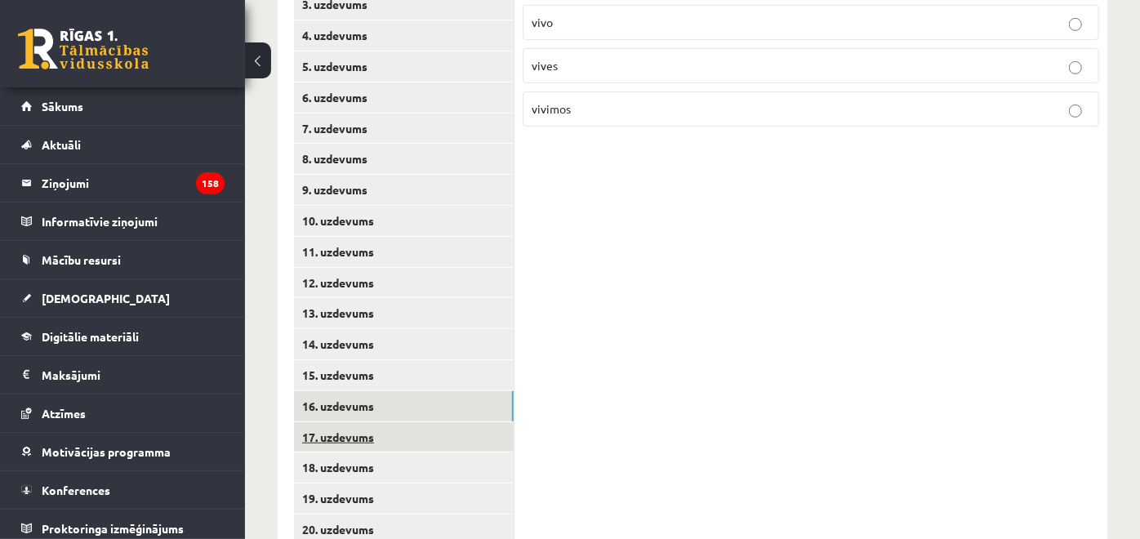
click at [464, 438] on link "17. uzdevums" at bounding box center [404, 437] width 220 height 30
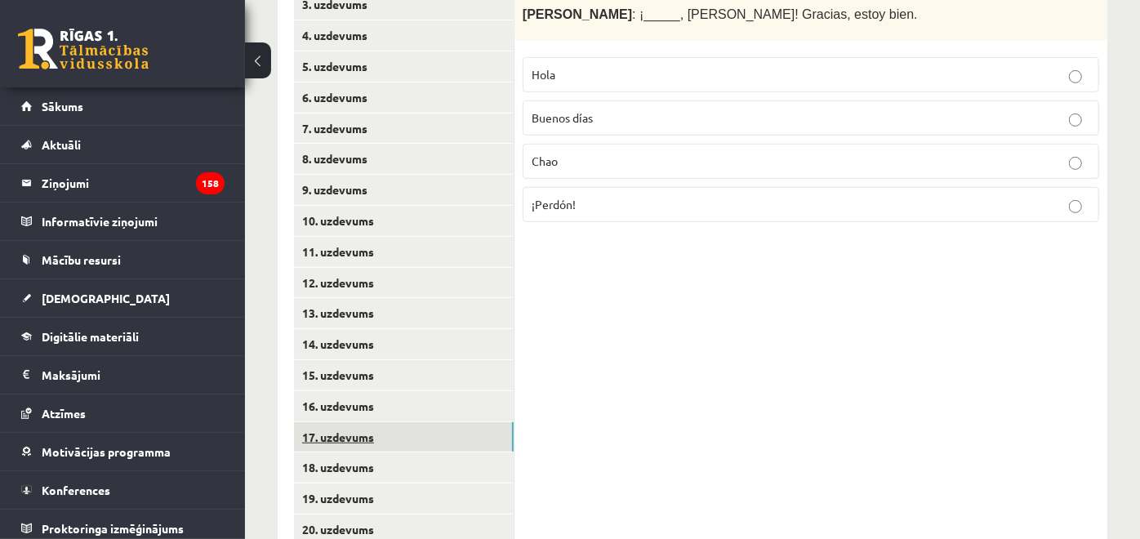
scroll to position [557, 0]
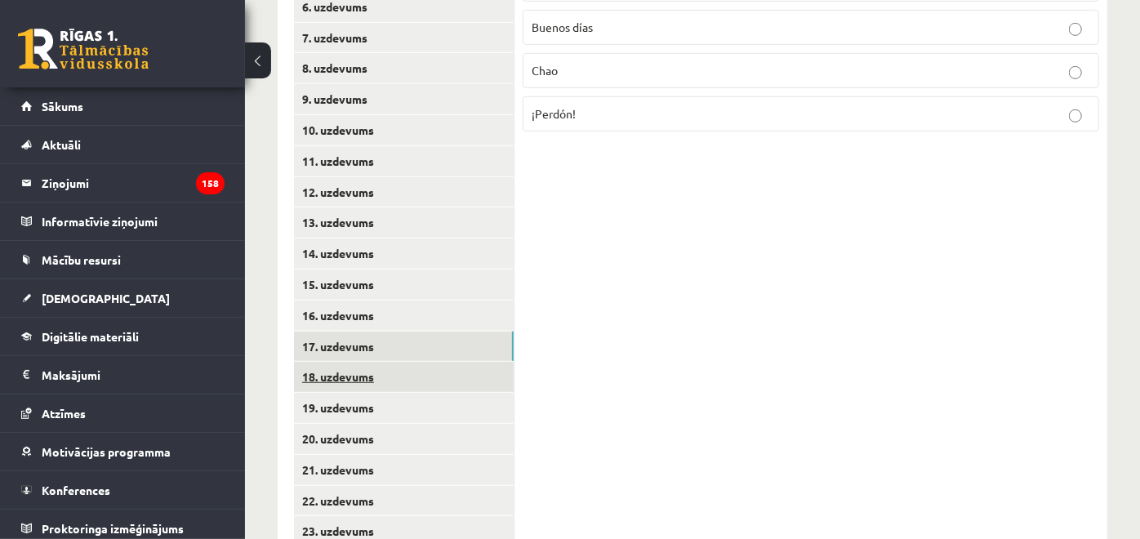
click at [453, 384] on link "18. uzdevums" at bounding box center [404, 377] width 220 height 30
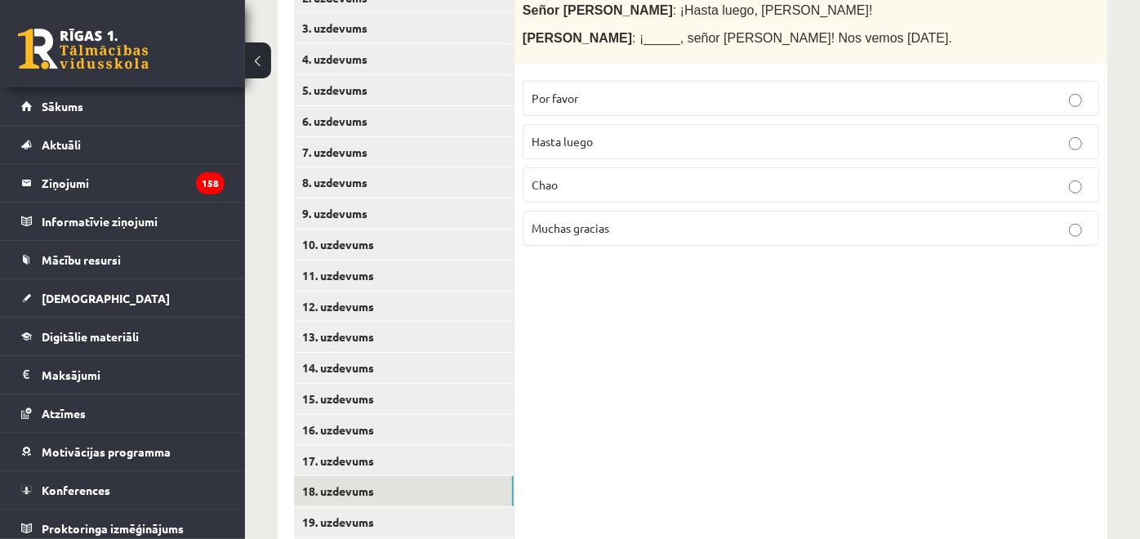
scroll to position [376, 0]
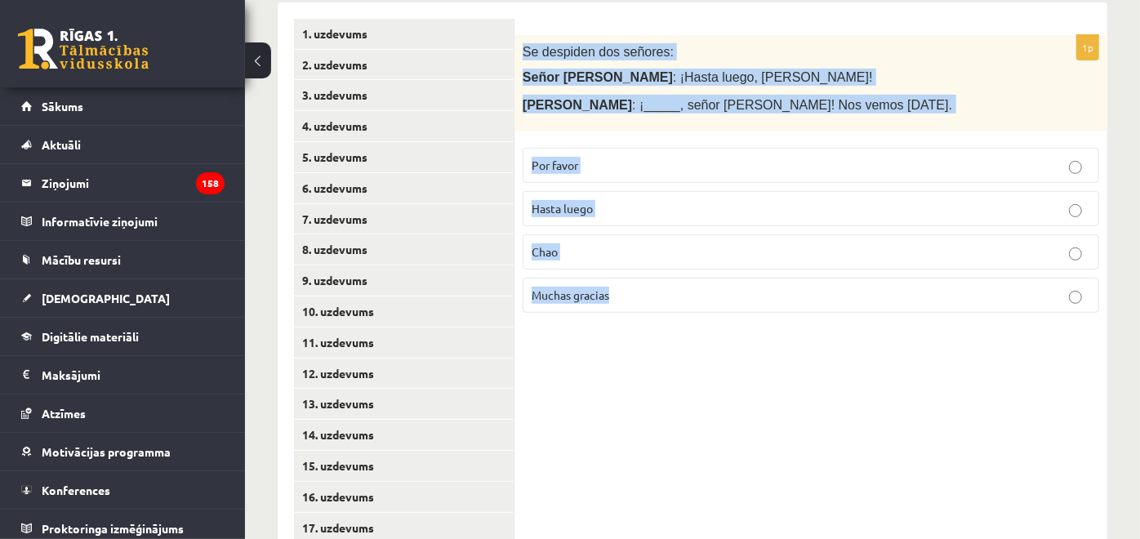
drag, startPoint x: 521, startPoint y: 49, endPoint x: 671, endPoint y: 289, distance: 283.2
click at [671, 289] on div "1p Se despiden dos señores: Señor López : ¡Hasta luego, señora González! Señora…" at bounding box center [810, 180] width 593 height 291
click at [638, 212] on p "Hasta luego" at bounding box center [811, 208] width 558 height 17
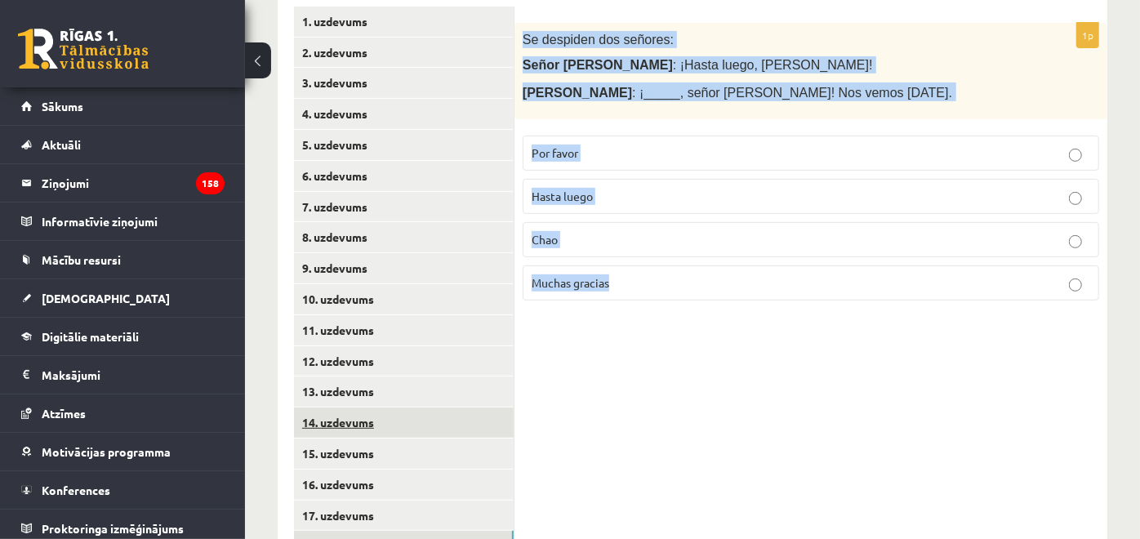
scroll to position [466, 0]
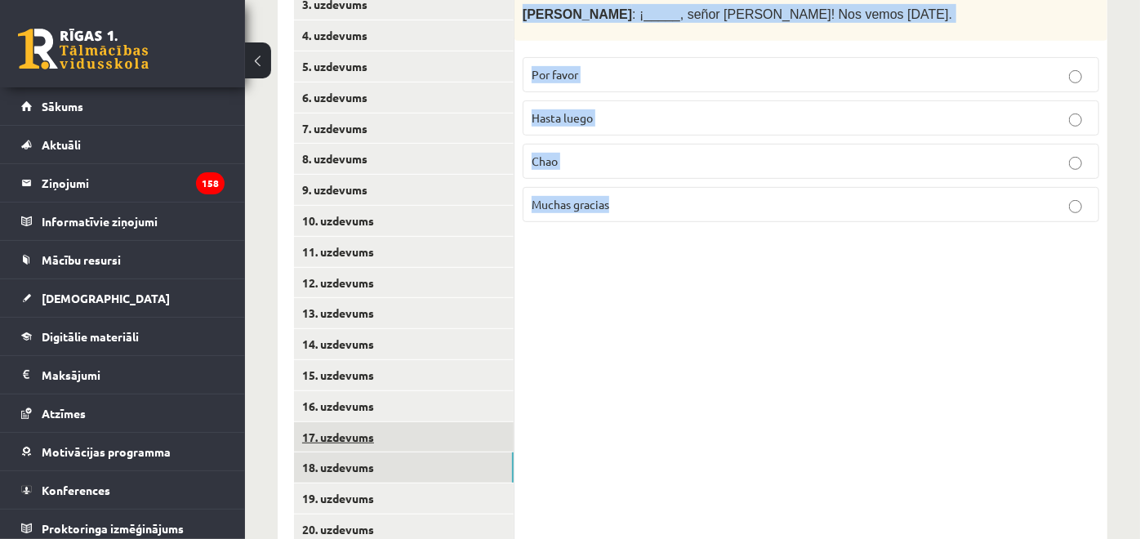
click at [438, 443] on link "17. uzdevums" at bounding box center [404, 437] width 220 height 30
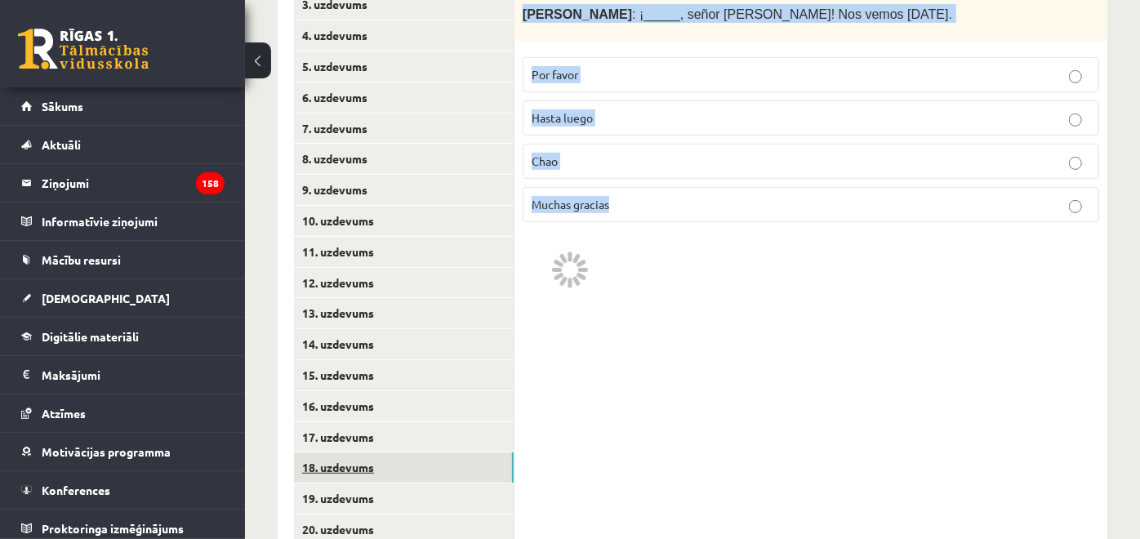
click at [443, 467] on link "18. uzdevums" at bounding box center [404, 467] width 220 height 30
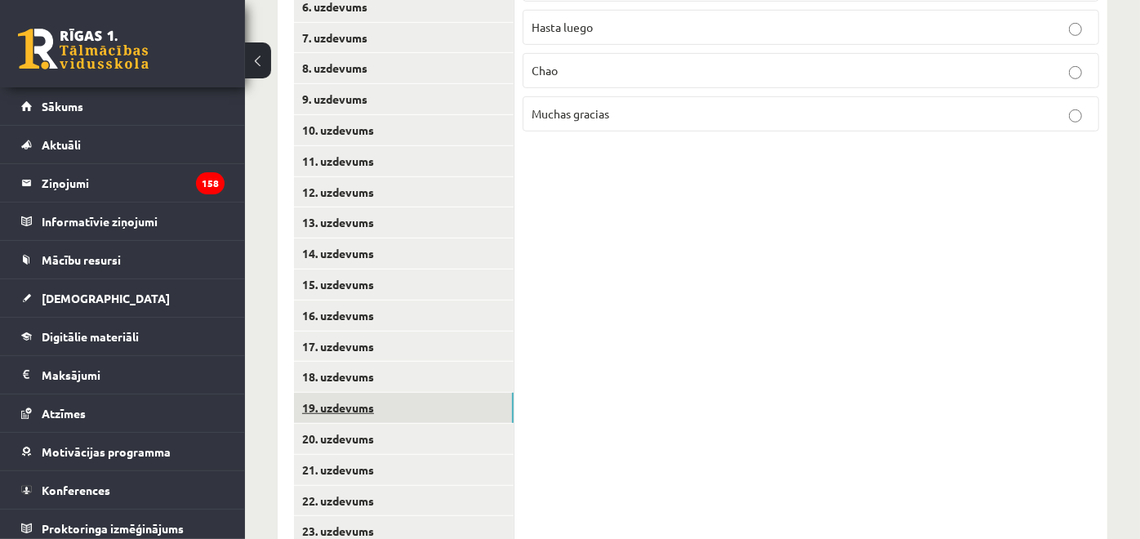
click at [480, 416] on link "19. uzdevums" at bounding box center [404, 408] width 220 height 30
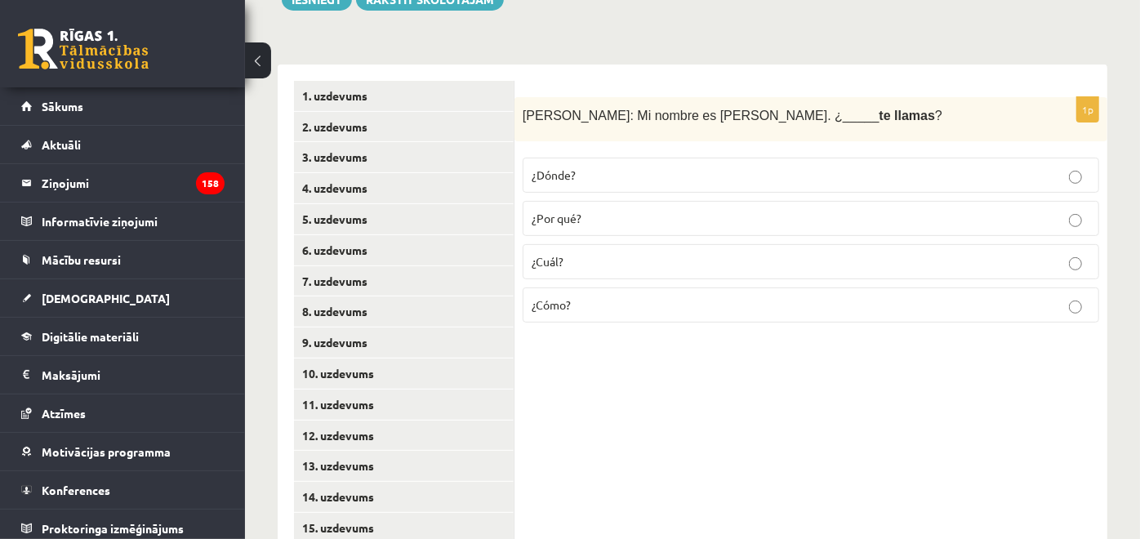
scroll to position [284, 0]
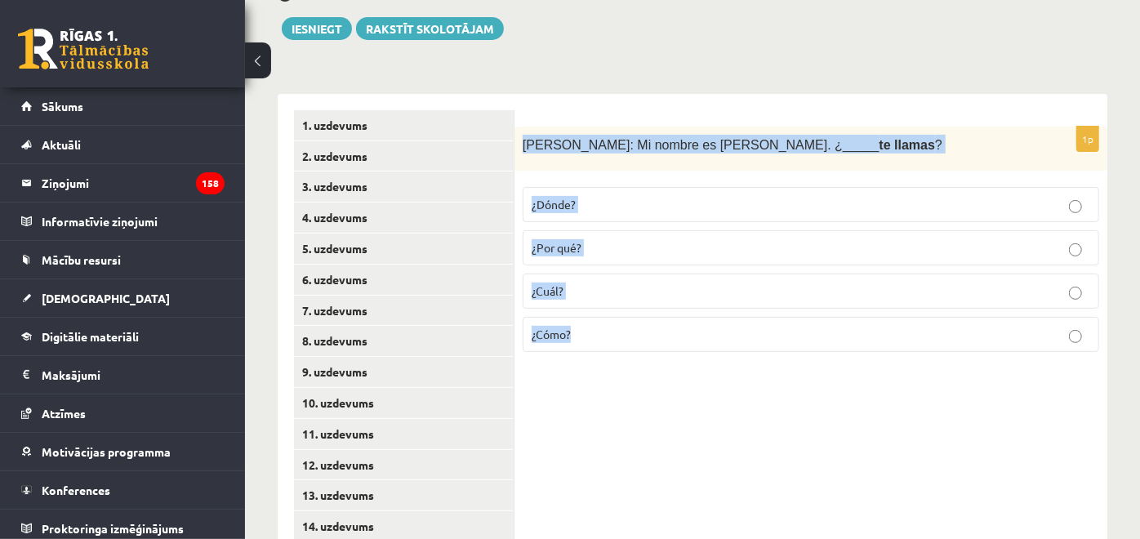
drag, startPoint x: 520, startPoint y: 141, endPoint x: 664, endPoint y: 317, distance: 226.9
click at [664, 317] on div "1p Patricia: Mi nombre es Patricia. ¿_____ te llamas ? ¿Dónde? ¿Por qué? ¿Cuál?…" at bounding box center [810, 246] width 593 height 239
click at [635, 336] on p "¿Cómo?" at bounding box center [811, 334] width 558 height 17
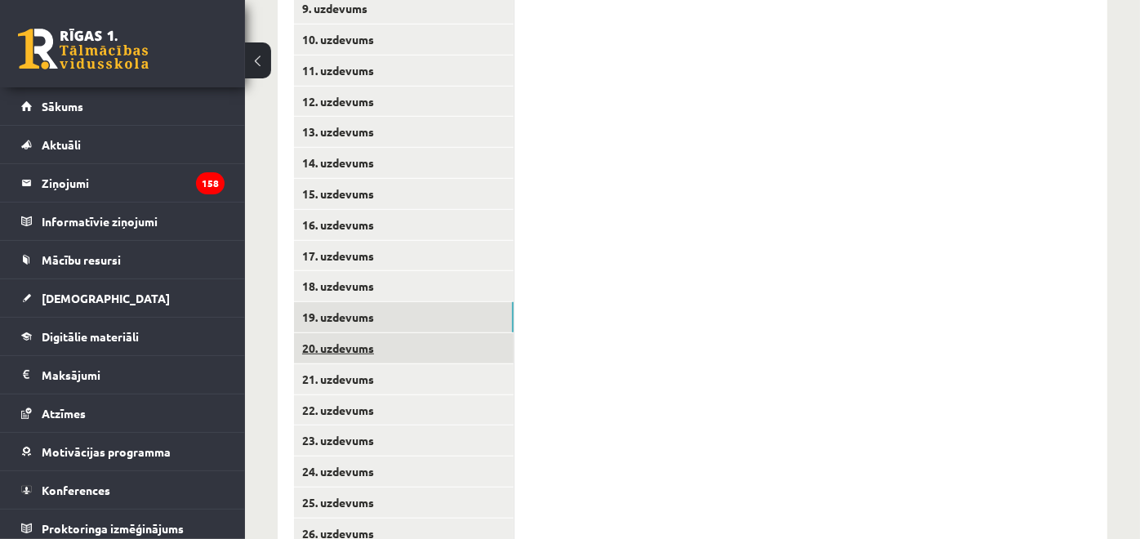
click at [487, 343] on link "20. uzdevums" at bounding box center [404, 348] width 220 height 30
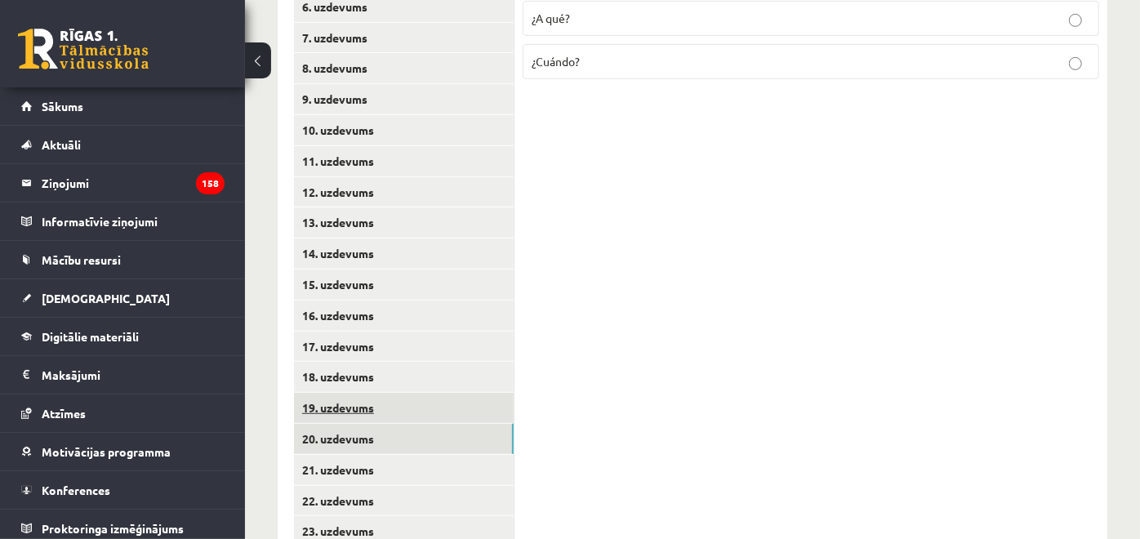
click at [425, 410] on link "19. uzdevums" at bounding box center [404, 408] width 220 height 30
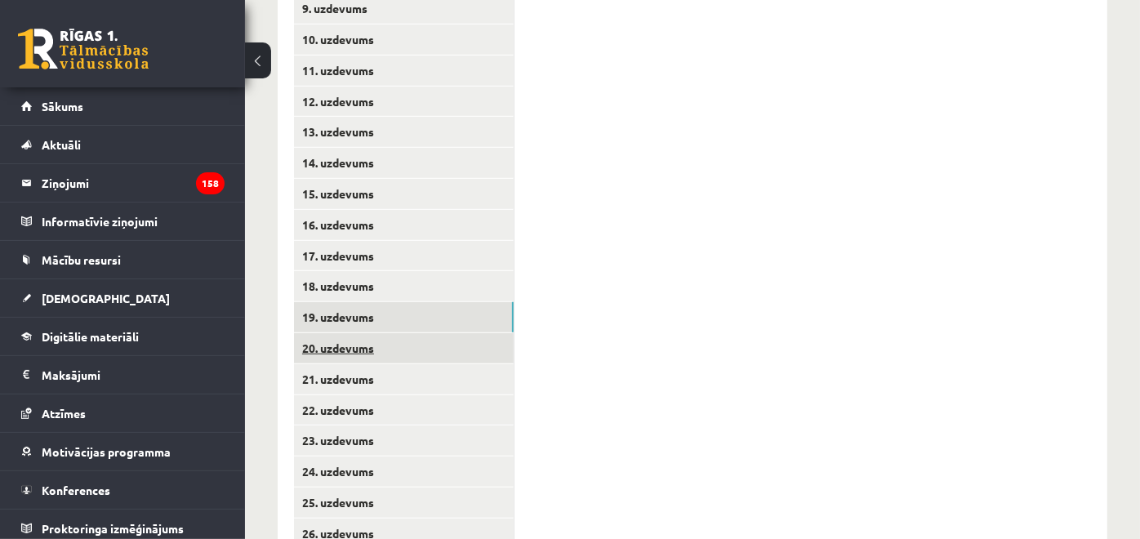
click at [461, 349] on link "20. uzdevums" at bounding box center [404, 348] width 220 height 30
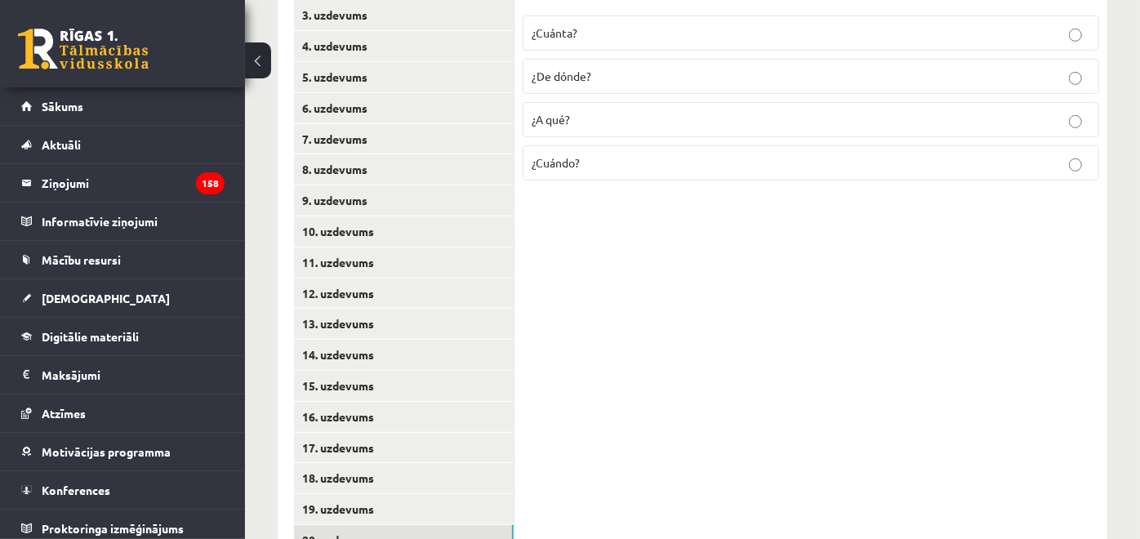
scroll to position [376, 0]
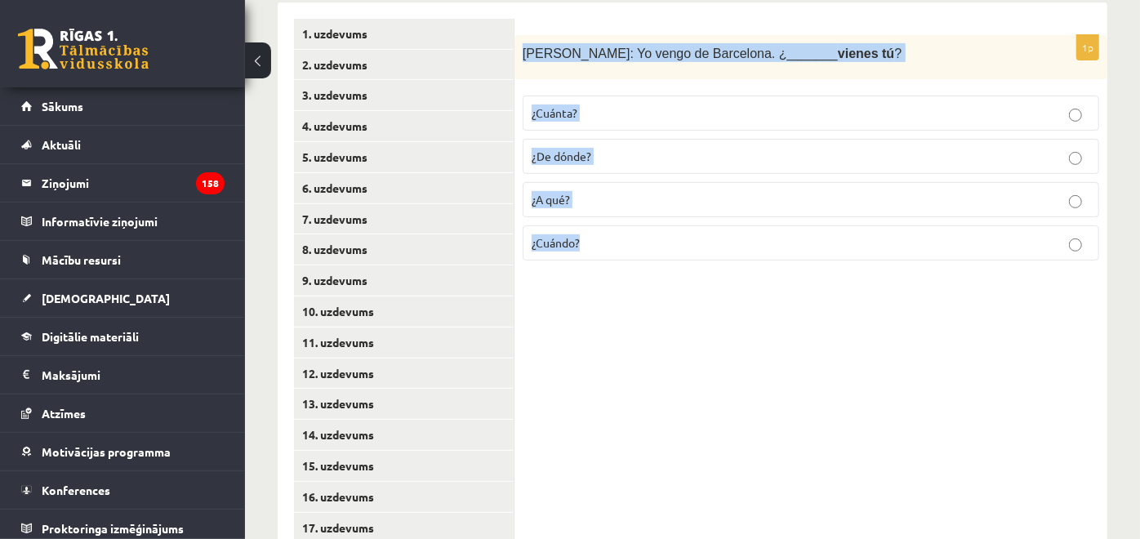
drag, startPoint x: 523, startPoint y: 56, endPoint x: 633, endPoint y: 221, distance: 198.4
click at [633, 221] on div "1p Antonio: Yo vengo de Barcelona. ¿_______ vienes tú ? ¿Cuánta? ¿De dónde? ¿A …" at bounding box center [810, 154] width 593 height 239
click at [626, 166] on label "¿De dónde?" at bounding box center [811, 156] width 576 height 35
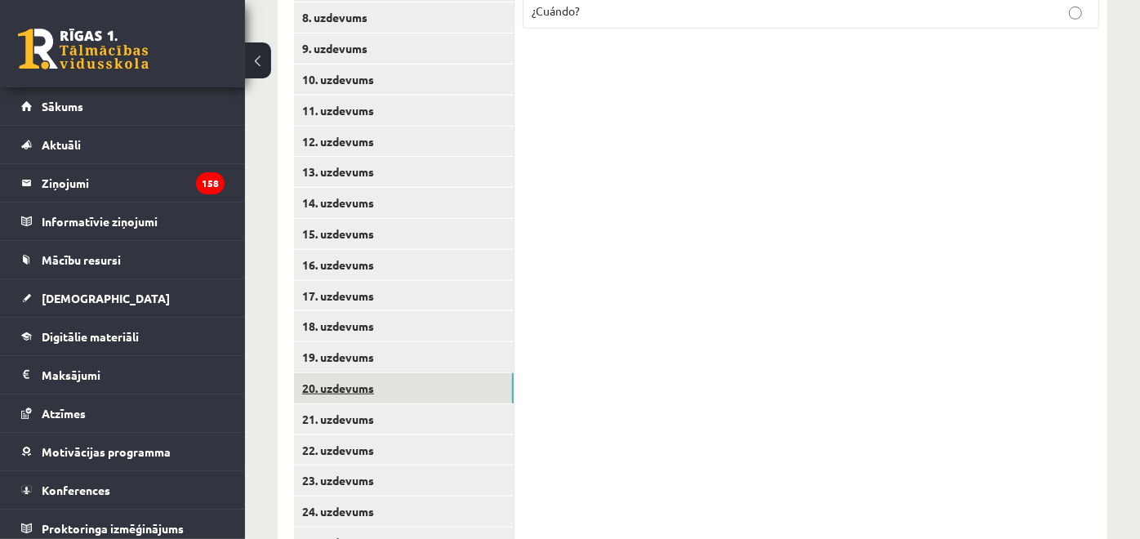
scroll to position [647, 0]
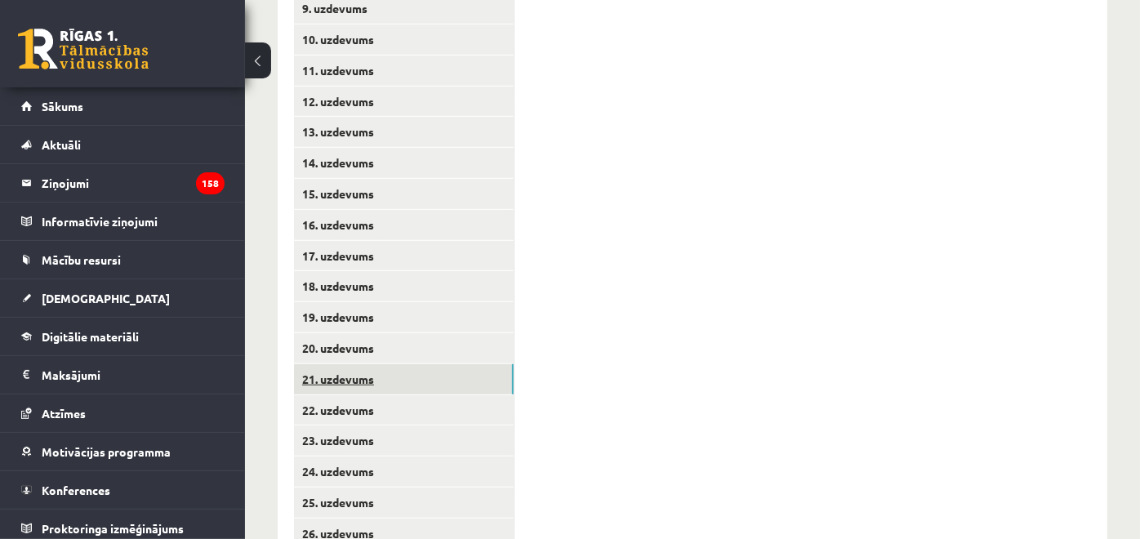
click at [492, 374] on link "21. uzdevums" at bounding box center [404, 379] width 220 height 30
click at [476, 343] on link "20. uzdevums" at bounding box center [404, 348] width 220 height 30
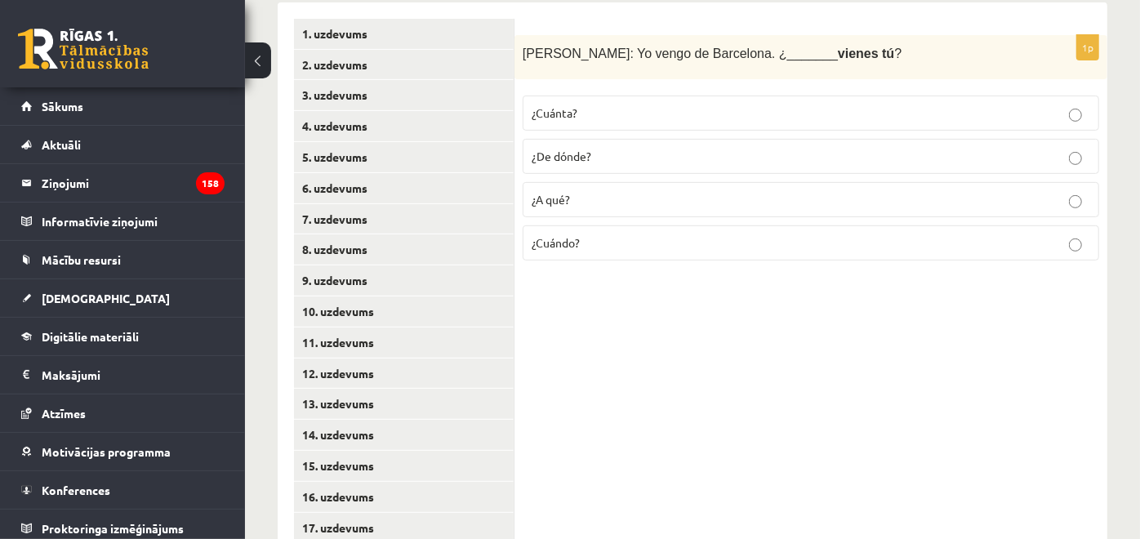
scroll to position [194, 0]
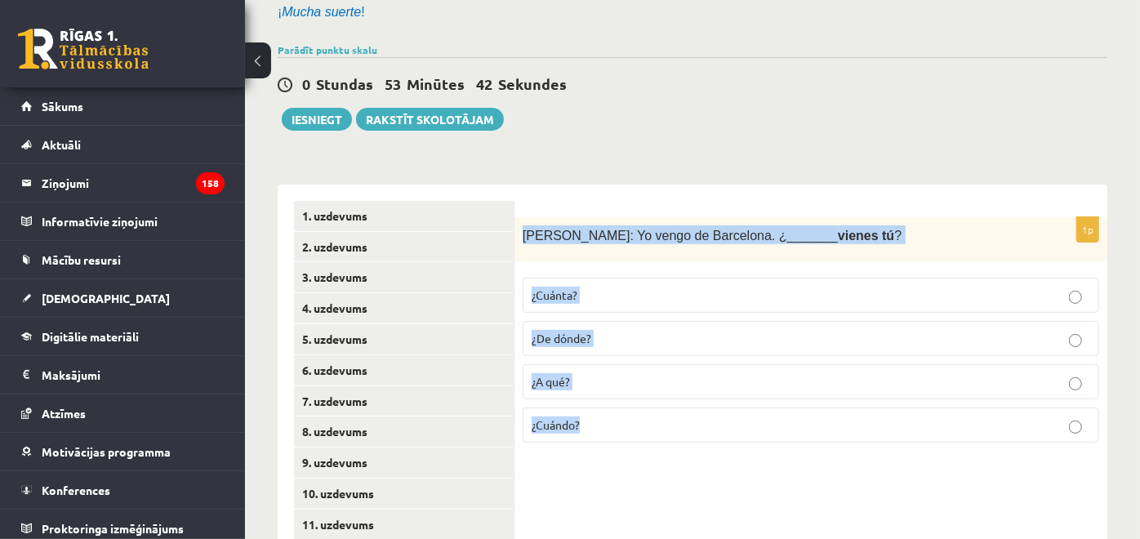
drag, startPoint x: 523, startPoint y: 229, endPoint x: 700, endPoint y: 403, distance: 248.8
click at [700, 403] on div "1p Antonio: Yo vengo de Barcelona. ¿_______ vienes tú ? ¿Cuánta? ¿De dónde? ¿A …" at bounding box center [810, 336] width 593 height 239
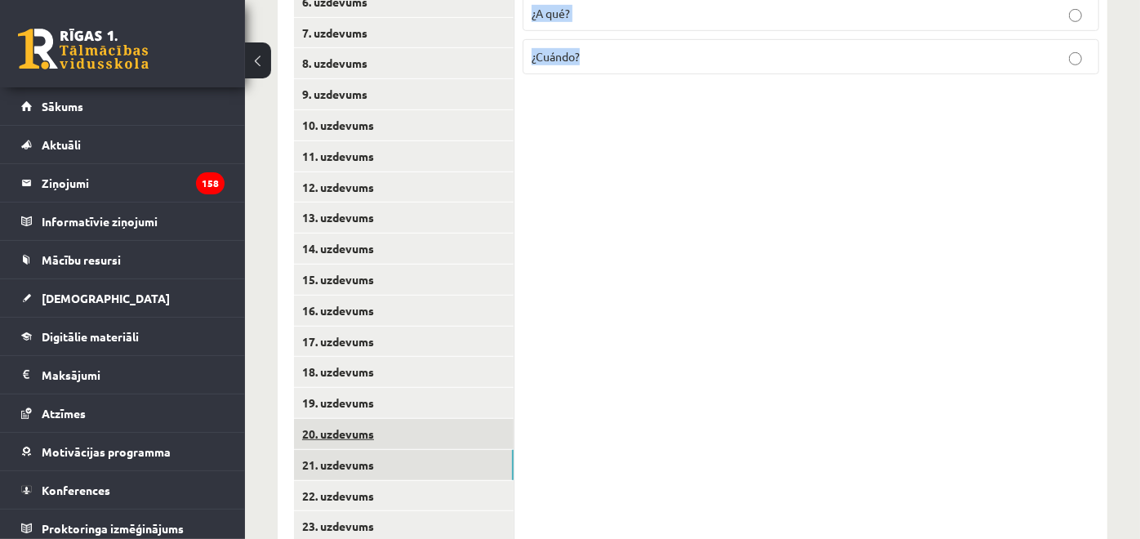
scroll to position [647, 0]
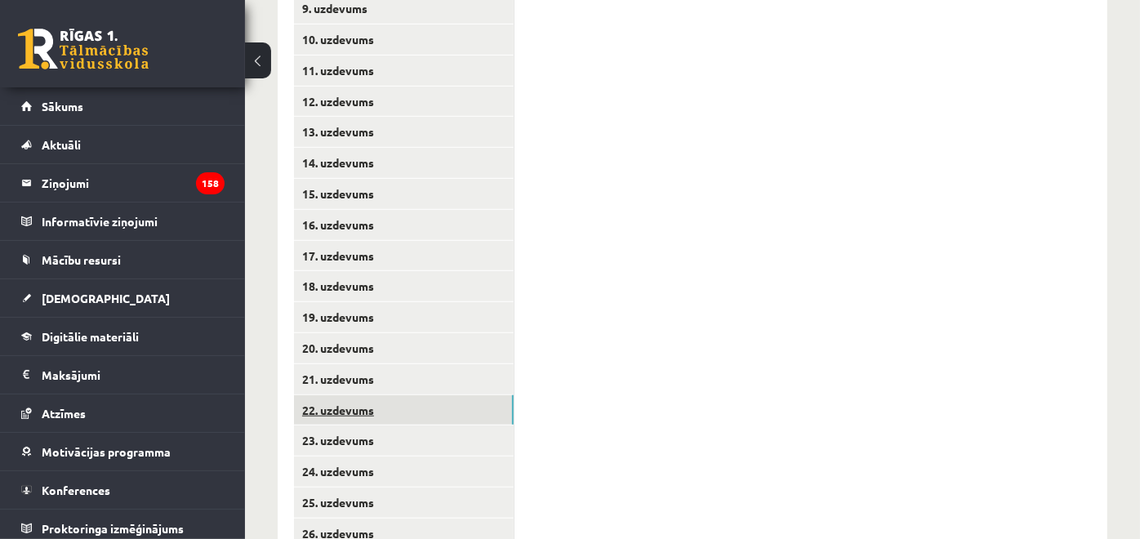
click at [475, 407] on link "22. uzdevums" at bounding box center [404, 410] width 220 height 30
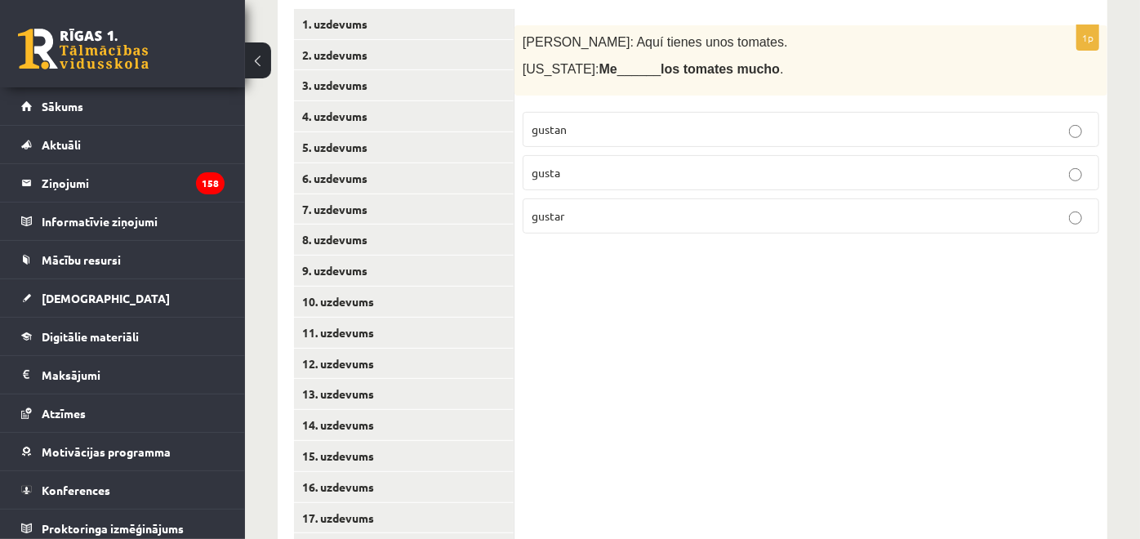
scroll to position [103, 0]
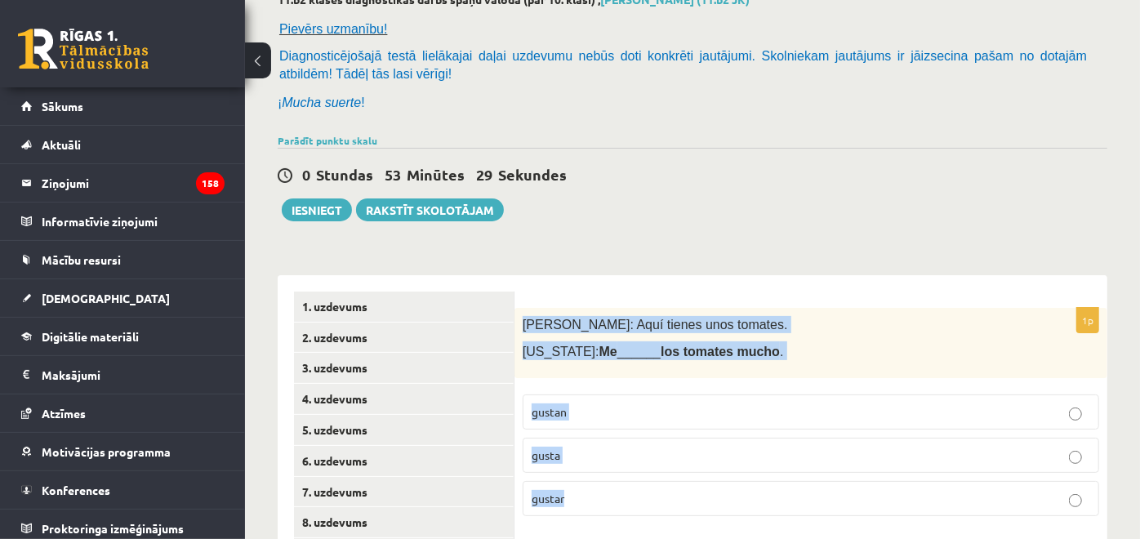
drag, startPoint x: 521, startPoint y: 322, endPoint x: 654, endPoint y: 492, distance: 216.4
click at [654, 492] on div "1p Pedro: Aquí tienes unos tomates. Virginia: Me ______ los tomates mucho . gus…" at bounding box center [810, 418] width 593 height 221
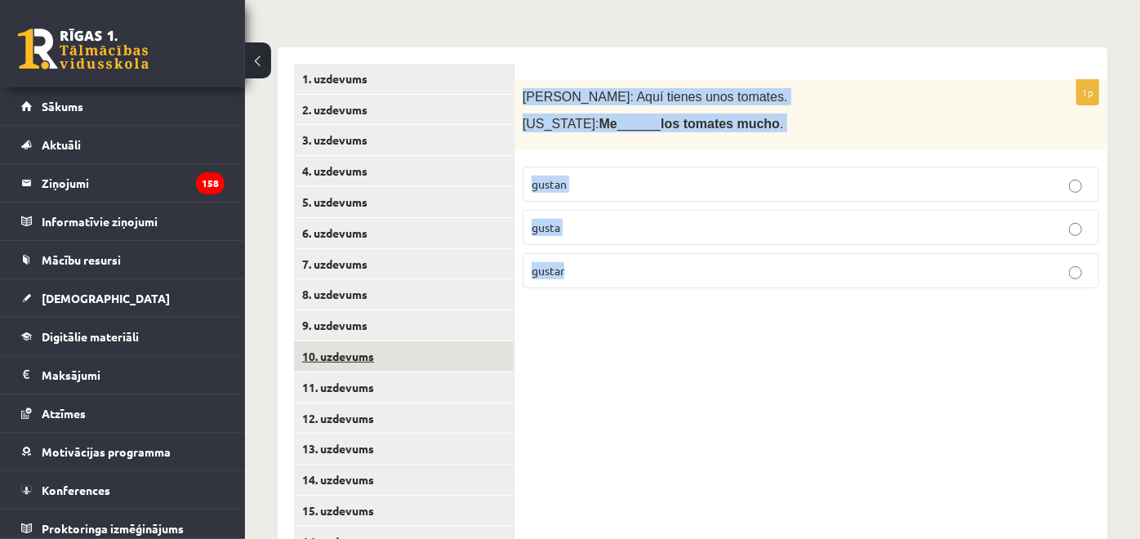
scroll to position [376, 0]
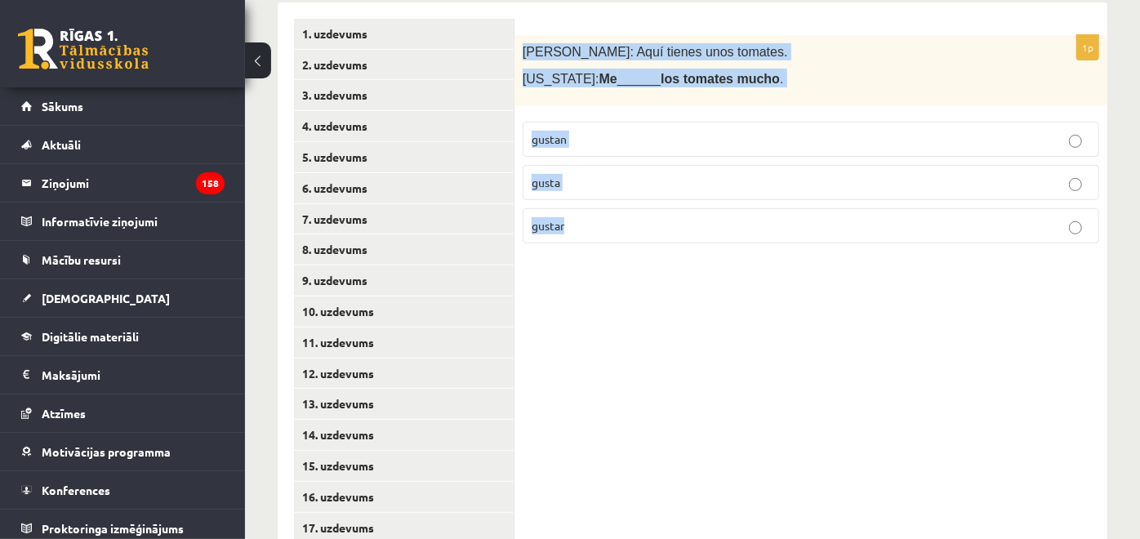
click at [643, 147] on p "gustan" at bounding box center [811, 139] width 558 height 17
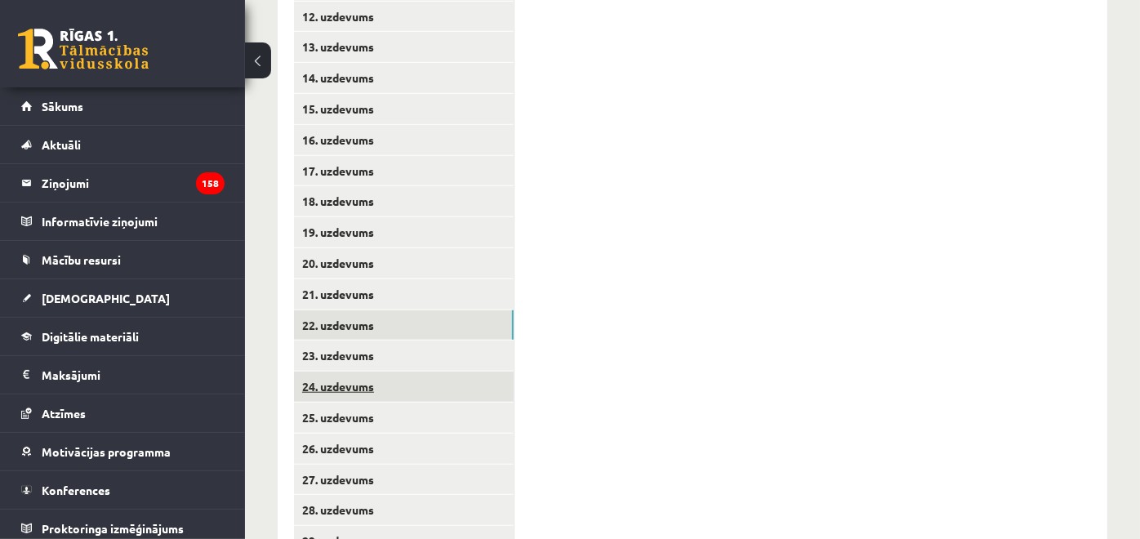
scroll to position [738, 0]
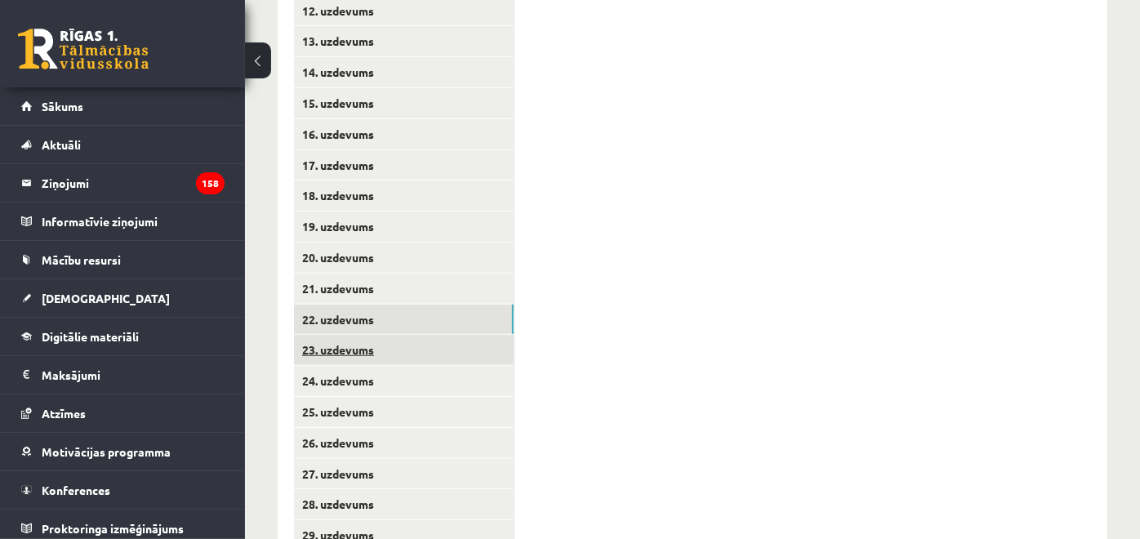
click at [413, 349] on link "23. uzdevums" at bounding box center [404, 350] width 220 height 30
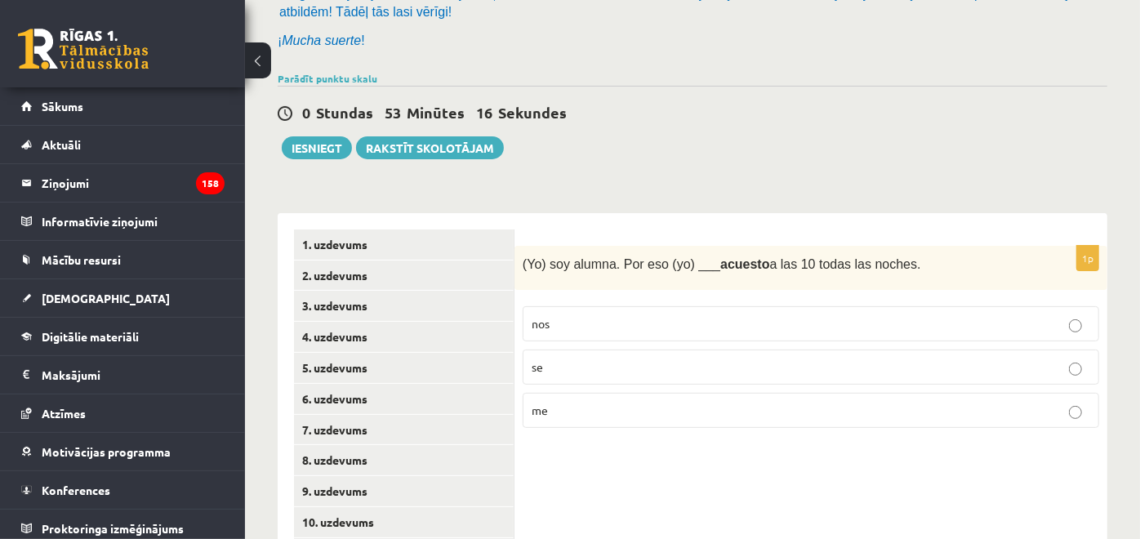
scroll to position [194, 0]
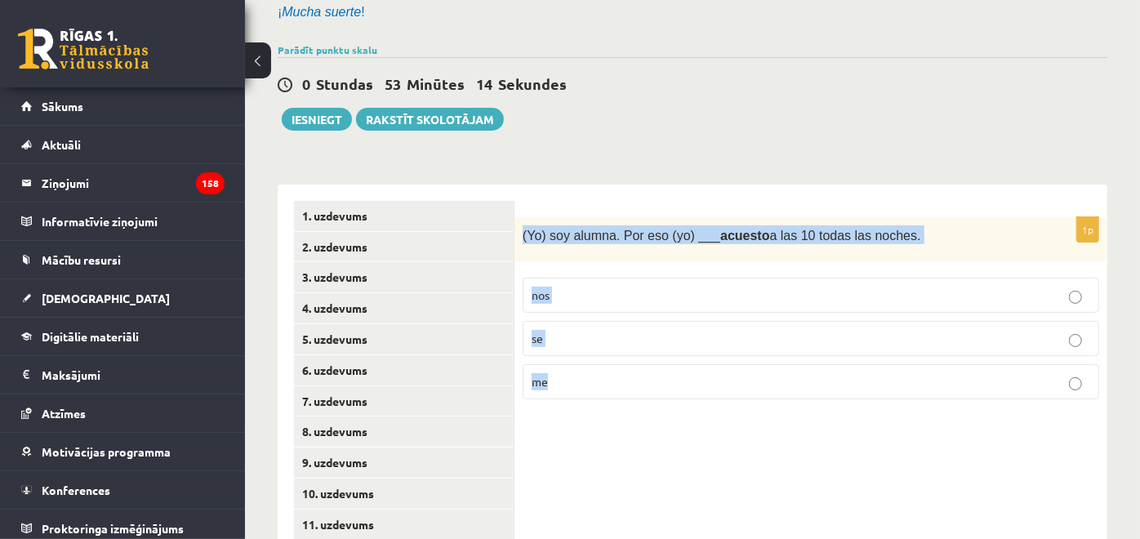
drag, startPoint x: 522, startPoint y: 234, endPoint x: 616, endPoint y: 385, distance: 178.3
click at [616, 385] on div "1p (Yo) soy alumna. Por eso (yo) ___ acuesto a las 10 todas las noches. nos se …" at bounding box center [810, 315] width 593 height 196
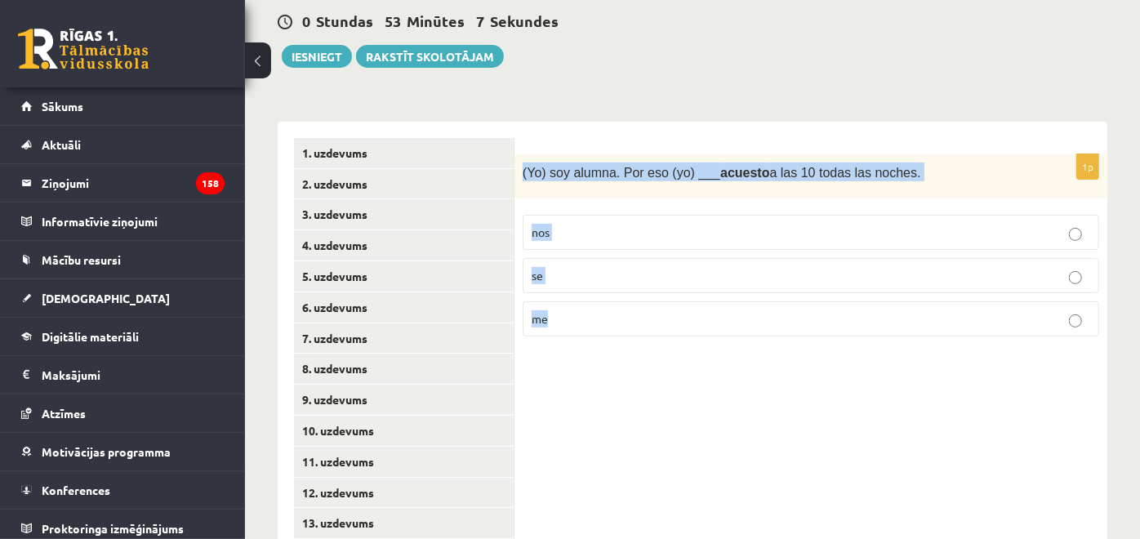
scroll to position [284, 0]
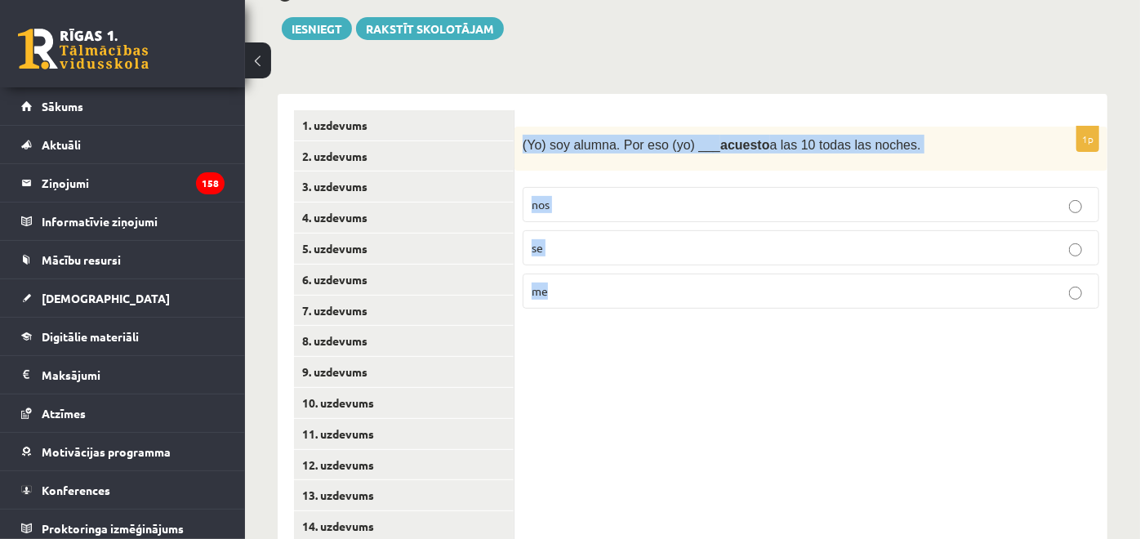
click at [625, 300] on label "me" at bounding box center [811, 291] width 576 height 35
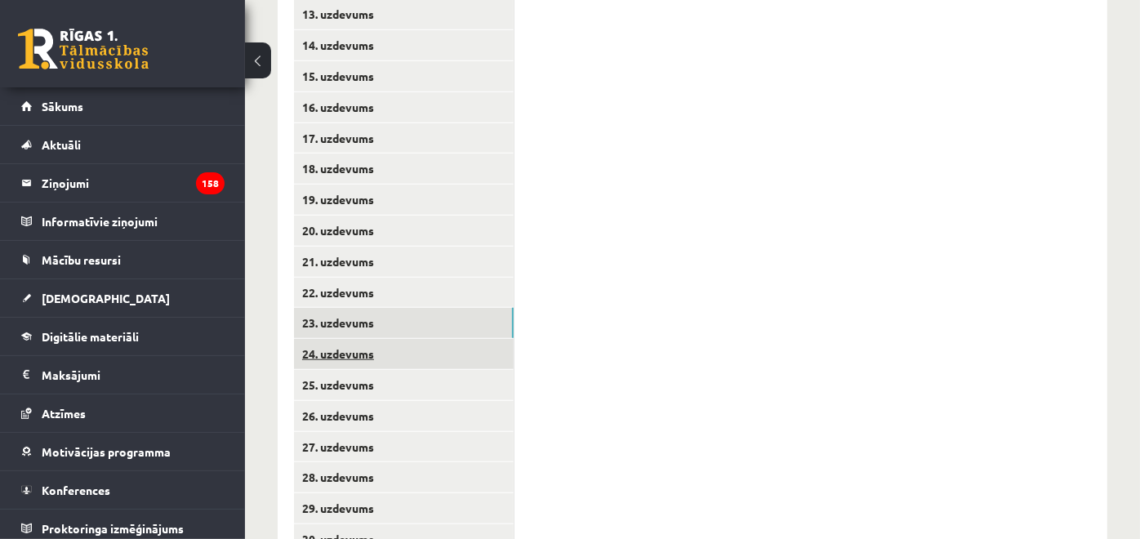
scroll to position [829, 0]
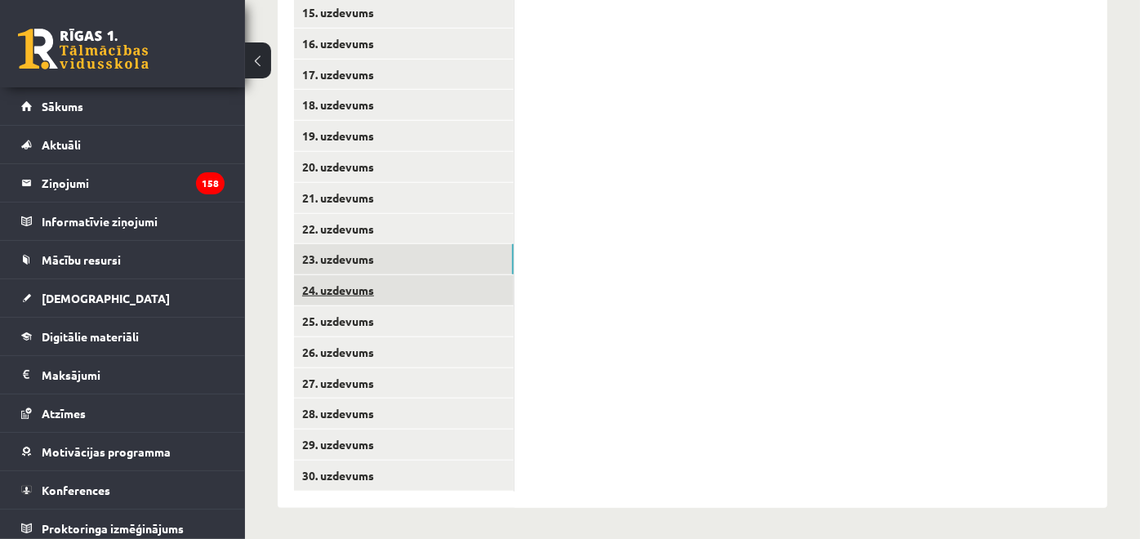
click at [425, 287] on link "24. uzdevums" at bounding box center [404, 290] width 220 height 30
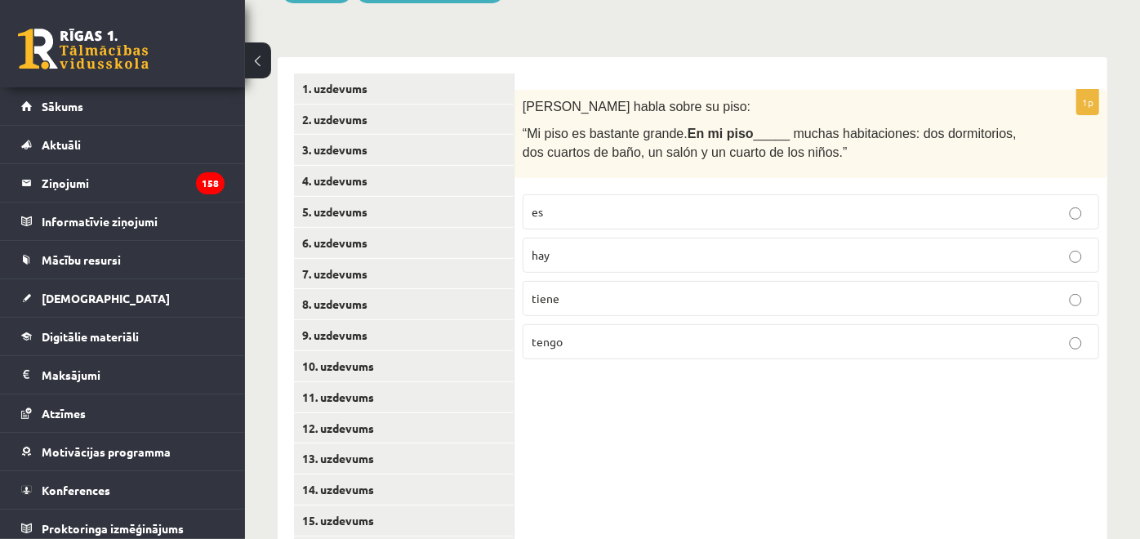
scroll to position [194, 0]
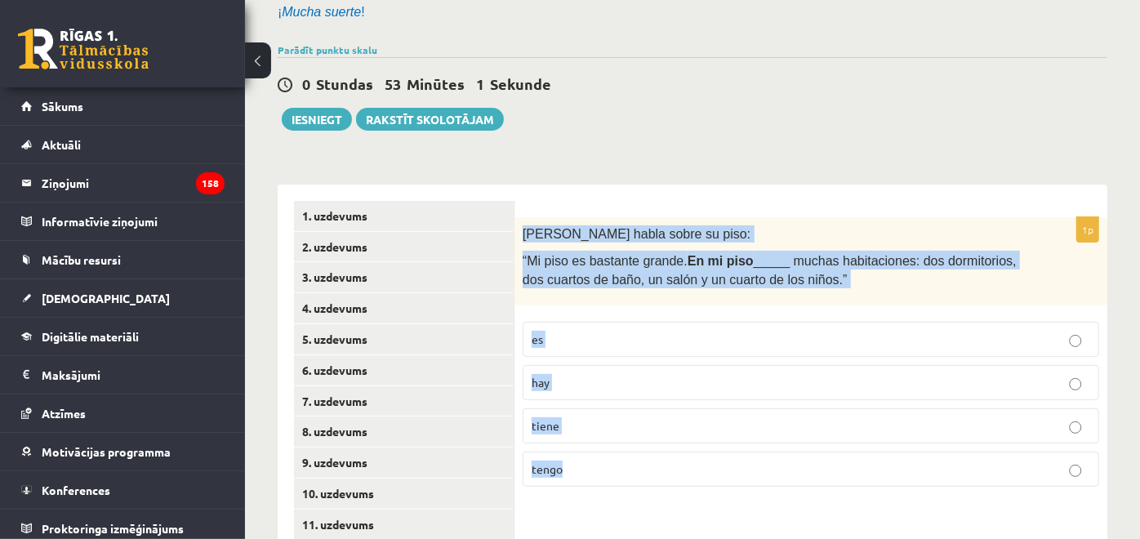
drag, startPoint x: 521, startPoint y: 229, endPoint x: 696, endPoint y: 459, distance: 289.5
click at [696, 459] on div "1p Rodrigo habla sobre su piso: “Mi piso es bastante grande. En mi piso _____ m…" at bounding box center [810, 358] width 593 height 283
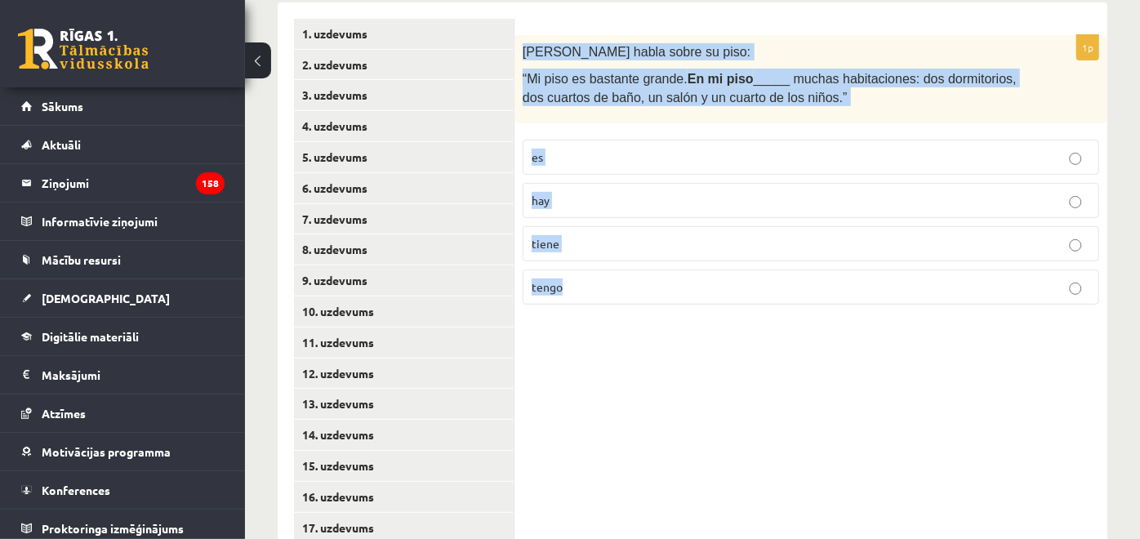
click at [551, 192] on p "hay" at bounding box center [811, 200] width 558 height 17
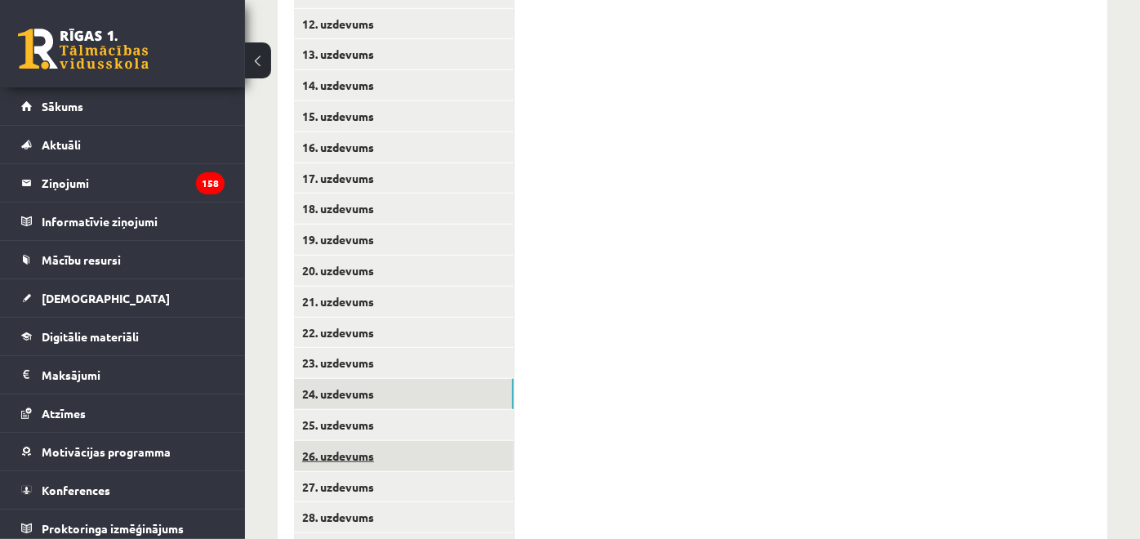
scroll to position [829, 0]
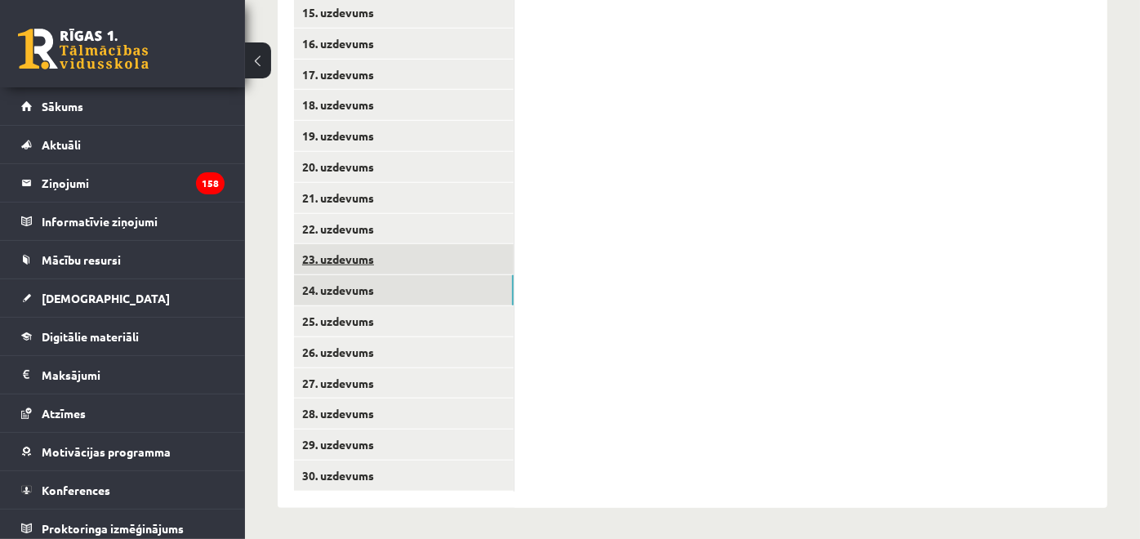
click at [380, 257] on link "23. uzdevums" at bounding box center [404, 259] width 220 height 30
click at [380, 282] on link "24. uzdevums" at bounding box center [404, 290] width 220 height 30
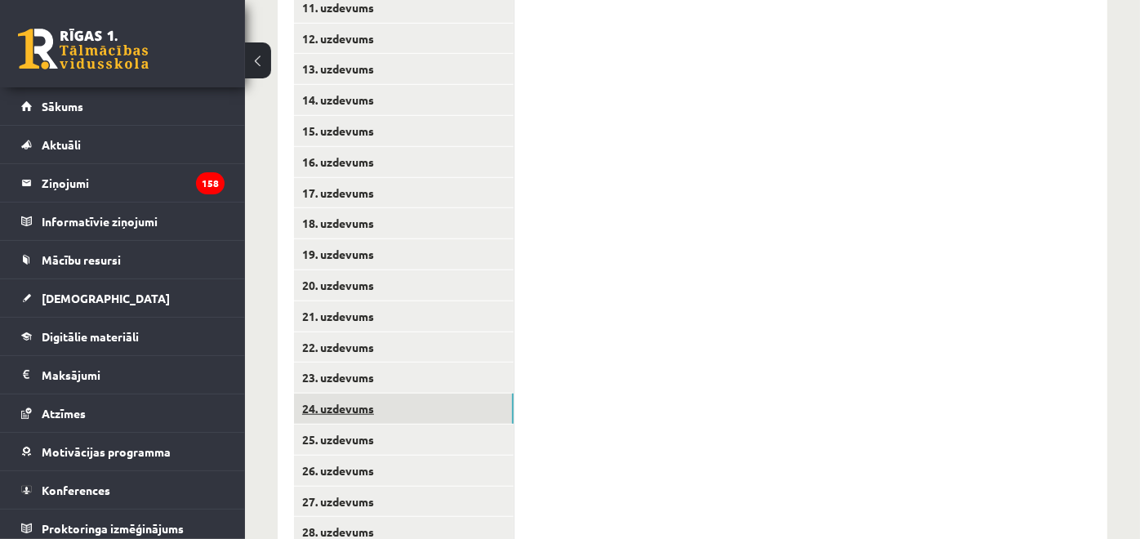
scroll to position [738, 0]
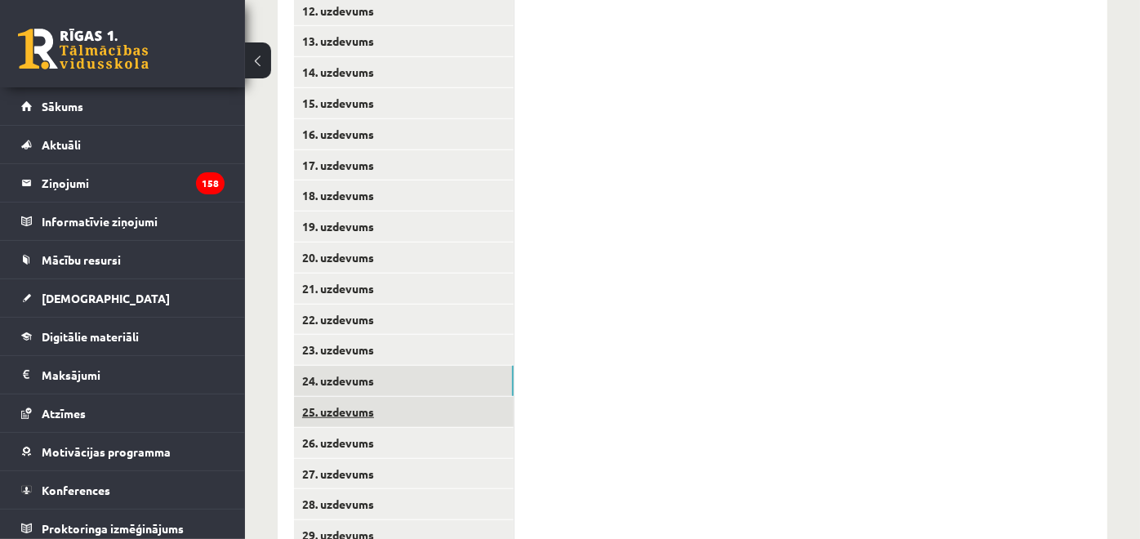
click at [474, 409] on link "25. uzdevums" at bounding box center [404, 412] width 220 height 30
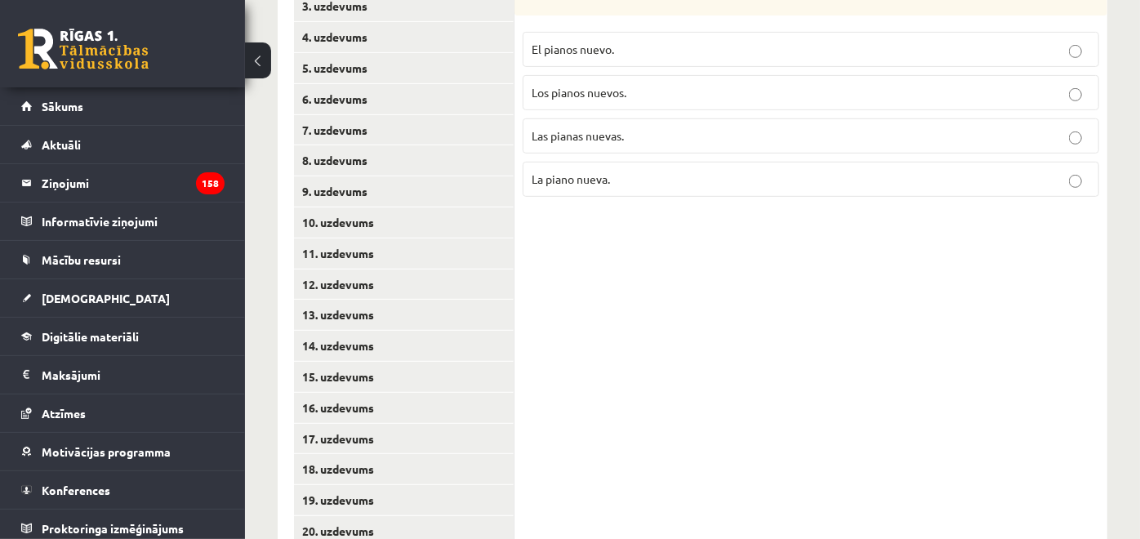
scroll to position [284, 0]
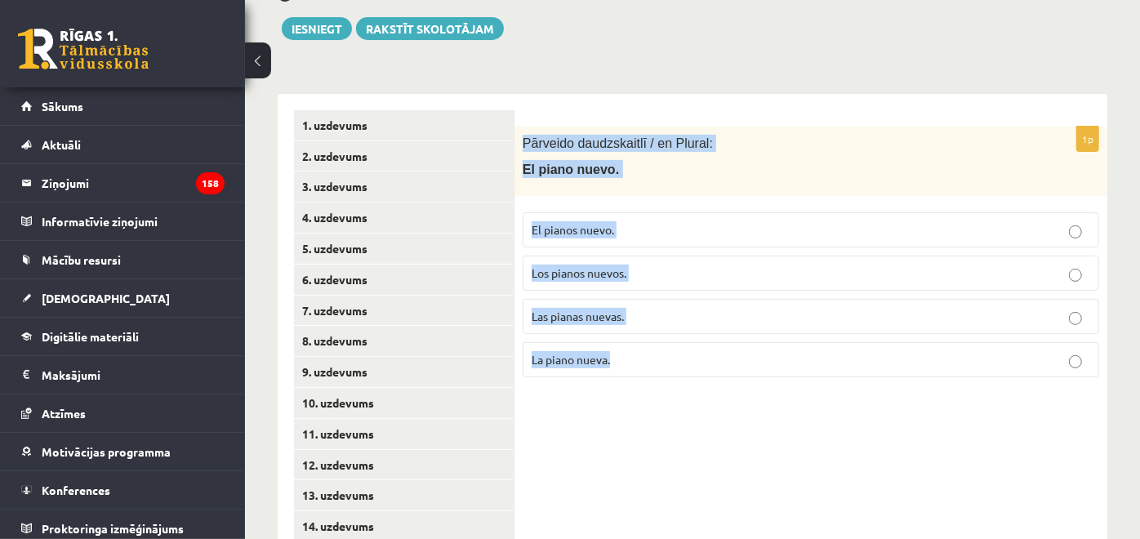
drag, startPoint x: 523, startPoint y: 137, endPoint x: 674, endPoint y: 359, distance: 269.0
click at [674, 359] on div "1p Pārveido daudzskaitlī / en Plural: El piano nuevo. El pianos nuevo. Los pian…" at bounding box center [810, 259] width 593 height 264
click at [694, 279] on p "Los pianos nuevos." at bounding box center [811, 273] width 558 height 17
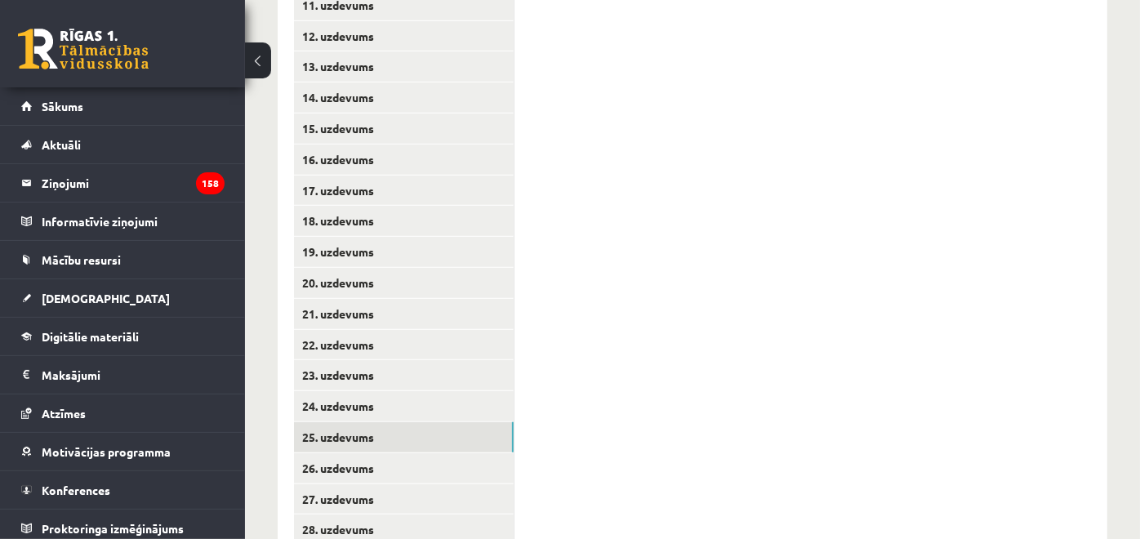
scroll to position [829, 0]
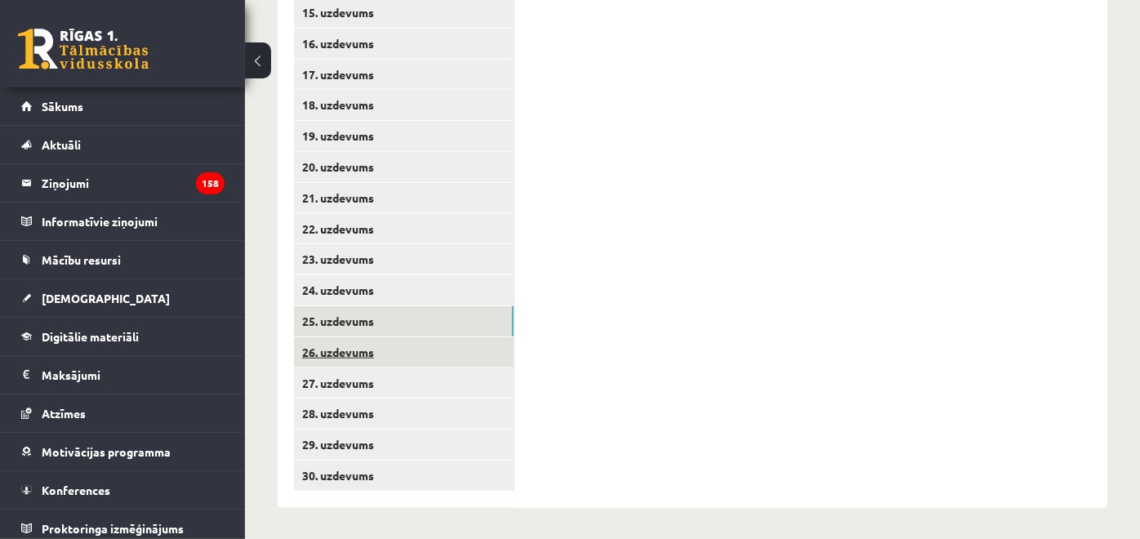
click at [459, 343] on link "26. uzdevums" at bounding box center [404, 352] width 220 height 30
click at [420, 330] on link "25. uzdevums" at bounding box center [404, 321] width 220 height 30
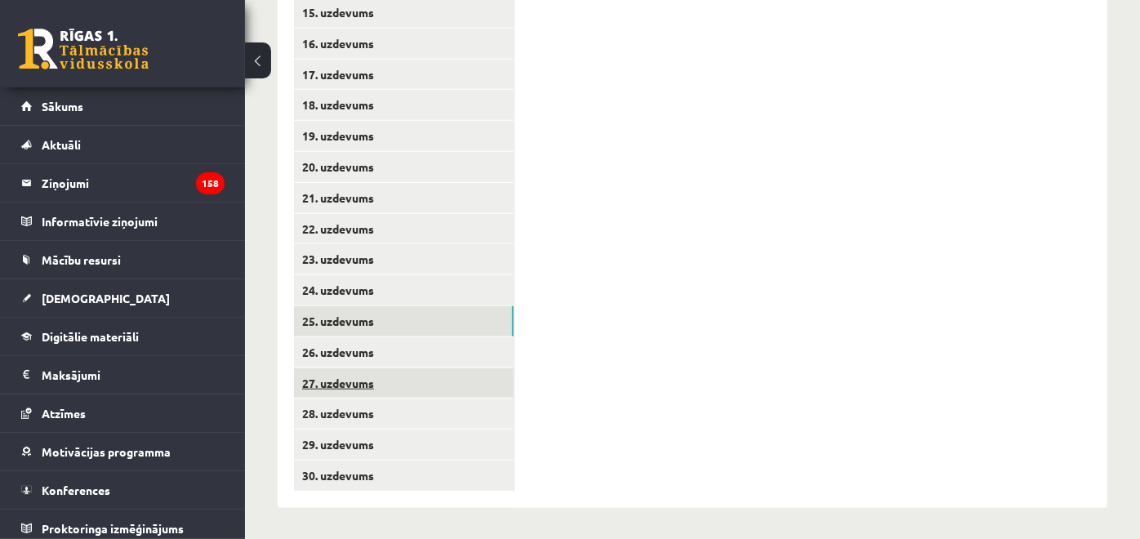
click at [501, 368] on link "27. uzdevums" at bounding box center [404, 383] width 220 height 30
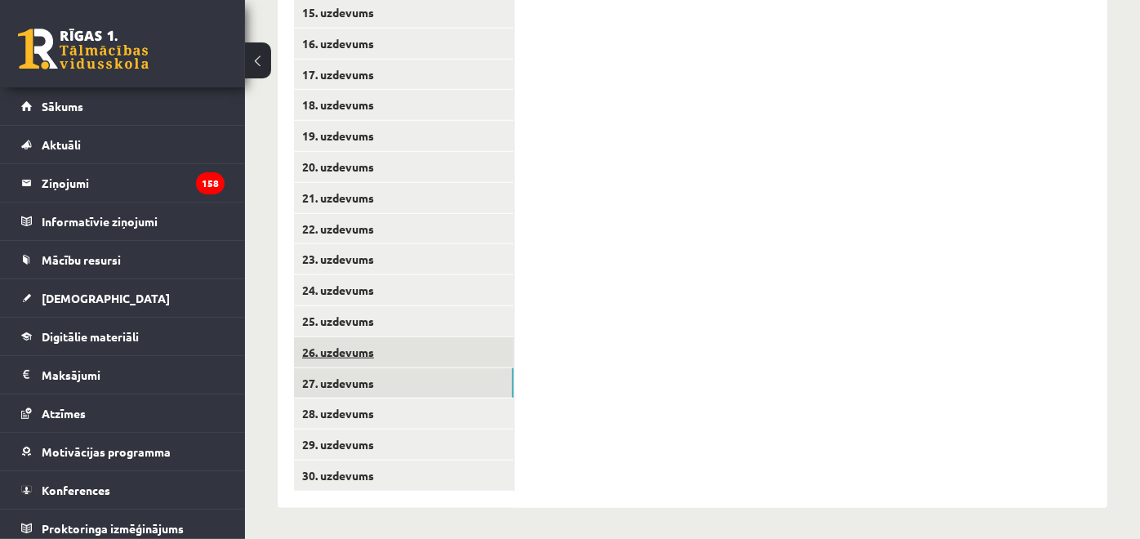
click at [487, 349] on link "26. uzdevums" at bounding box center [404, 352] width 220 height 30
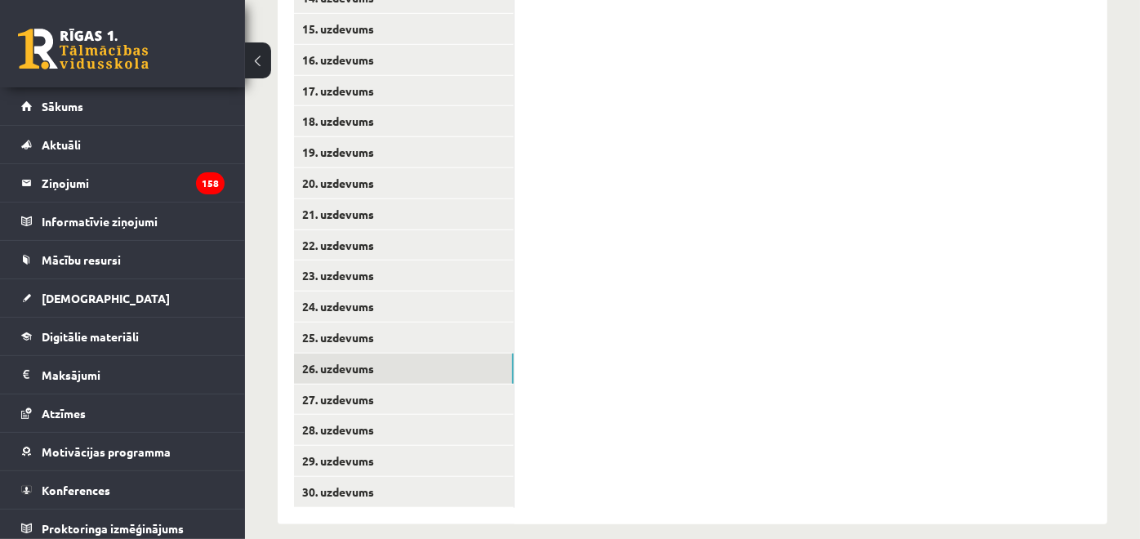
scroll to position [376, 0]
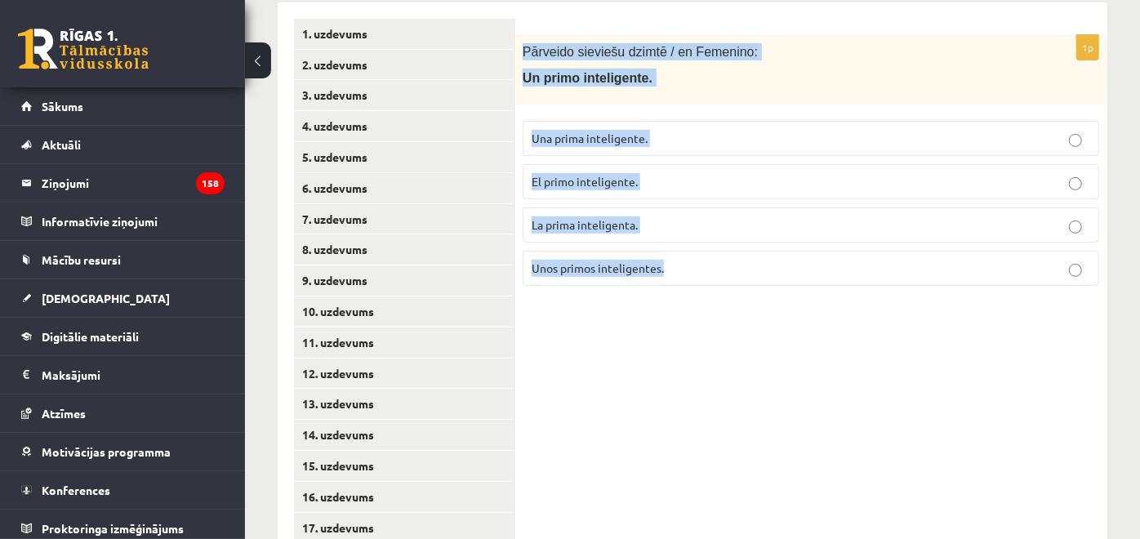
drag, startPoint x: 524, startPoint y: 50, endPoint x: 680, endPoint y: 273, distance: 272.0
click at [680, 273] on div "1p Pārveido sieviešu dzimtē / en Femenino: Un primo inteligente. Una prima inte…" at bounding box center [810, 167] width 593 height 264
click at [667, 141] on p "Una prima inteligente." at bounding box center [811, 138] width 558 height 17
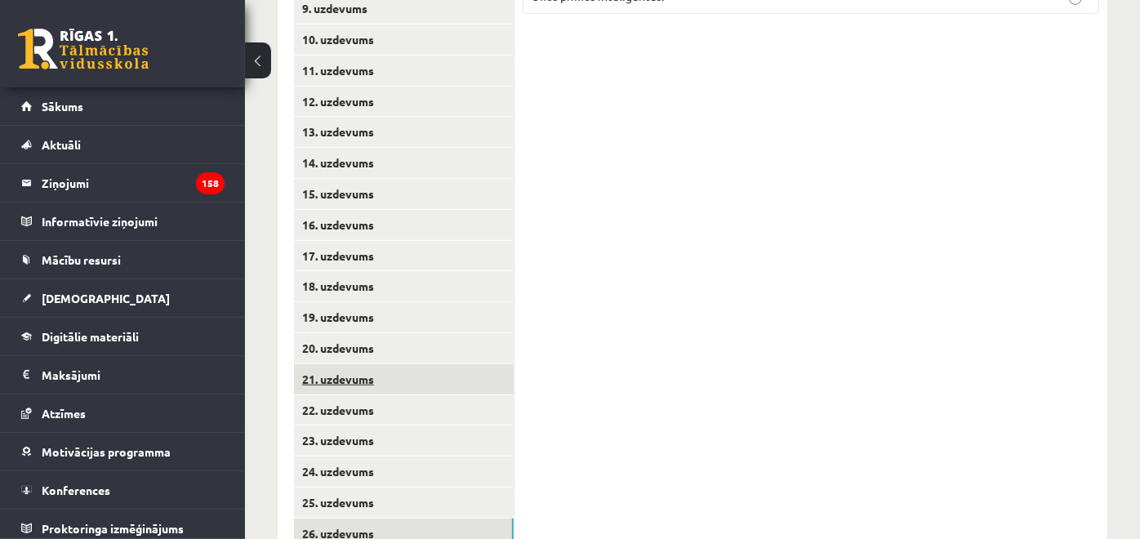
scroll to position [829, 0]
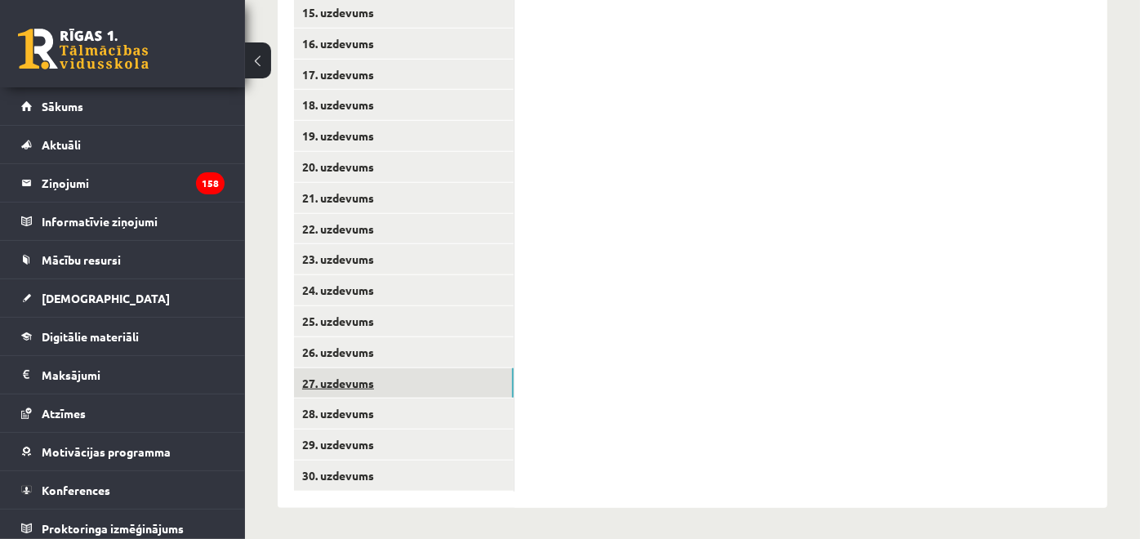
click at [485, 385] on link "27. uzdevums" at bounding box center [404, 383] width 220 height 30
click at [478, 363] on link "26. uzdevums" at bounding box center [404, 352] width 220 height 30
click at [464, 389] on link "27. uzdevums" at bounding box center [404, 383] width 220 height 30
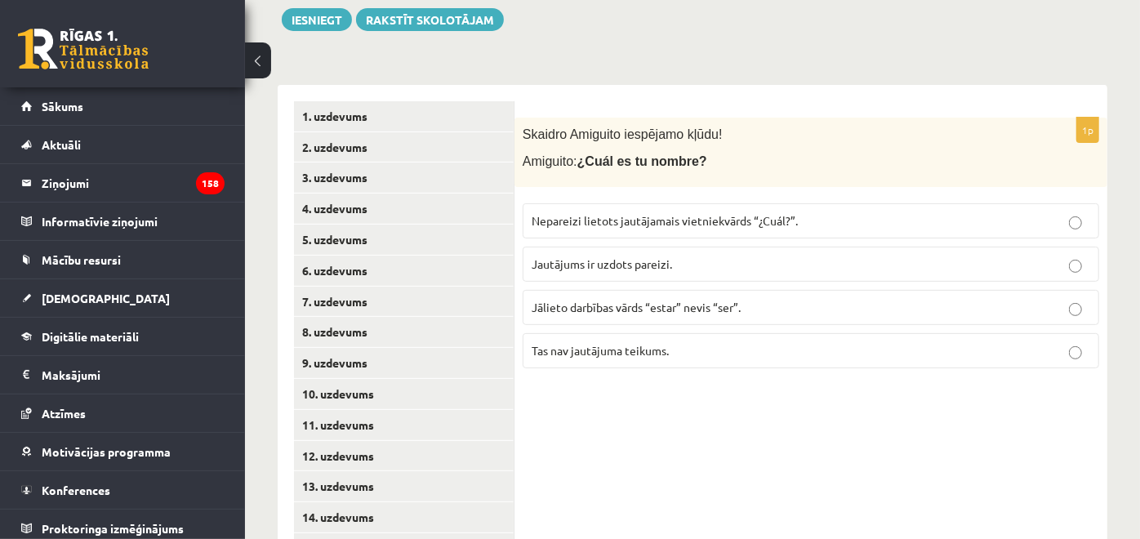
scroll to position [194, 0]
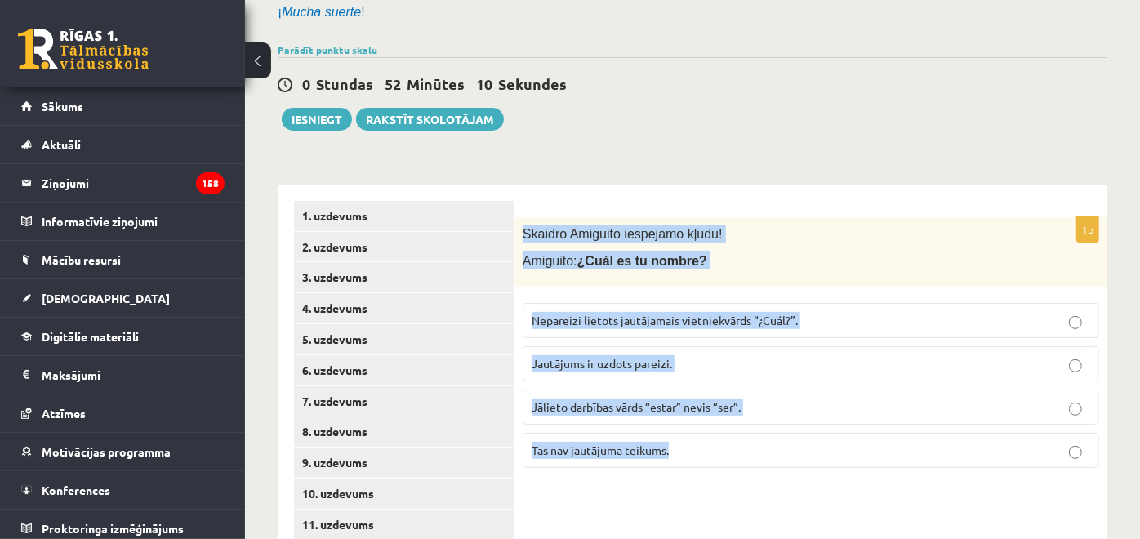
drag, startPoint x: 519, startPoint y: 230, endPoint x: 711, endPoint y: 443, distance: 286.1
click at [711, 443] on div "1p Skaidro Amiguito iespējamo kļūdu! Amiguito: ¿Cuál es tu nombre? Nepareizi li…" at bounding box center [810, 349] width 593 height 264
click at [675, 368] on p "Jautājums ir uzdots pareizi." at bounding box center [811, 363] width 558 height 17
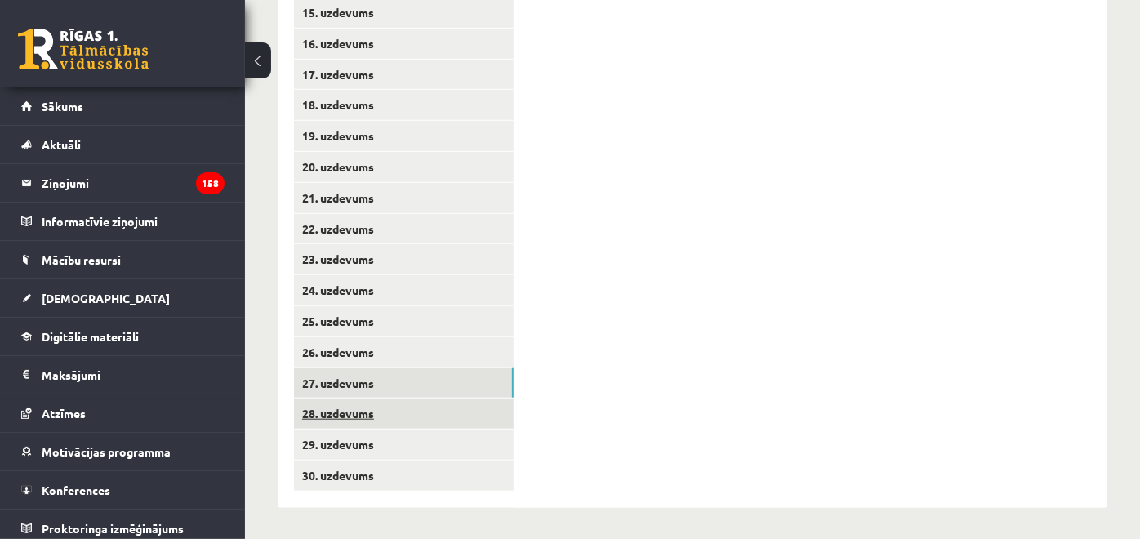
click at [442, 405] on link "28. uzdevums" at bounding box center [404, 413] width 220 height 30
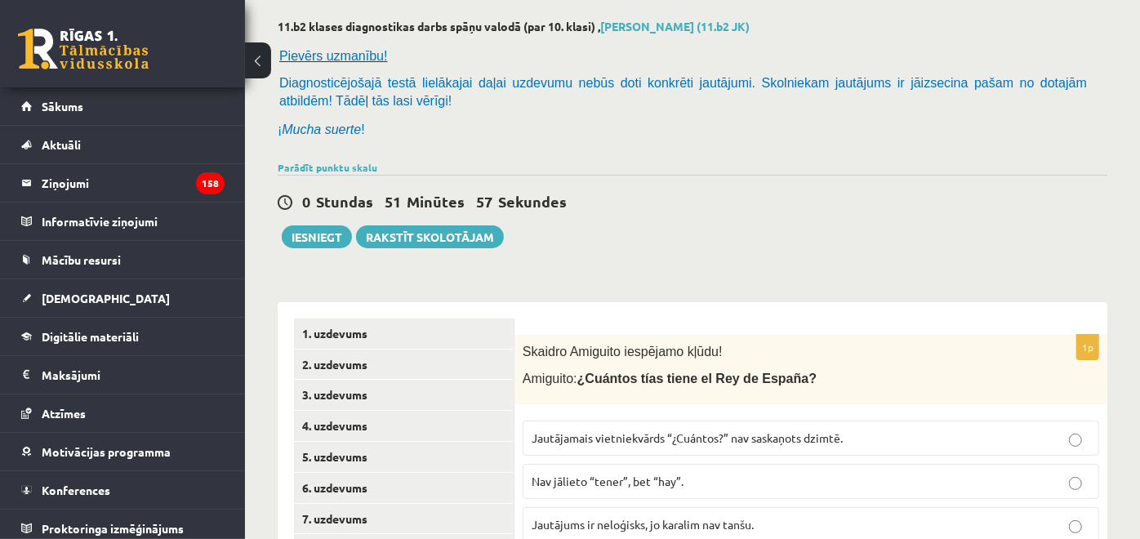
scroll to position [103, 0]
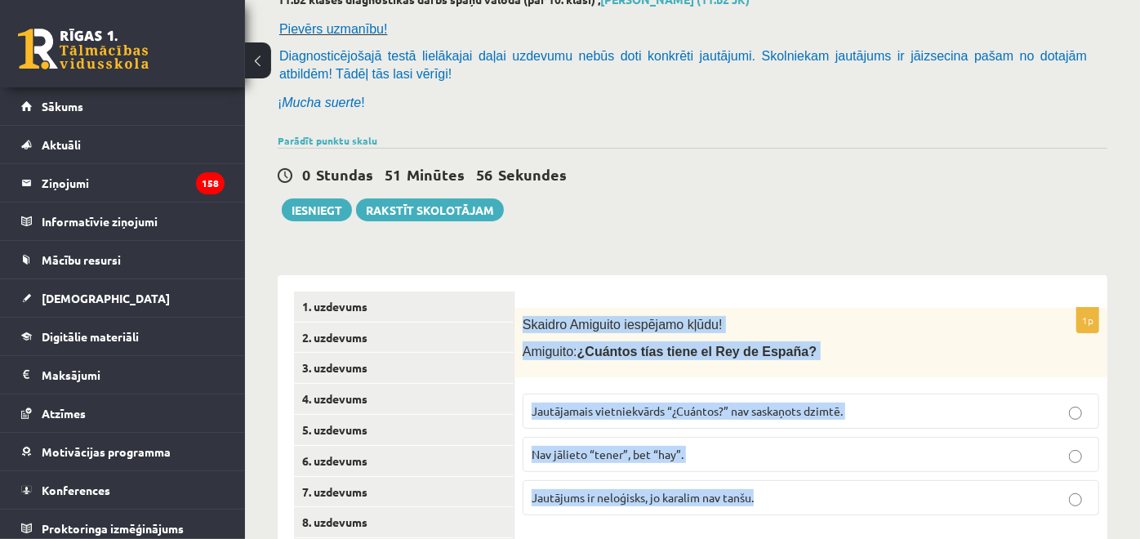
drag, startPoint x: 520, startPoint y: 327, endPoint x: 800, endPoint y: 480, distance: 319.4
click at [800, 480] on div "1p Skaidro Amiguito iespējamo kļūdu! Amiguito: ¿Cuántos tías tiene el Rey de Es…" at bounding box center [810, 418] width 593 height 220
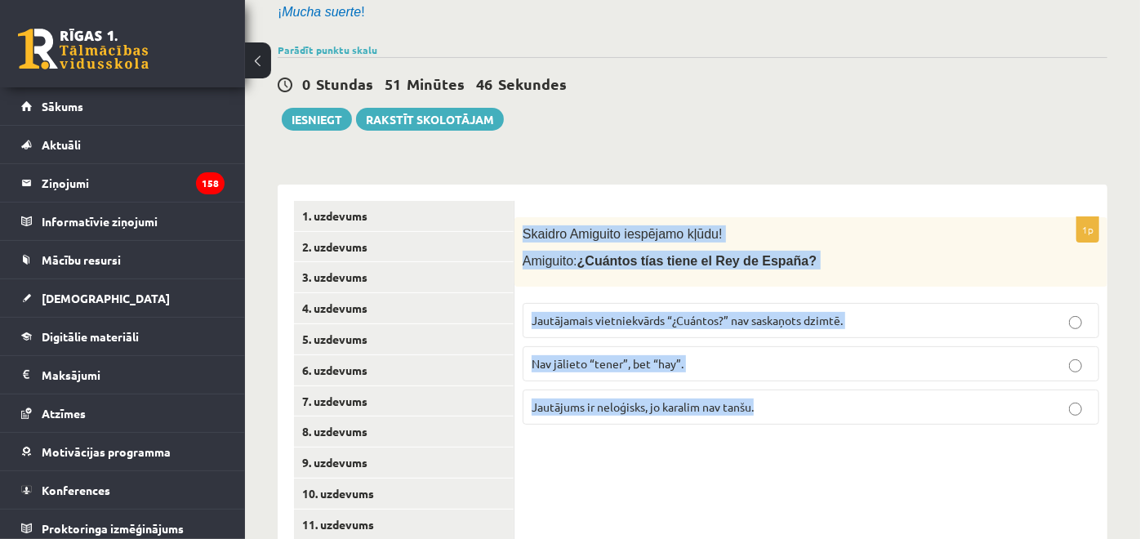
click at [763, 317] on span "Jautājamais vietniekvārds “¿Cuántos?” nav saskaņots dzimtē." at bounding box center [687, 320] width 311 height 15
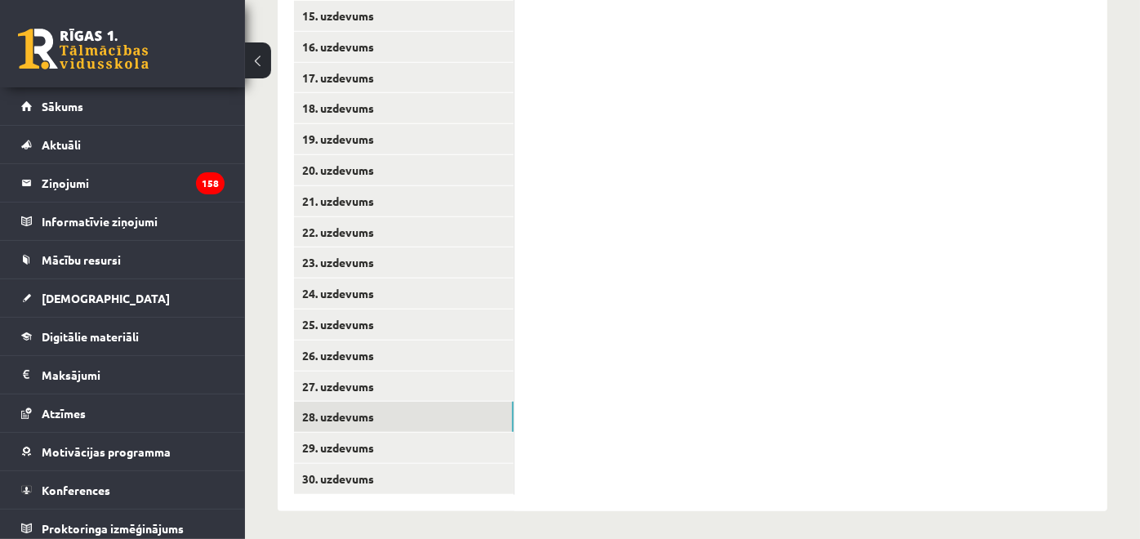
scroll to position [829, 0]
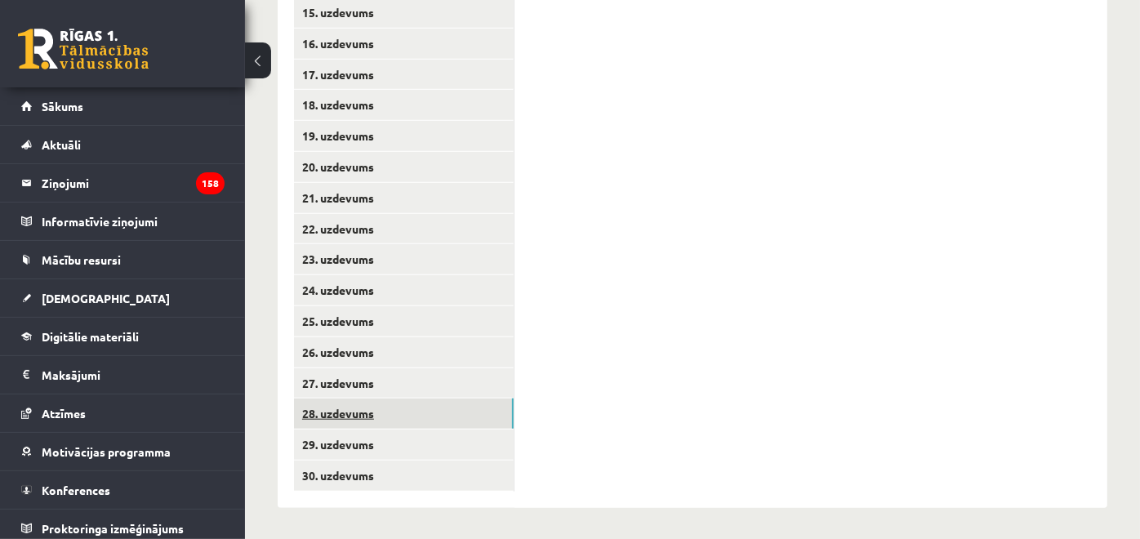
click at [419, 426] on link "28. uzdevums" at bounding box center [404, 413] width 220 height 30
click at [422, 447] on link "29. uzdevums" at bounding box center [404, 444] width 220 height 30
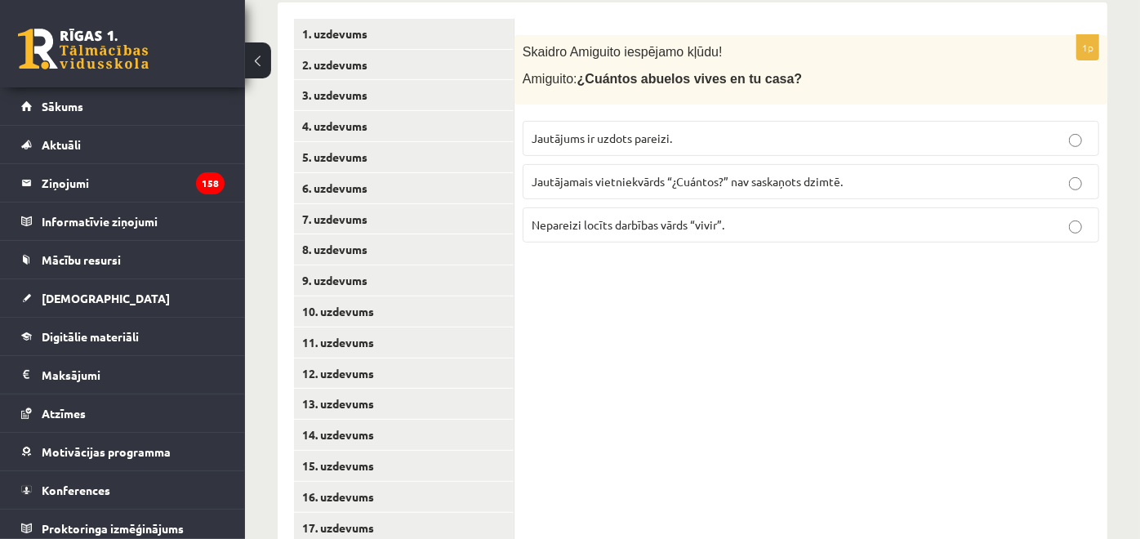
scroll to position [194, 0]
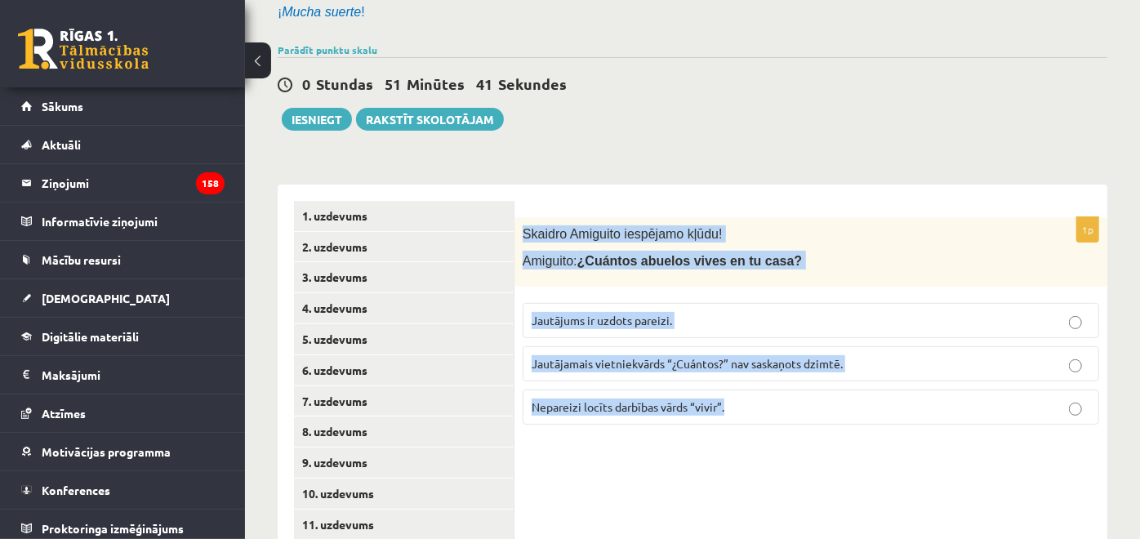
drag, startPoint x: 518, startPoint y: 229, endPoint x: 737, endPoint y: 398, distance: 277.6
click at [737, 398] on div "1p Skaidro Amiguito iespējamo kļūdu! Amiguito: ¿Cuántos abuelos vives en tu cas…" at bounding box center [810, 327] width 593 height 220
click at [799, 402] on p "Nepareizi locīts darbības vārds “vivir”." at bounding box center [811, 406] width 558 height 17
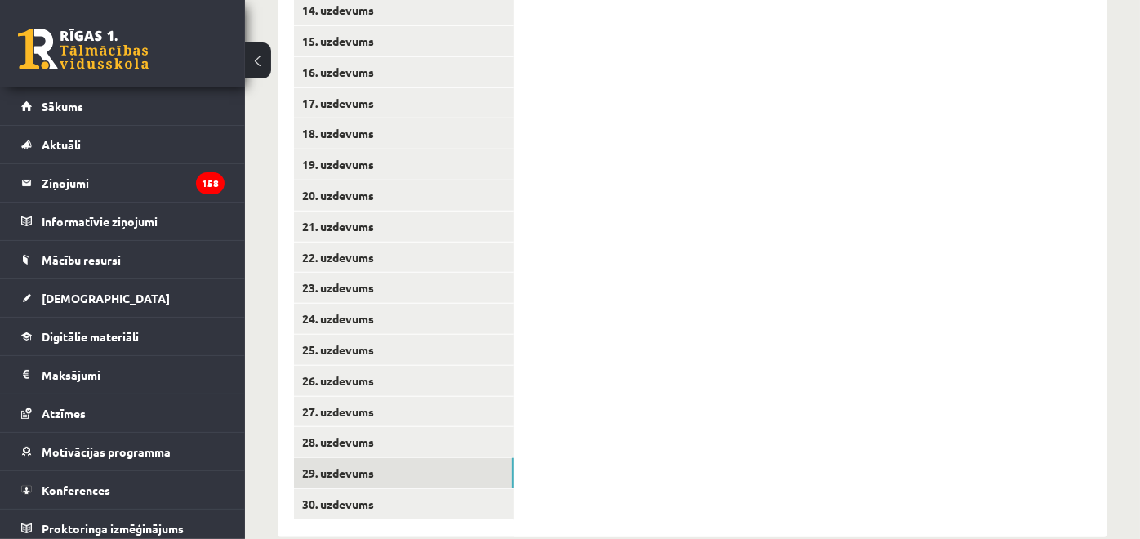
scroll to position [829, 0]
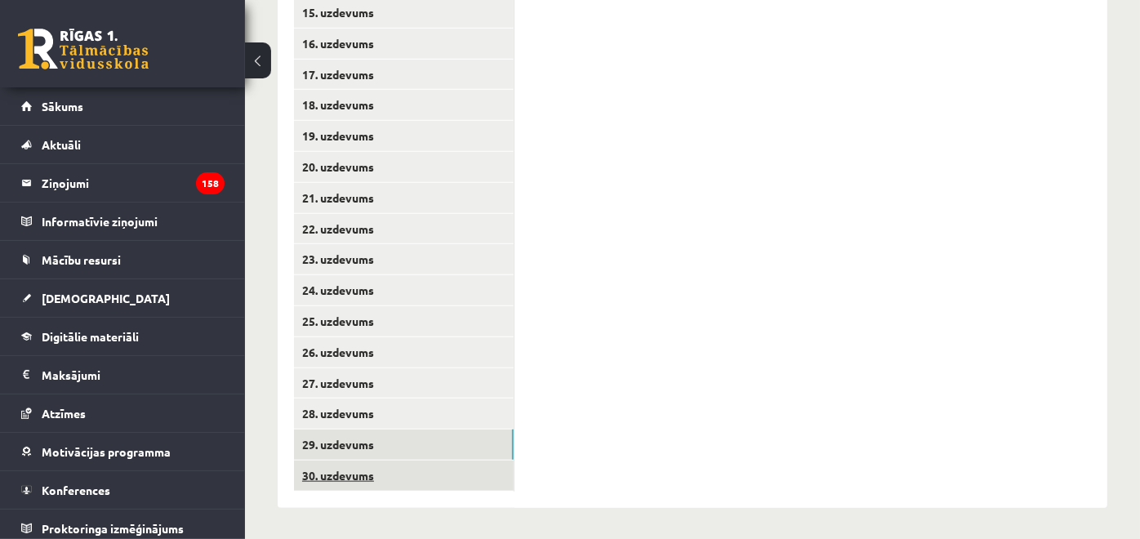
click at [469, 467] on link "30. uzdevums" at bounding box center [404, 475] width 220 height 30
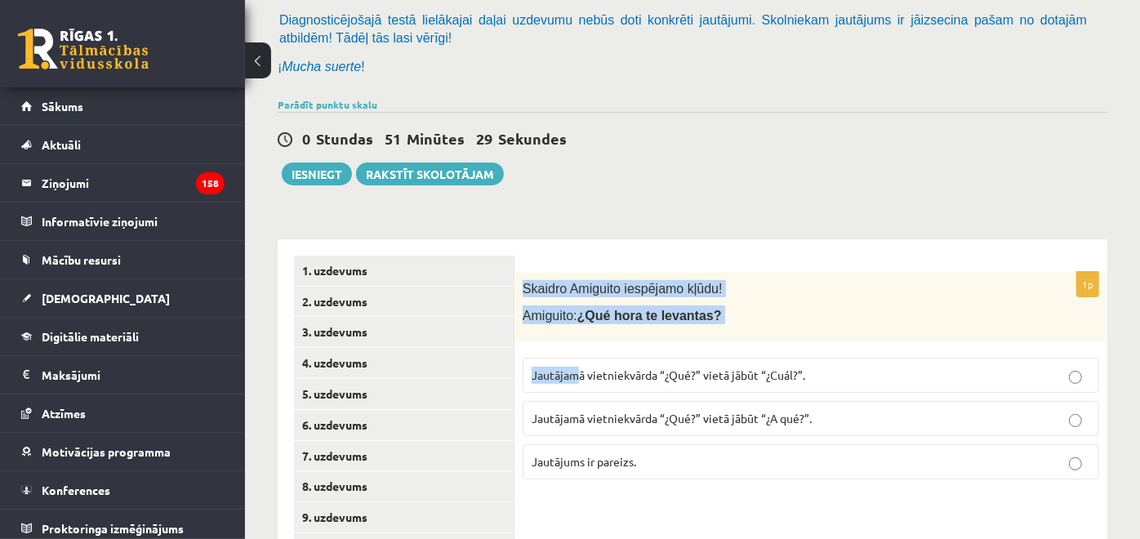
scroll to position [194, 0]
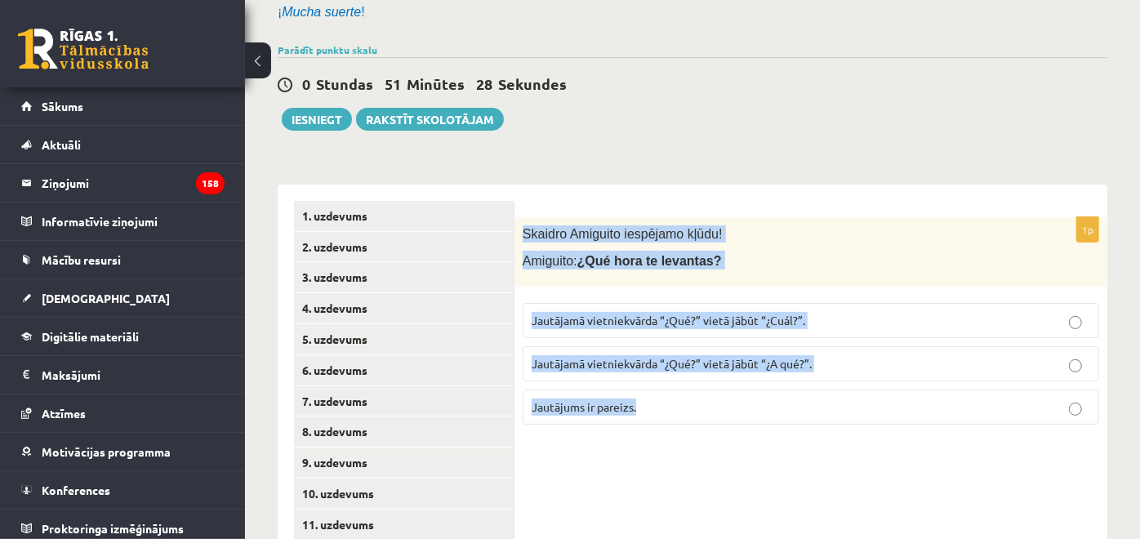
drag, startPoint x: 523, startPoint y: 319, endPoint x: 703, endPoint y: 395, distance: 195.8
click at [703, 395] on div "1p Skaidro Amiguito iespējamo kļūdu! Amiguito: ¿Qué hora te levantas? Jautājamā…" at bounding box center [810, 327] width 593 height 220
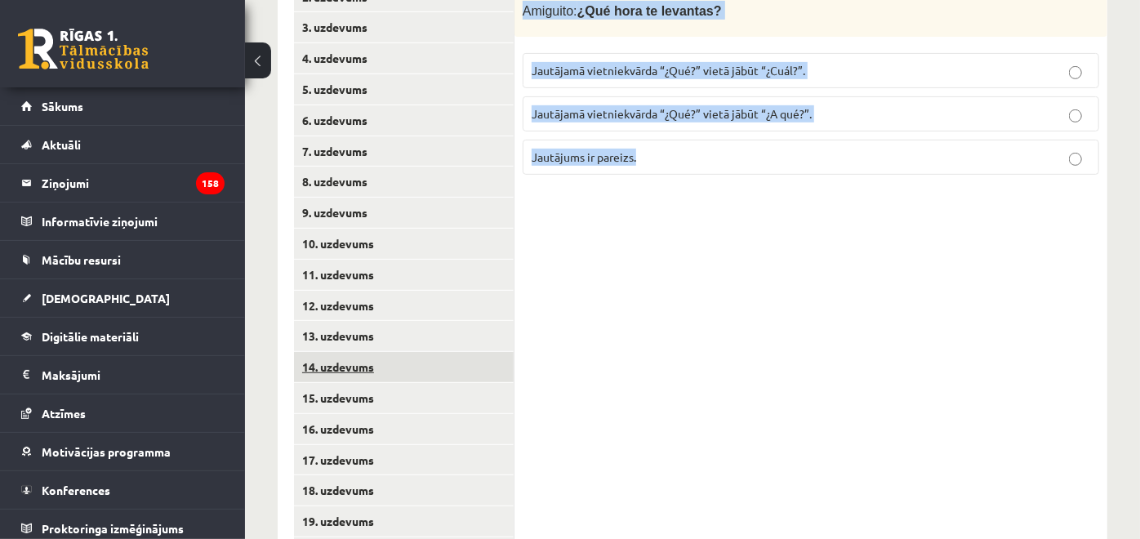
scroll to position [557, 0]
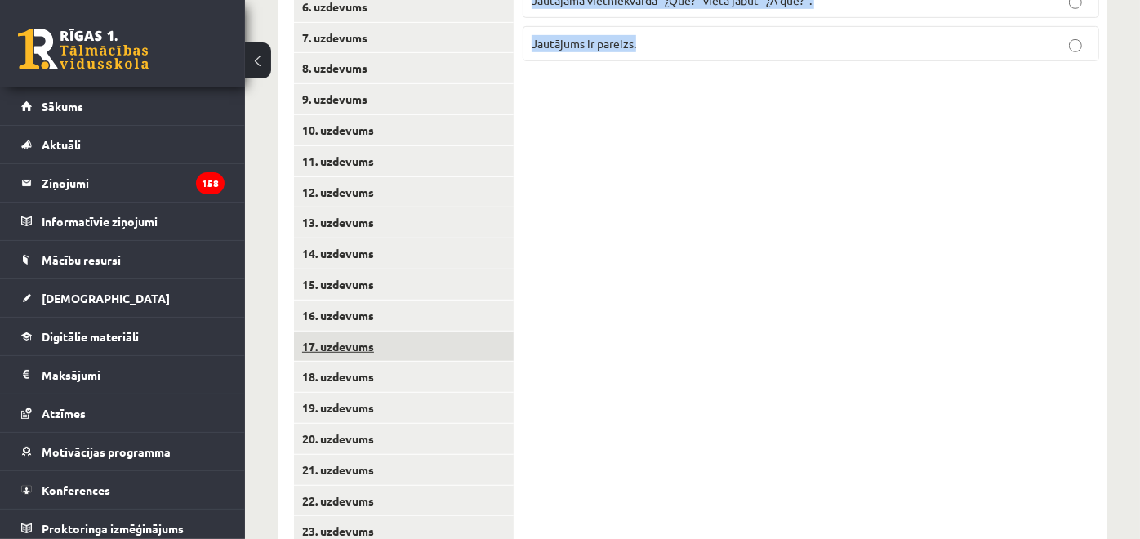
click at [420, 338] on link "17. uzdevums" at bounding box center [404, 346] width 220 height 30
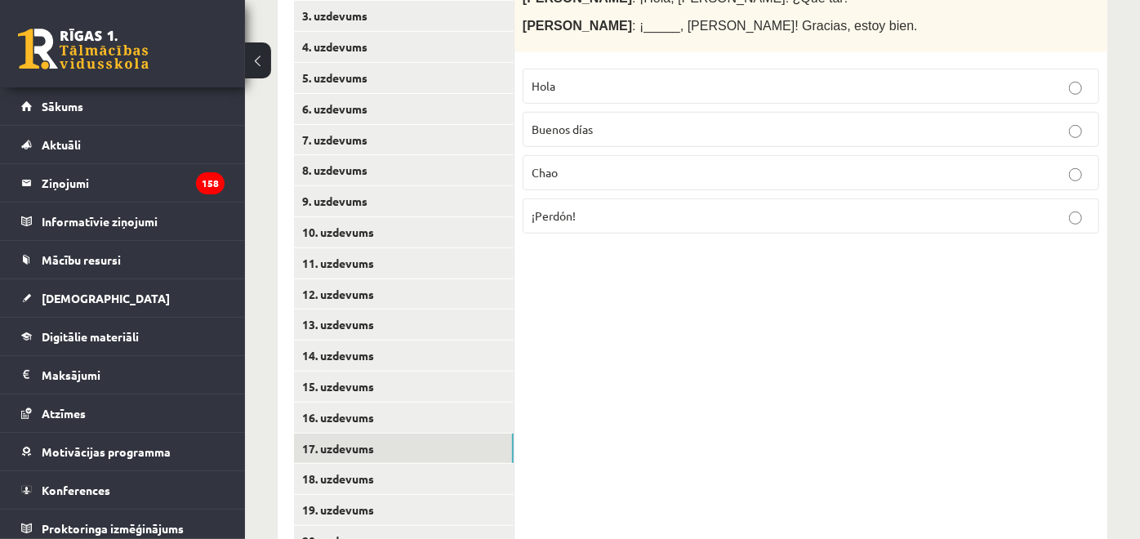
scroll to position [376, 0]
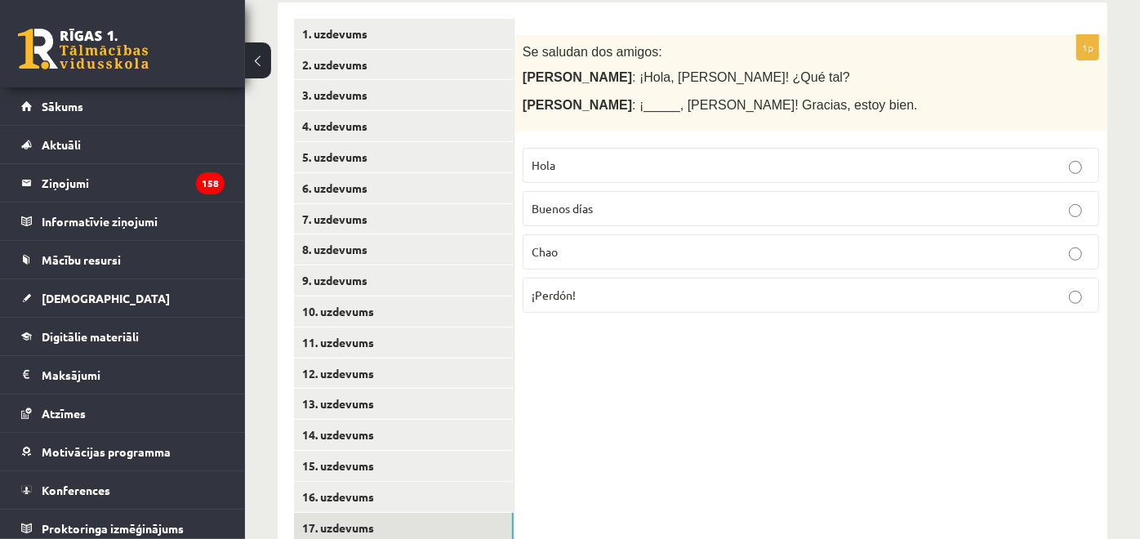
click at [787, 248] on p "Chao" at bounding box center [811, 251] width 558 height 17
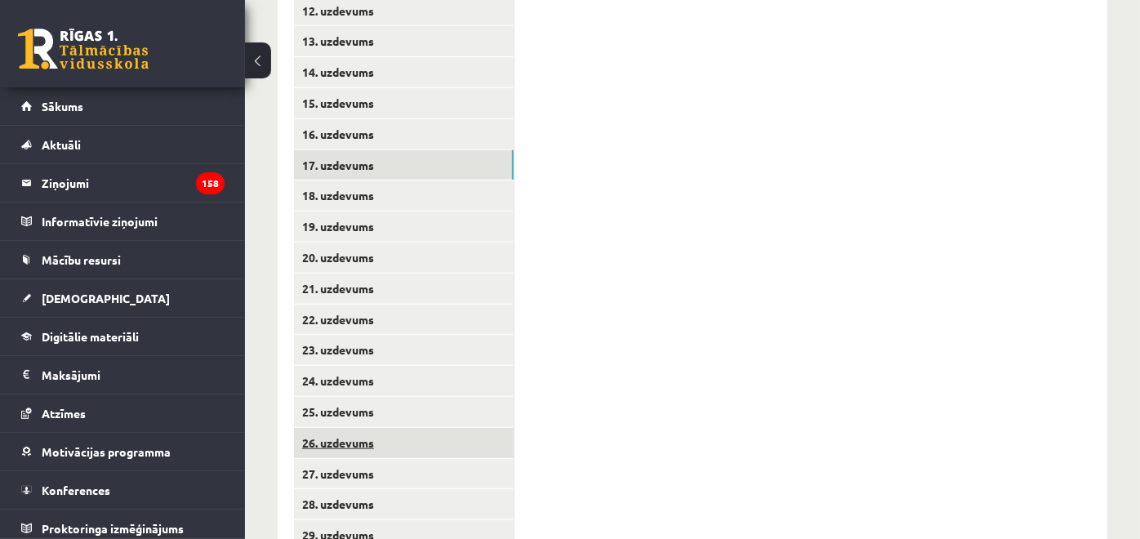
scroll to position [829, 0]
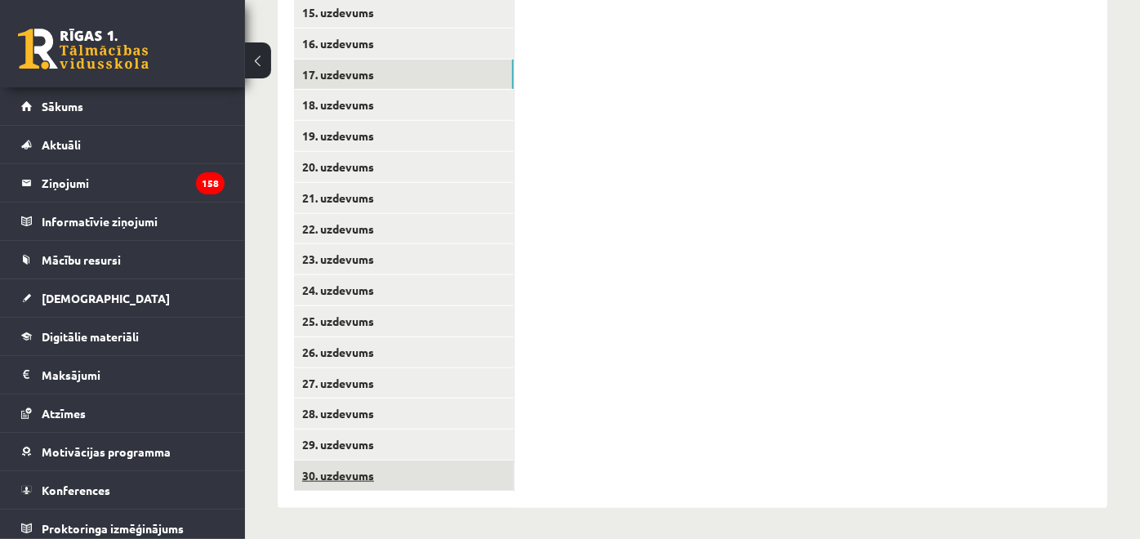
click at [419, 463] on link "30. uzdevums" at bounding box center [404, 475] width 220 height 30
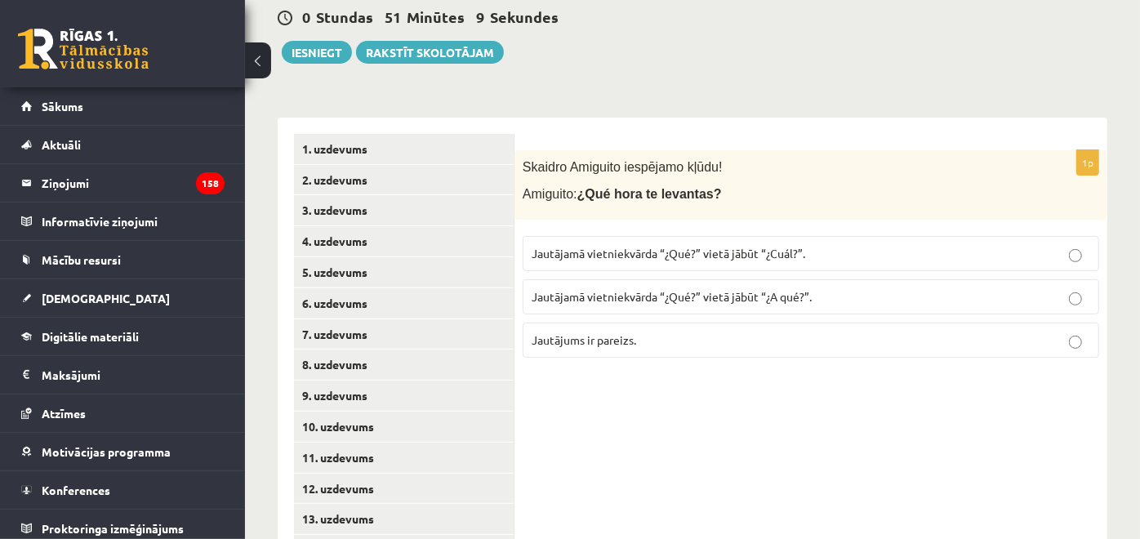
scroll to position [194, 0]
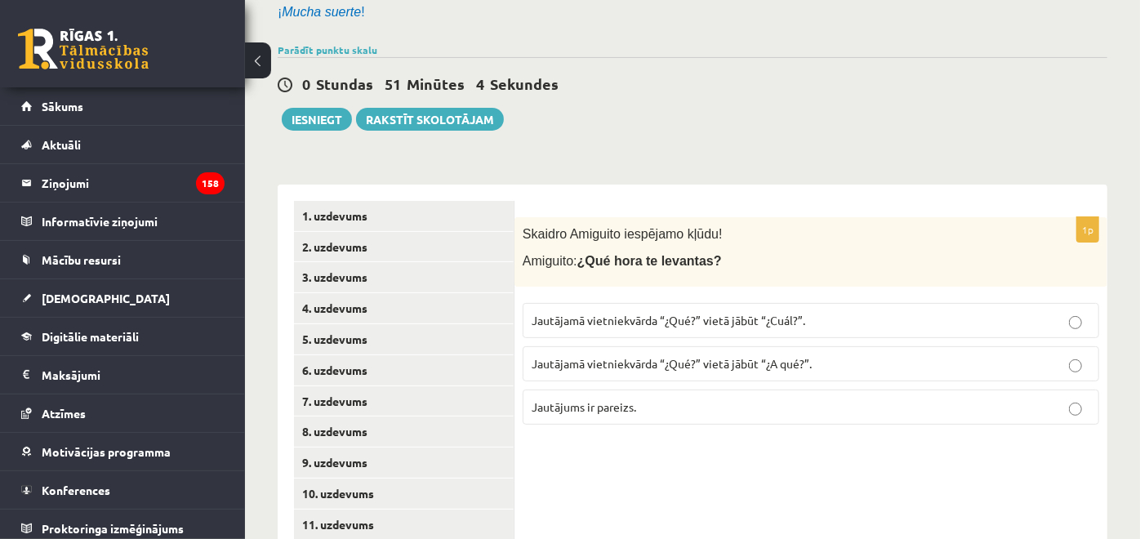
drag, startPoint x: 755, startPoint y: 332, endPoint x: 758, endPoint y: 345, distance: 12.5
click at [755, 332] on label "Jautājamā vietniekvārda “¿Qué?” vietā jābūt “¿Cuál?”." at bounding box center [811, 320] width 576 height 35
click at [752, 140] on div "11.b2 klases diagnostikas darbs spāņu valodā (par 10. klasi) , Ričards Millers …" at bounding box center [692, 522] width 895 height 1306
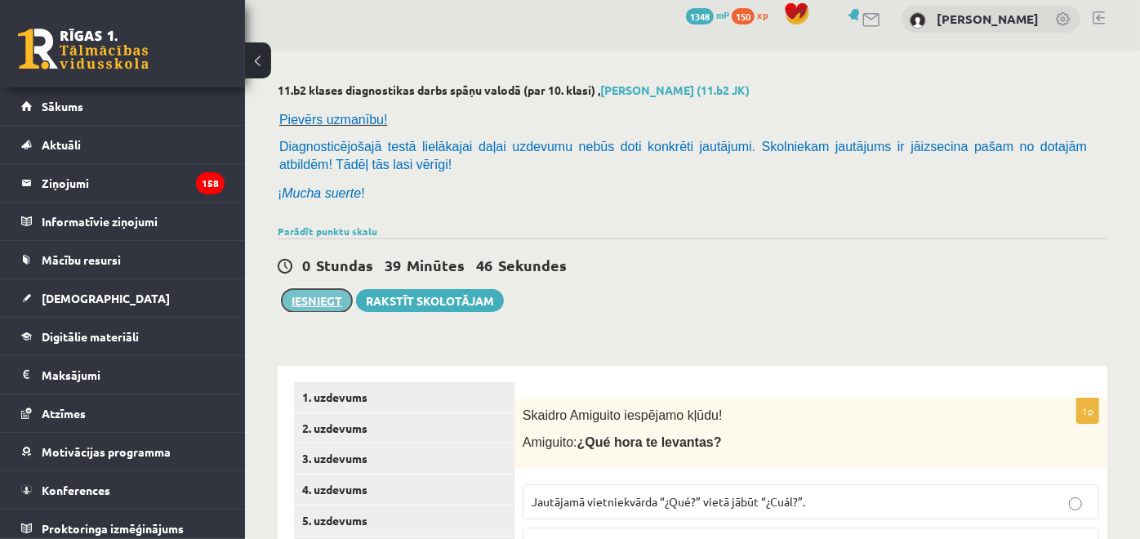
click at [298, 300] on button "Iesniegt" at bounding box center [317, 300] width 70 height 23
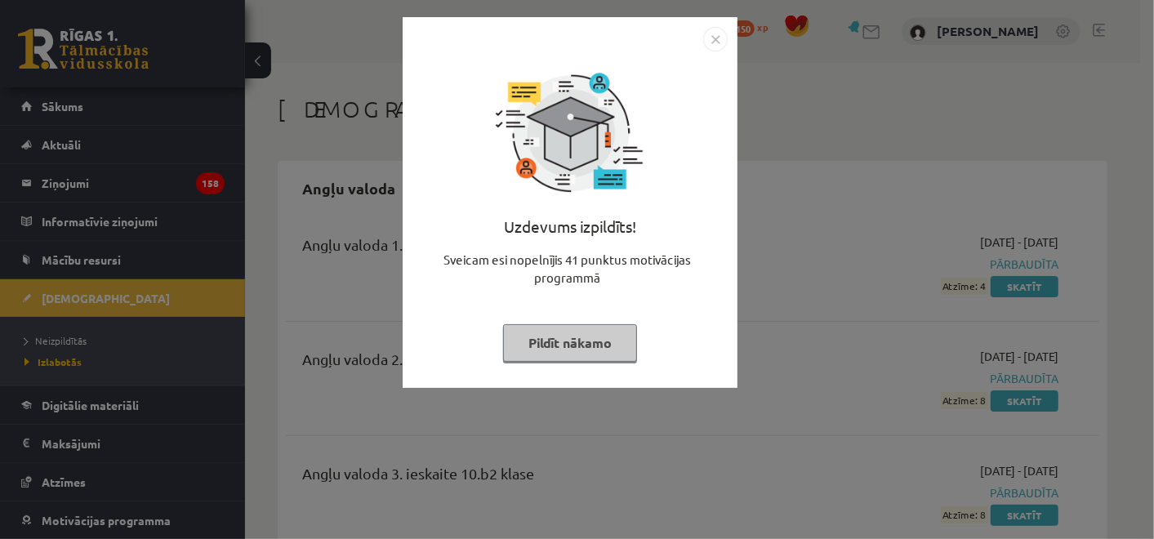
click at [608, 343] on button "Pildīt nākamo" at bounding box center [570, 343] width 134 height 38
